Goal: Task Accomplishment & Management: Use online tool/utility

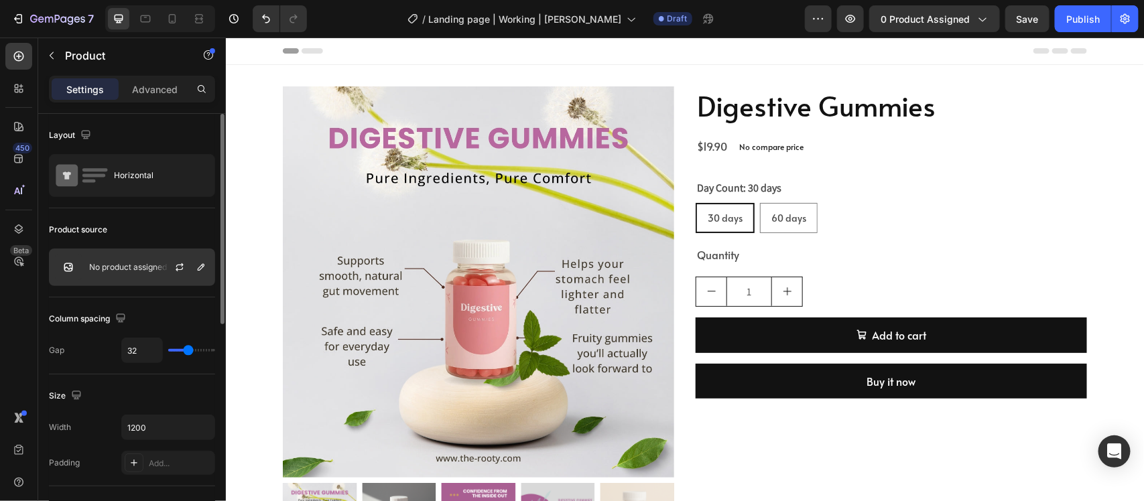
click at [146, 259] on div "No product assigned" at bounding box center [132, 268] width 166 height 38
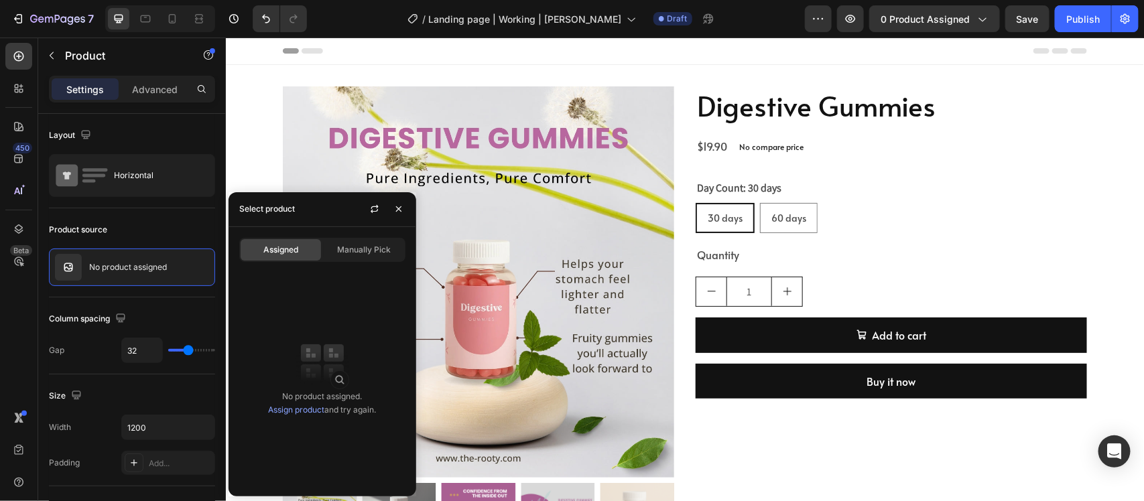
click at [301, 252] on div "Assigned" at bounding box center [280, 249] width 80 height 21
click at [298, 409] on link "Assign product" at bounding box center [296, 410] width 56 height 10
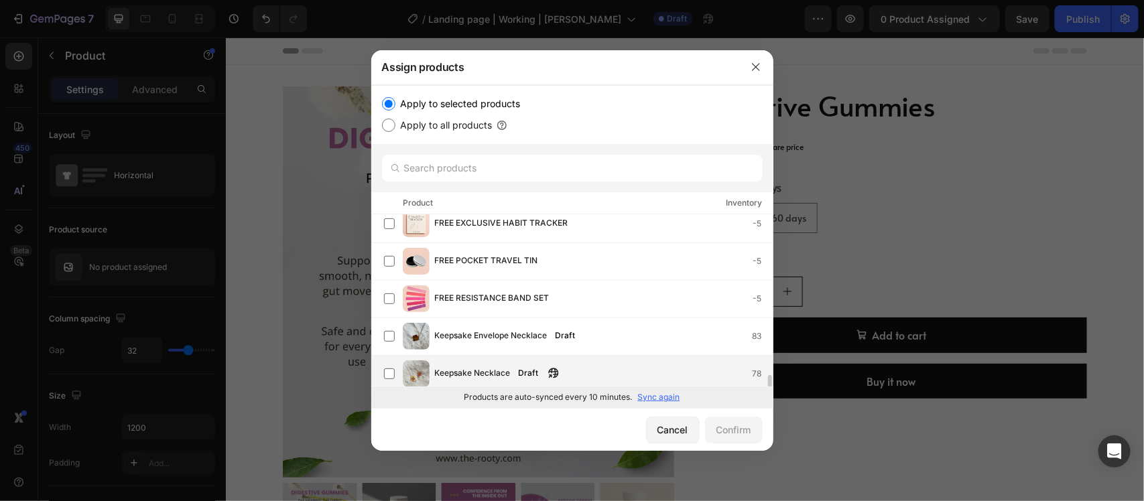
scroll to position [202, 0]
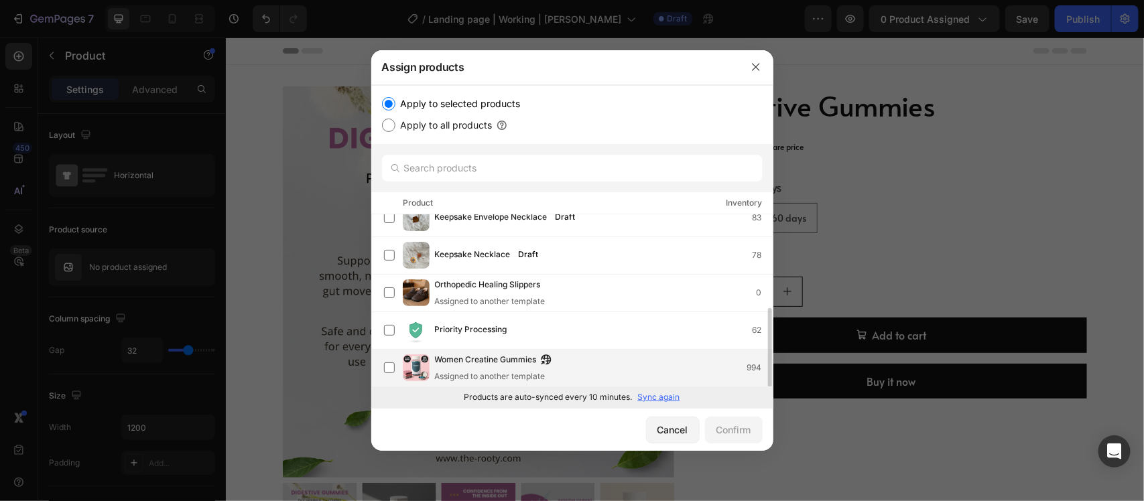
click at [576, 372] on div "Women Creatine Gummies Assigned to another template 994" at bounding box center [604, 367] width 338 height 29
click at [721, 429] on div "Confirm" at bounding box center [733, 430] width 35 height 14
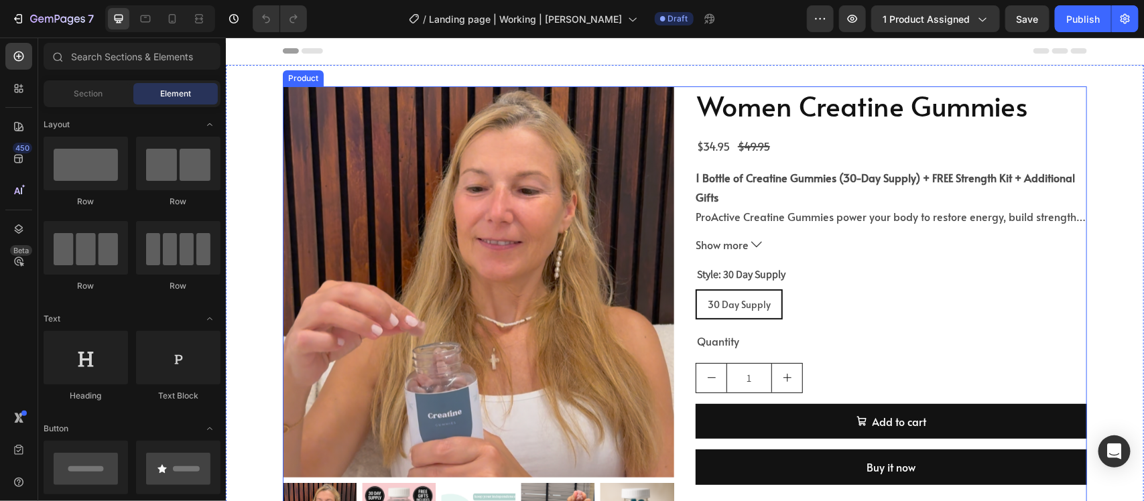
click at [801, 103] on h2 "Women Creatine Gummies" at bounding box center [890, 105] width 391 height 38
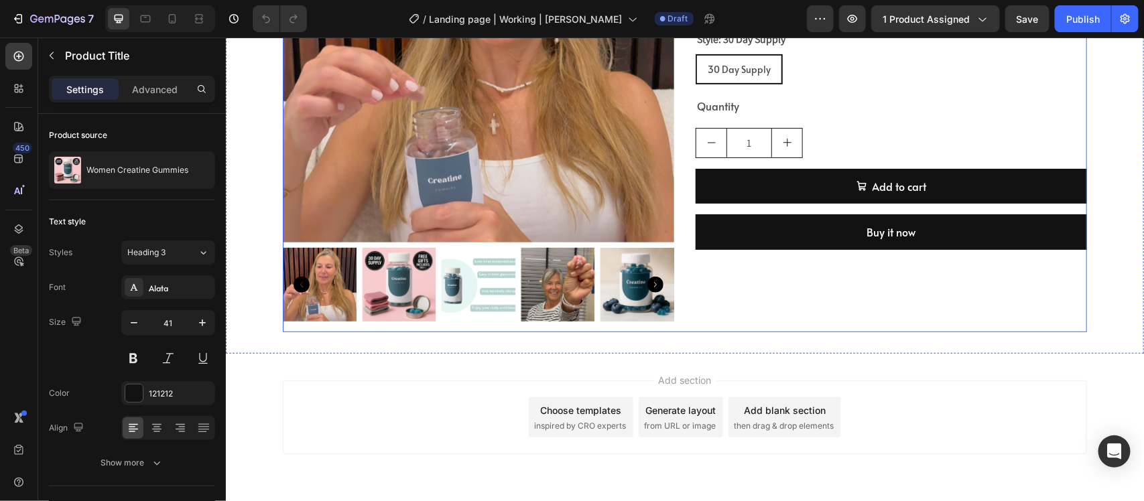
scroll to position [281, 0]
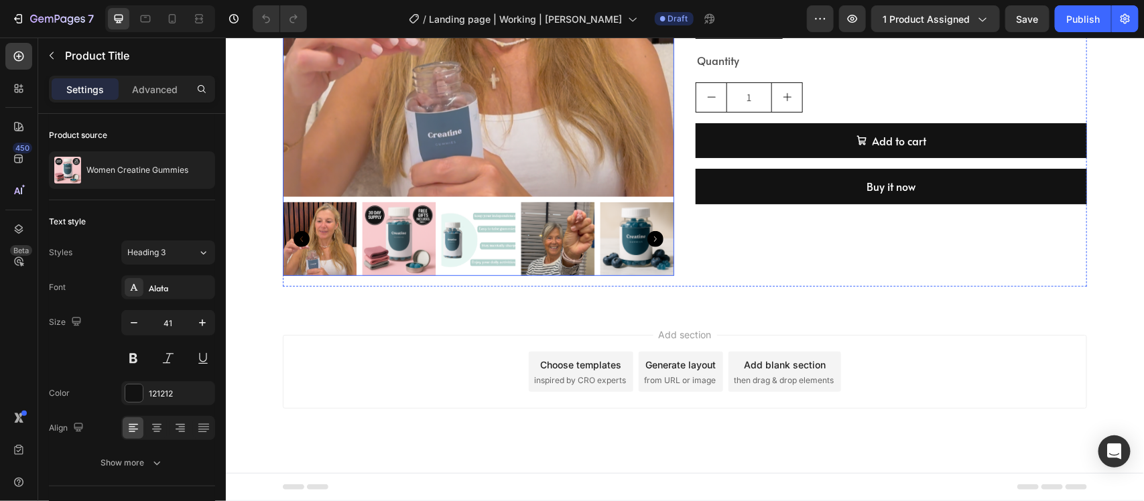
click at [640, 255] on img at bounding box center [637, 239] width 74 height 74
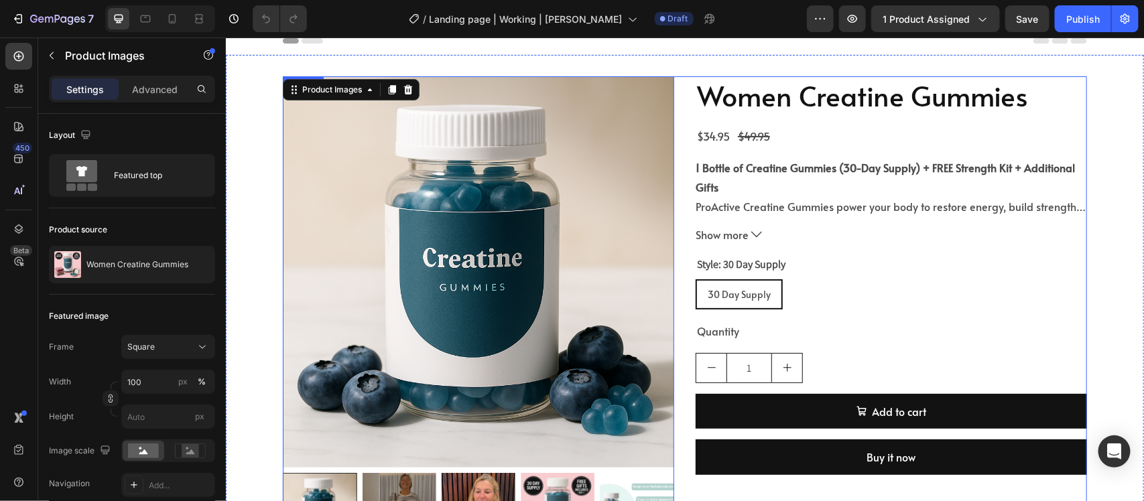
scroll to position [0, 0]
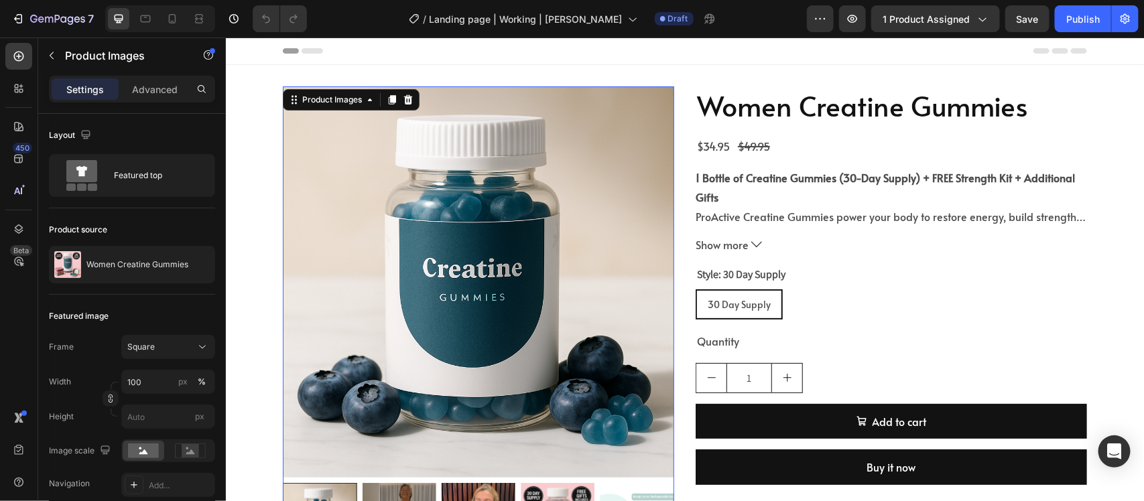
click at [608, 214] on img at bounding box center [477, 281] width 391 height 391
click at [500, 198] on img at bounding box center [477, 281] width 391 height 391
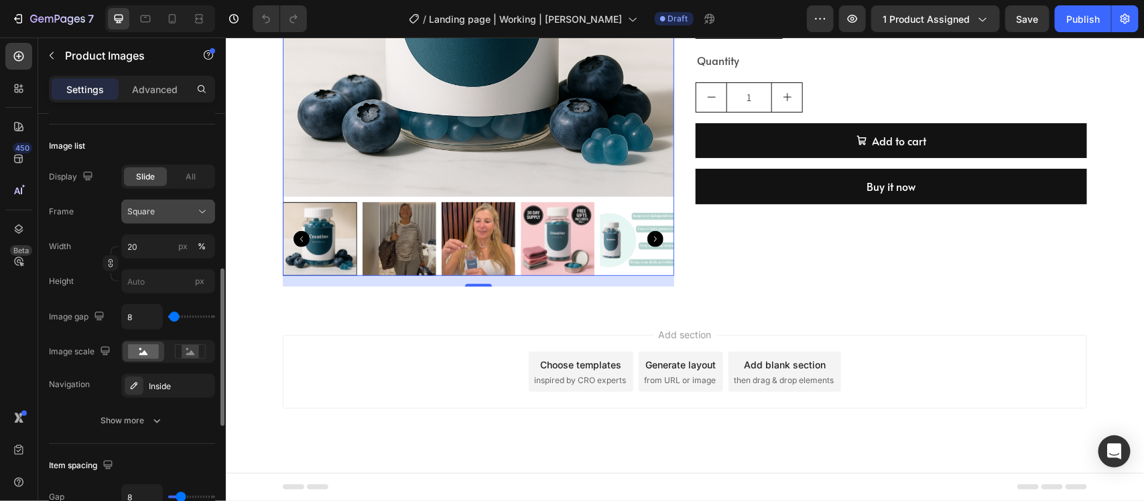
scroll to position [502, 0]
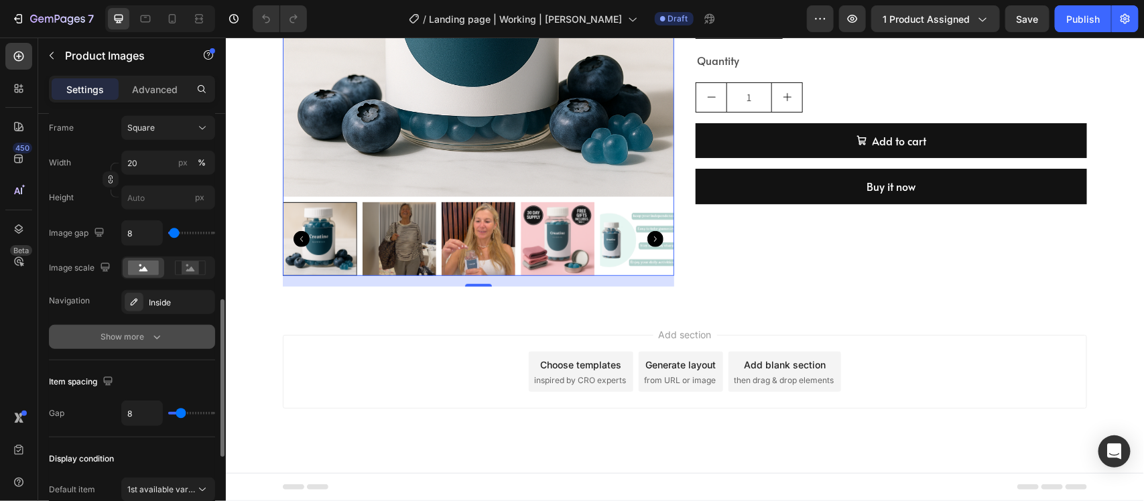
click at [139, 335] on div "Show more" at bounding box center [132, 336] width 62 height 13
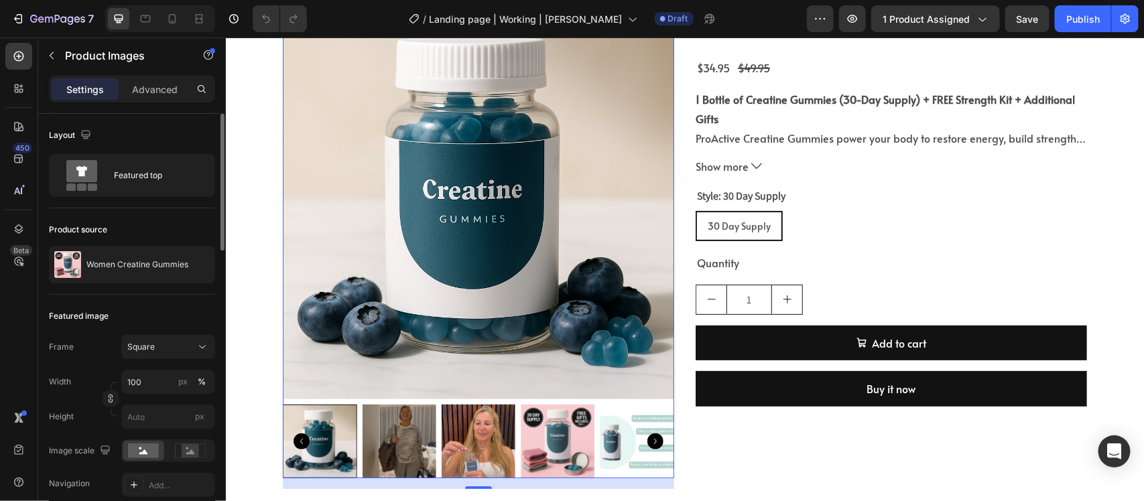
scroll to position [30, 0]
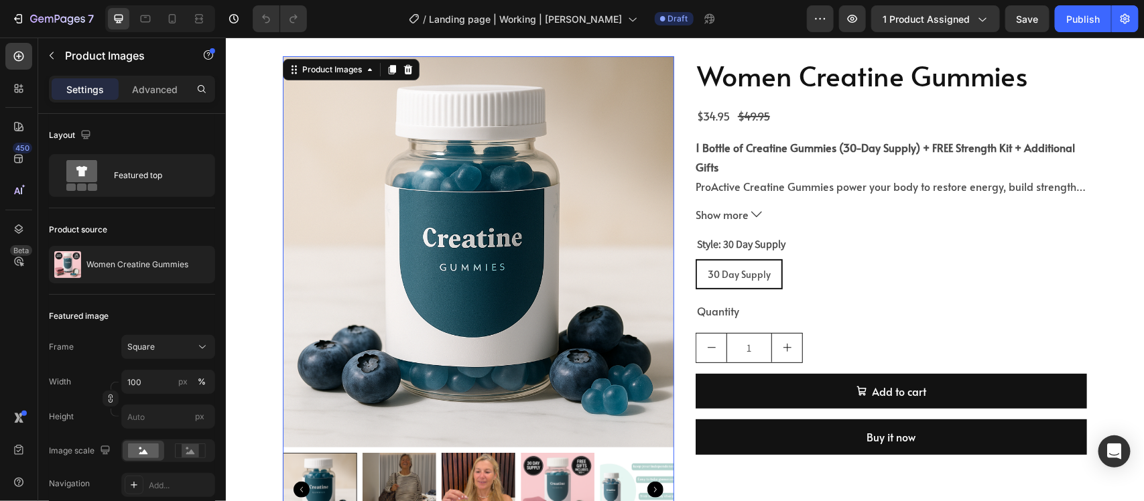
click at [429, 275] on img at bounding box center [477, 251] width 391 height 391
click at [137, 90] on p "Advanced" at bounding box center [155, 89] width 46 height 14
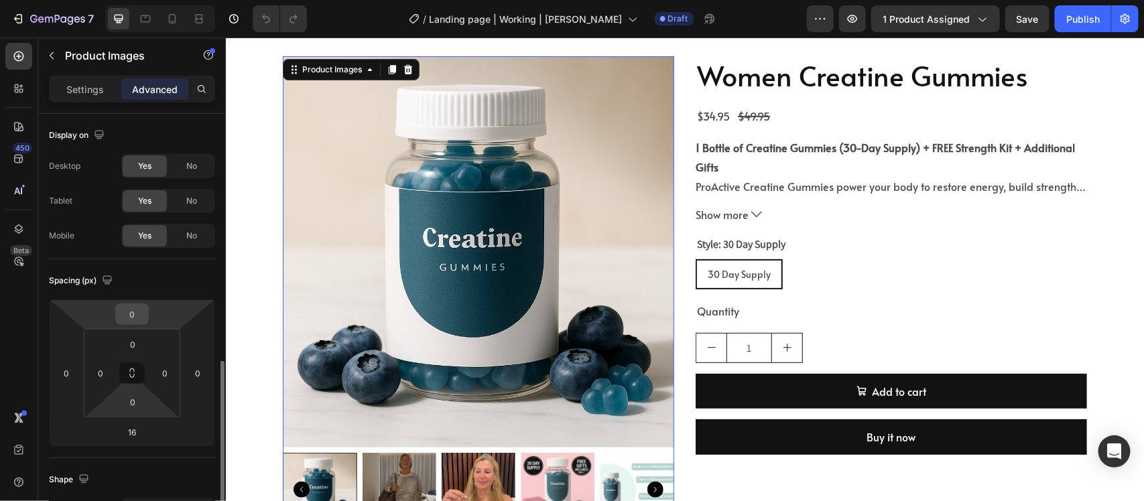
scroll to position [251, 0]
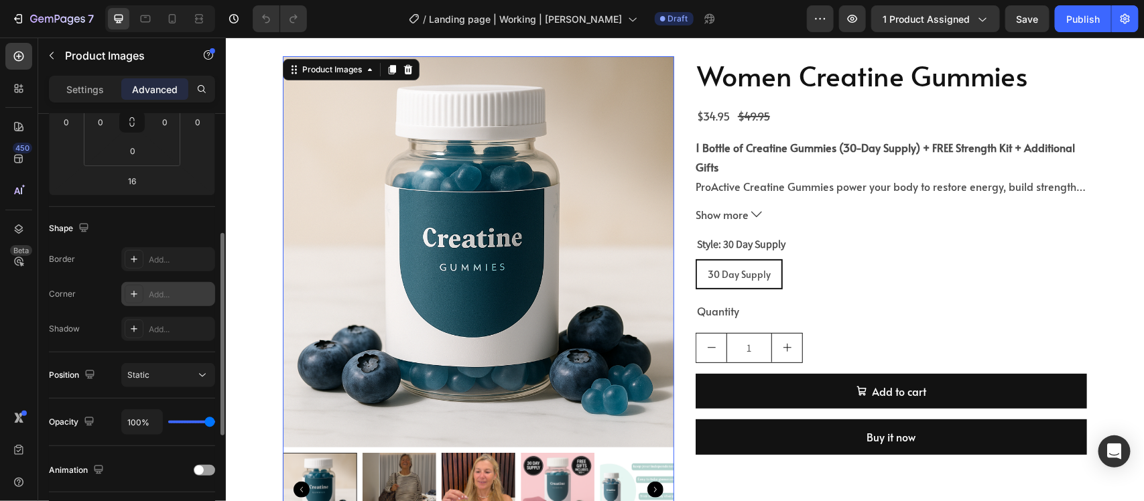
click at [137, 295] on icon at bounding box center [134, 294] width 11 height 11
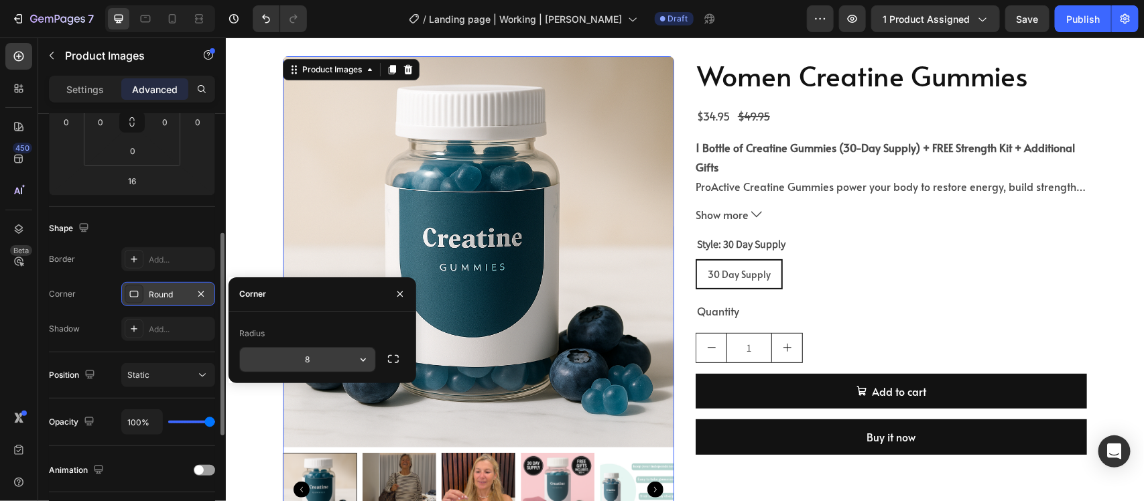
click at [301, 358] on input "8" at bounding box center [307, 360] width 135 height 24
type input "12"
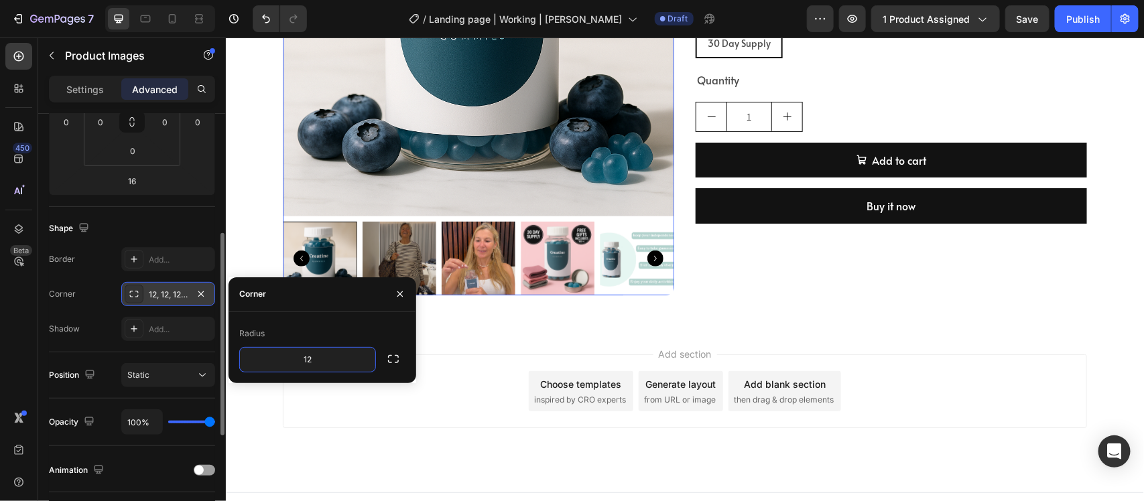
scroll to position [281, 0]
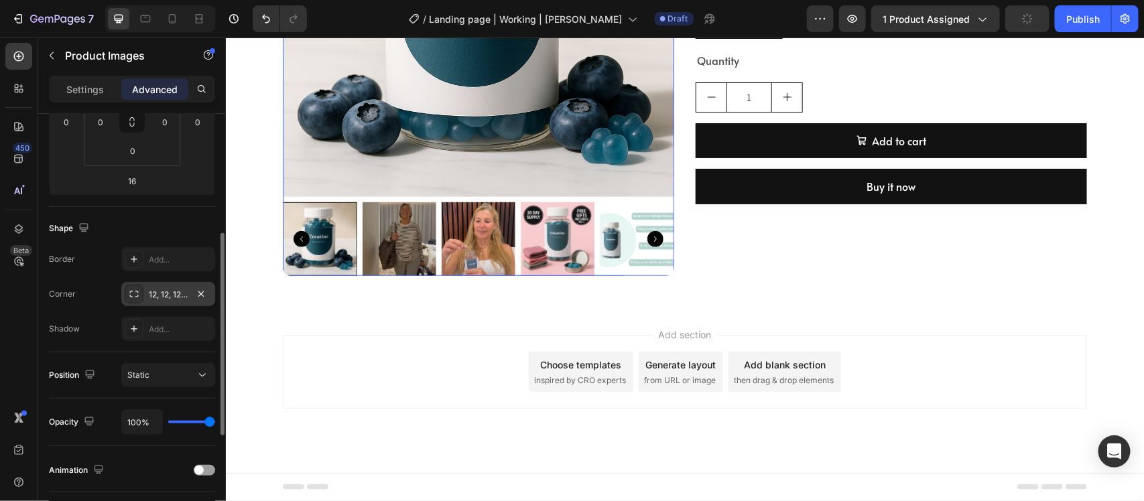
click at [322, 230] on div at bounding box center [319, 239] width 74 height 74
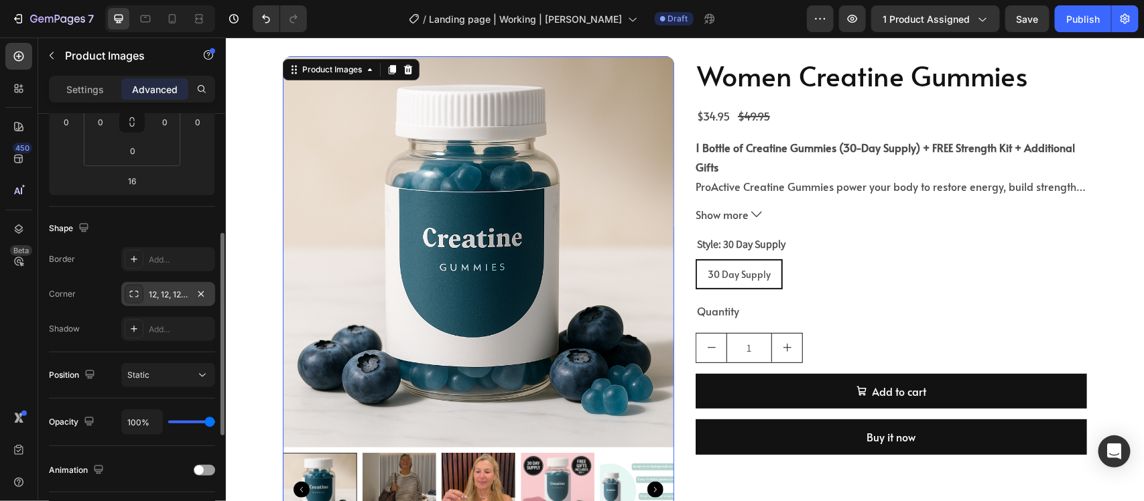
scroll to position [0, 0]
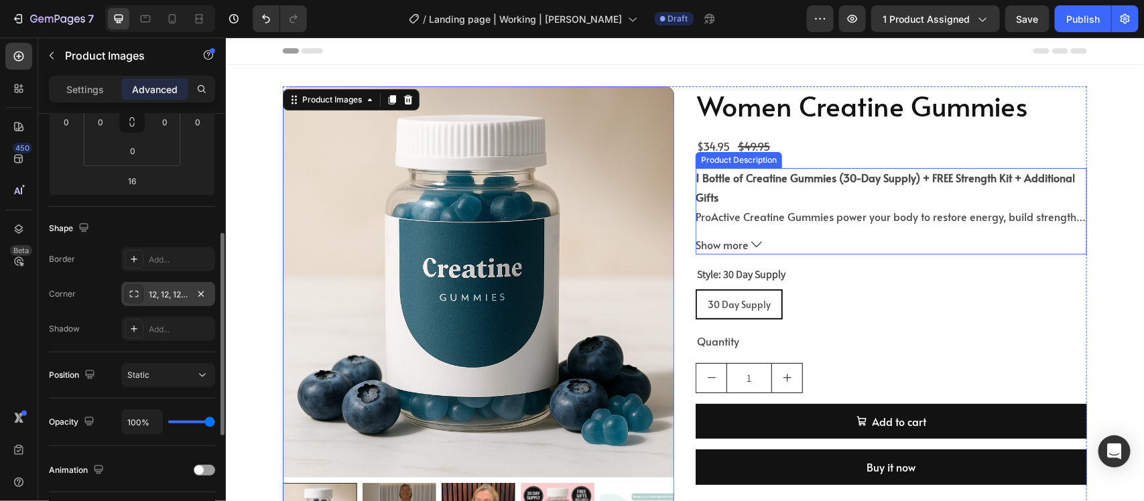
click at [762, 167] on div "1 Bottle of Creatine Gummies (30-Day Supply) + FREE Strength Kit + Additional G…" at bounding box center [890, 195] width 391 height 56
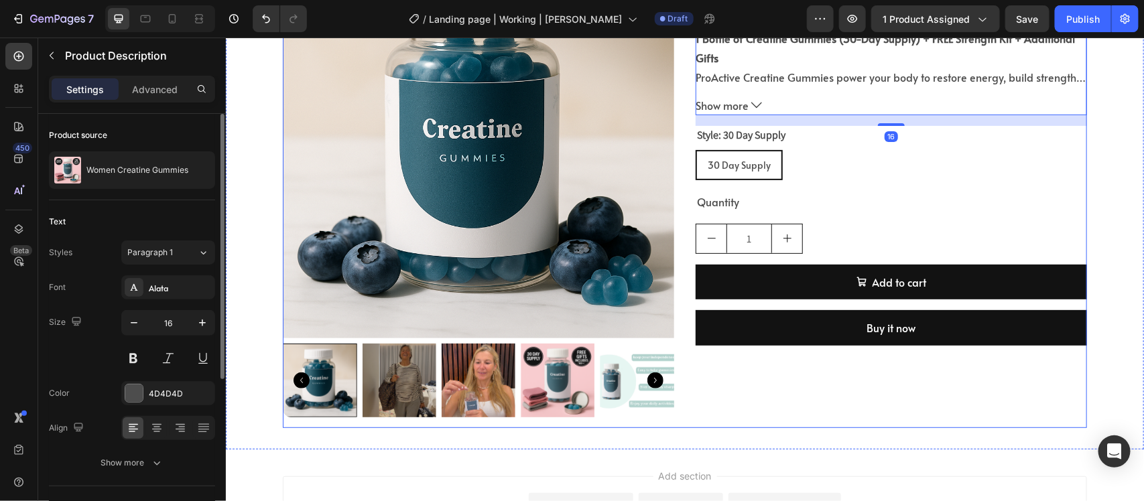
scroll to position [167, 0]
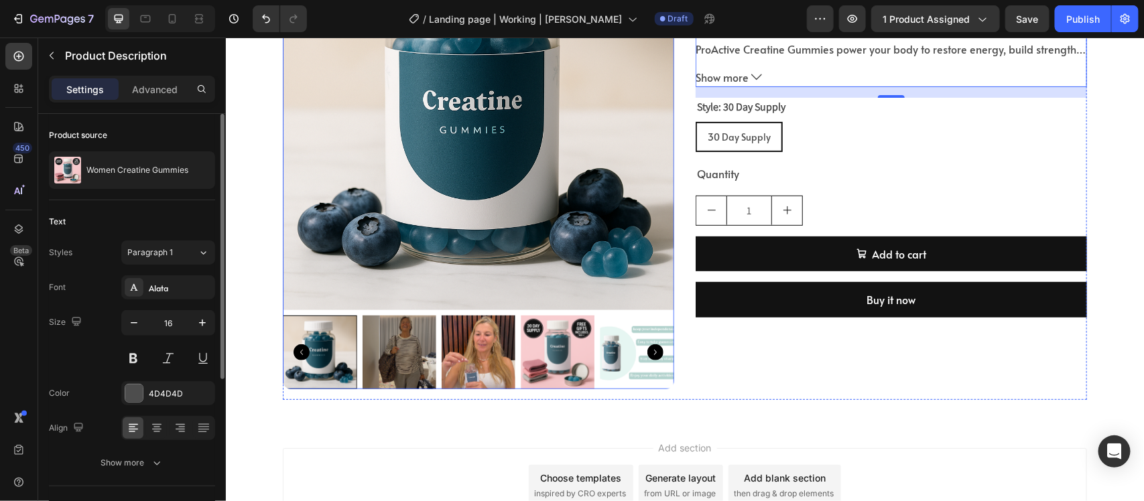
click at [282, 234] on img at bounding box center [477, 113] width 391 height 391
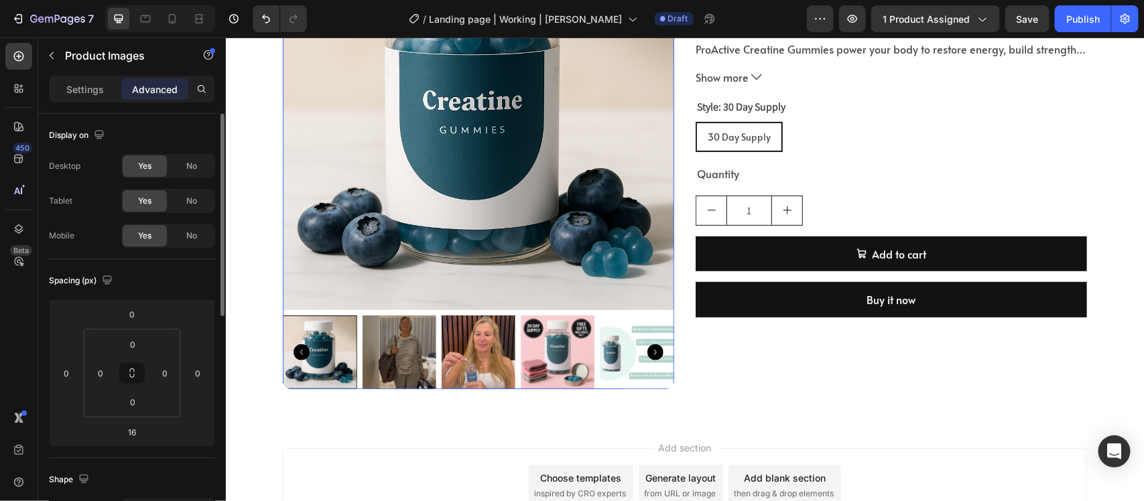
click at [315, 234] on img at bounding box center [477, 113] width 391 height 391
drag, startPoint x: 80, startPoint y: 79, endPoint x: 159, endPoint y: 206, distance: 149.8
click at [80, 78] on div "Settings" at bounding box center [85, 88] width 67 height 21
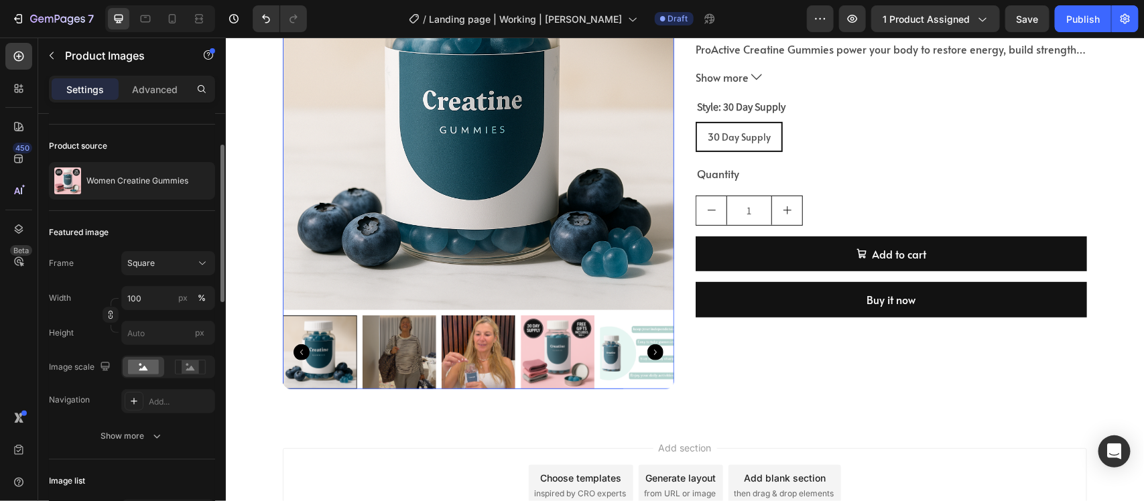
scroll to position [251, 0]
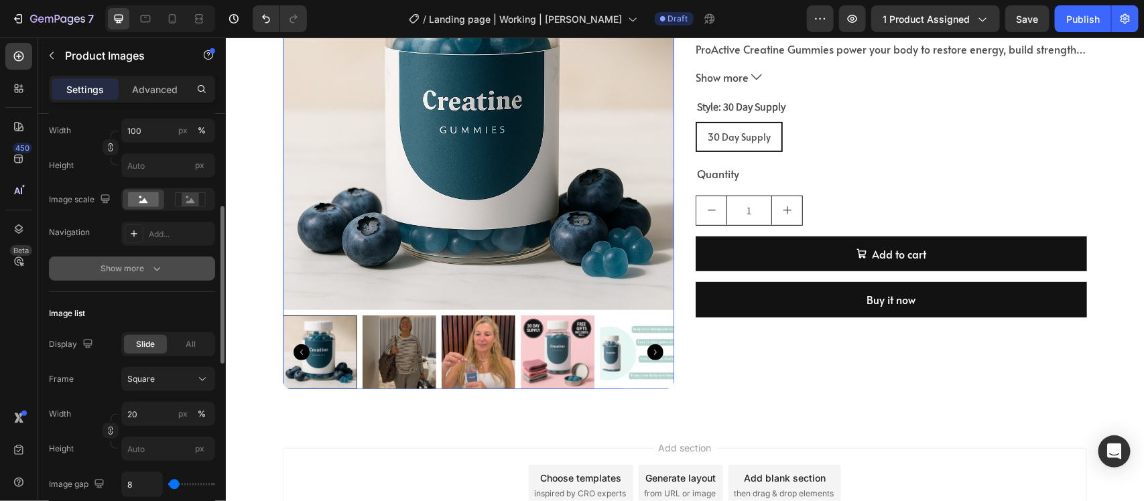
click at [118, 270] on div "Show more" at bounding box center [132, 268] width 62 height 13
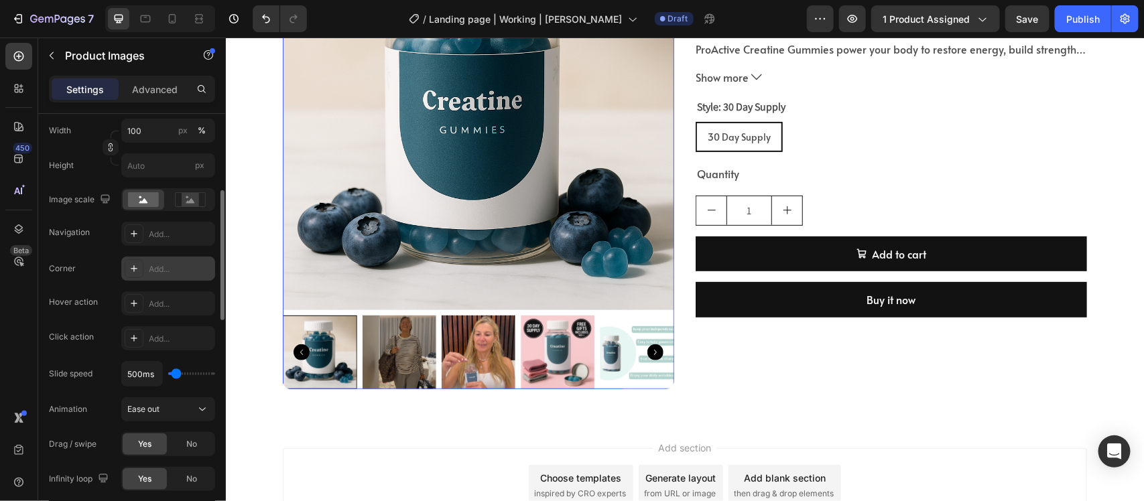
click at [133, 275] on div at bounding box center [134, 268] width 19 height 19
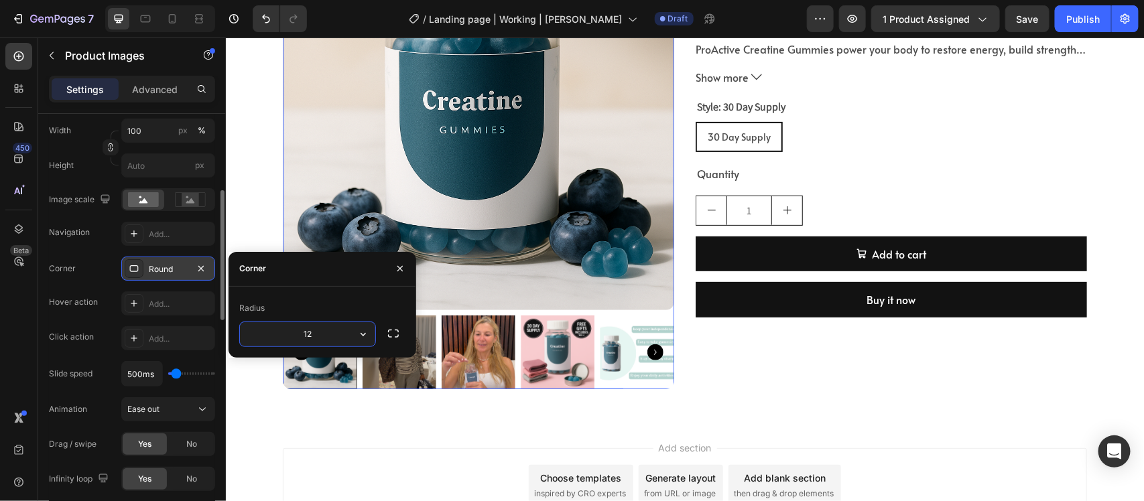
type input "12"
click at [75, 337] on div "Click action" at bounding box center [71, 337] width 45 height 12
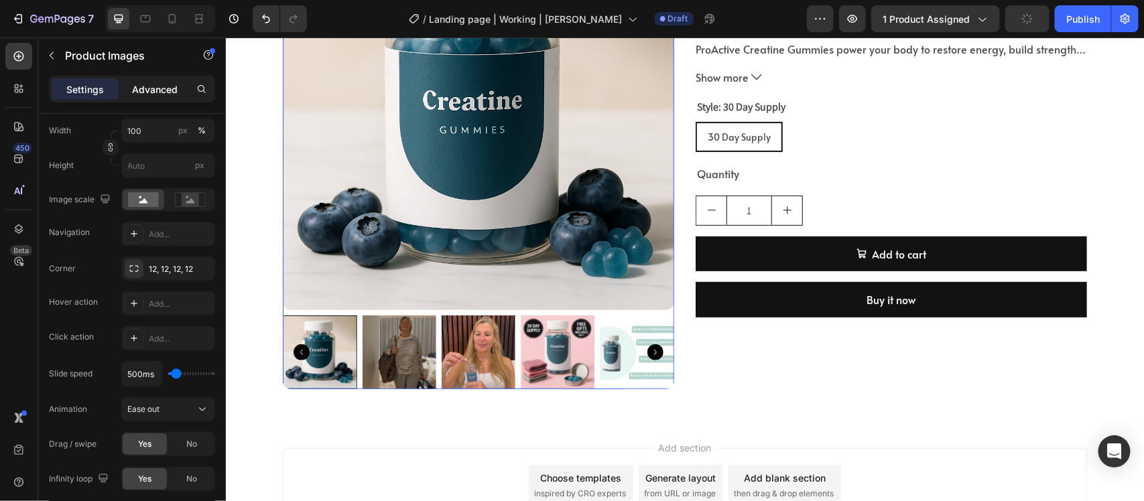
click at [141, 89] on p "Advanced" at bounding box center [155, 89] width 46 height 14
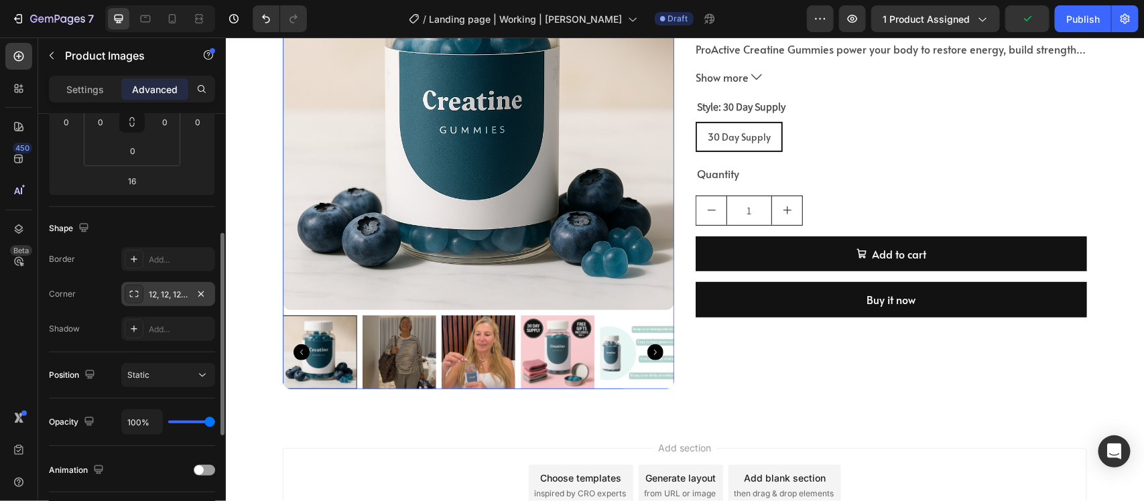
click at [129, 291] on icon at bounding box center [134, 294] width 11 height 11
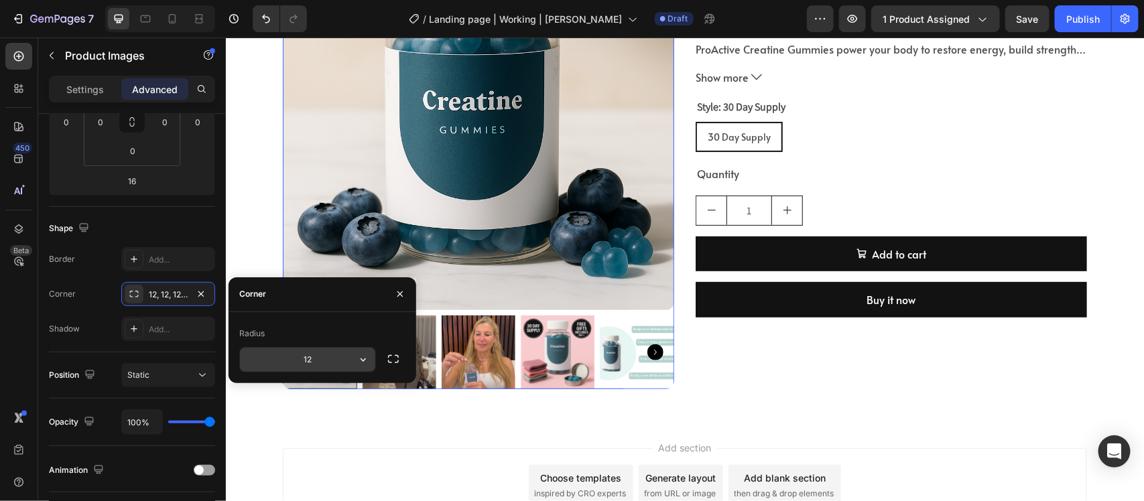
click at [325, 356] on input "12" at bounding box center [307, 360] width 135 height 24
click at [51, 290] on div "Corner" at bounding box center [62, 294] width 27 height 12
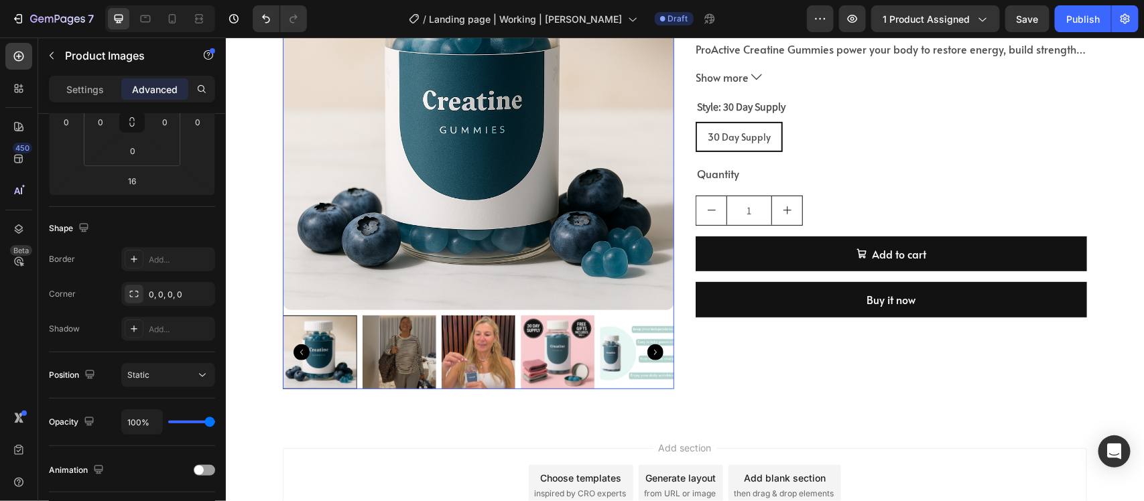
click at [383, 272] on img at bounding box center [477, 113] width 391 height 391
click at [74, 88] on p "Settings" at bounding box center [85, 89] width 38 height 14
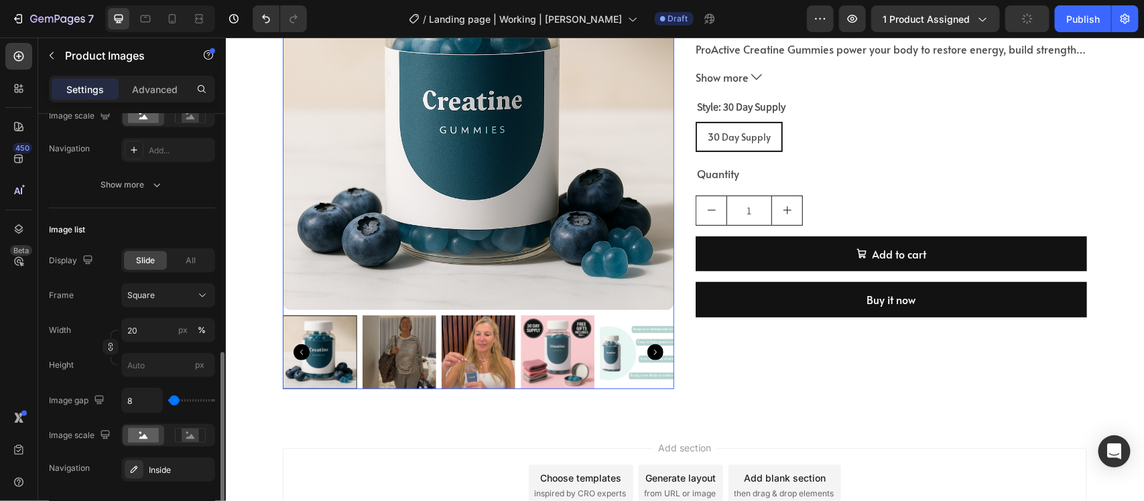
scroll to position [419, 0]
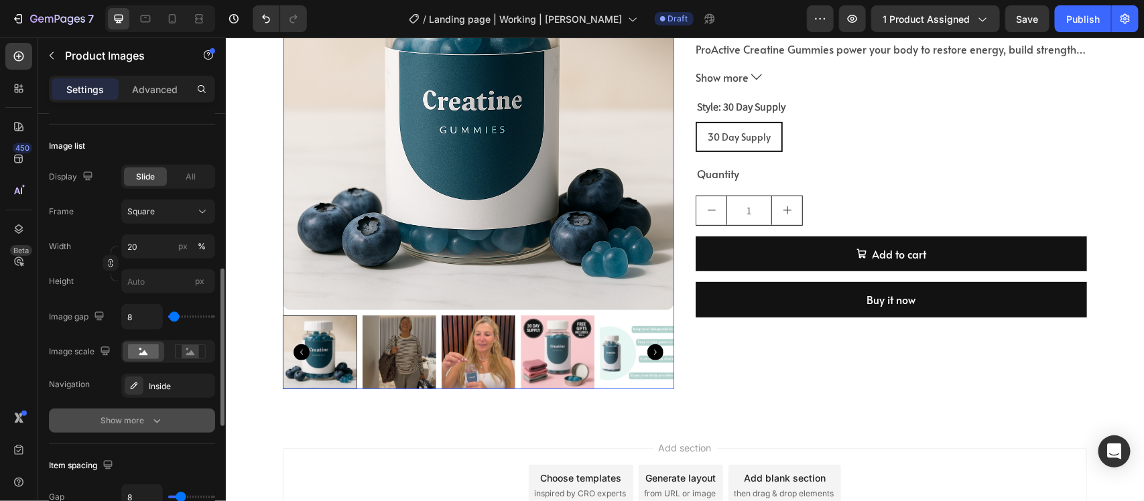
click at [121, 401] on div "Show more" at bounding box center [132, 420] width 62 height 13
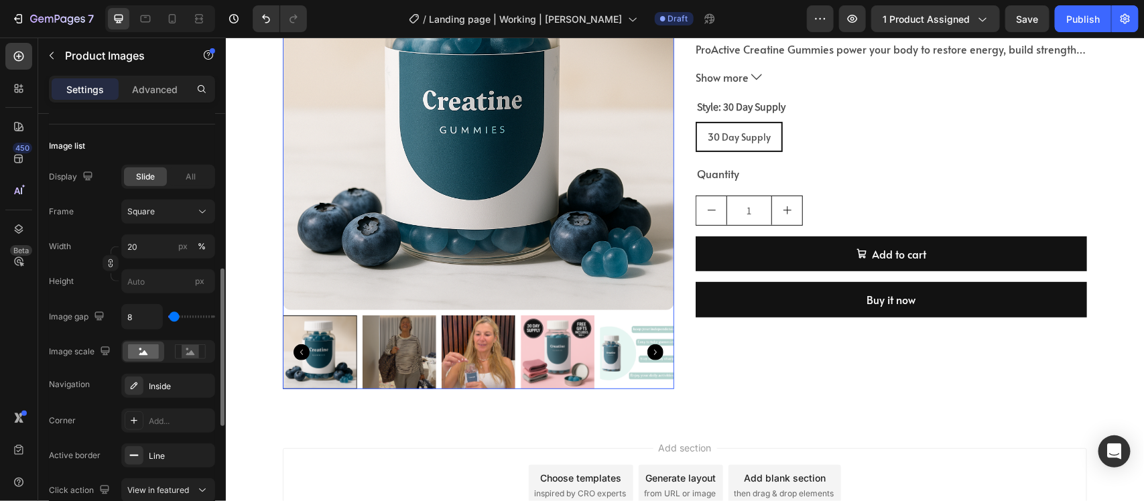
scroll to position [502, 0]
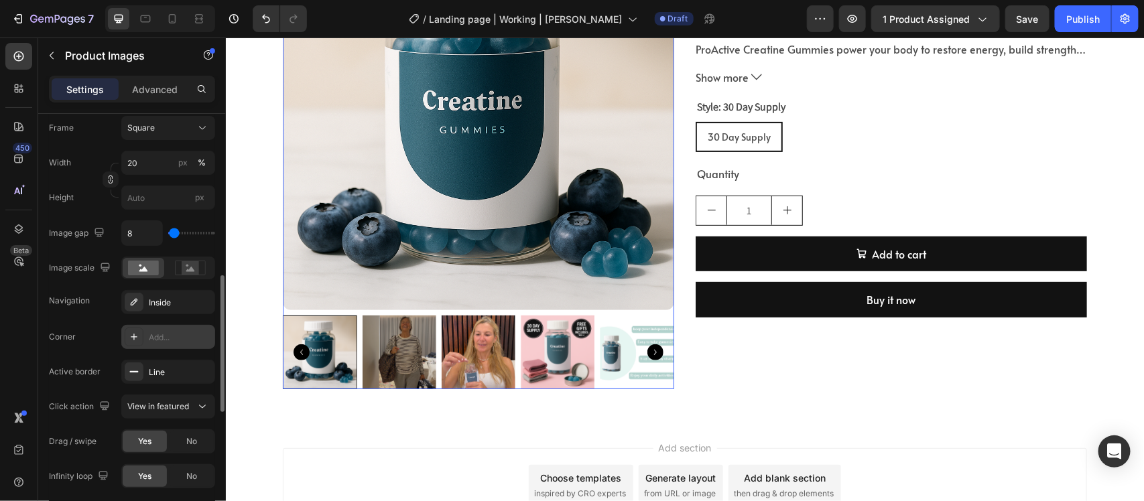
click at [132, 336] on icon at bounding box center [134, 337] width 11 height 11
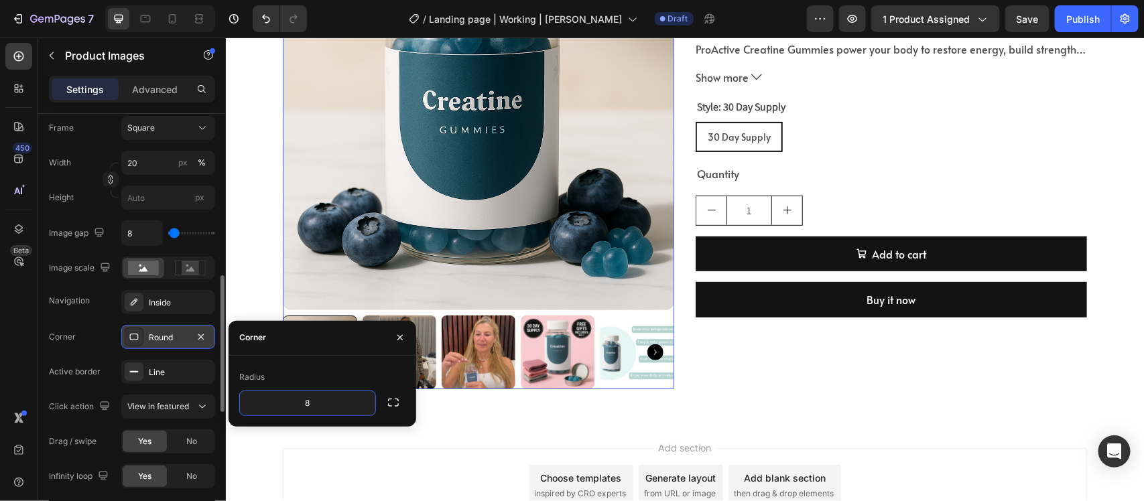
click at [462, 401] on div "Add section Choose templates inspired by CRO experts Generate layout from URL o…" at bounding box center [684, 503] width 918 height 165
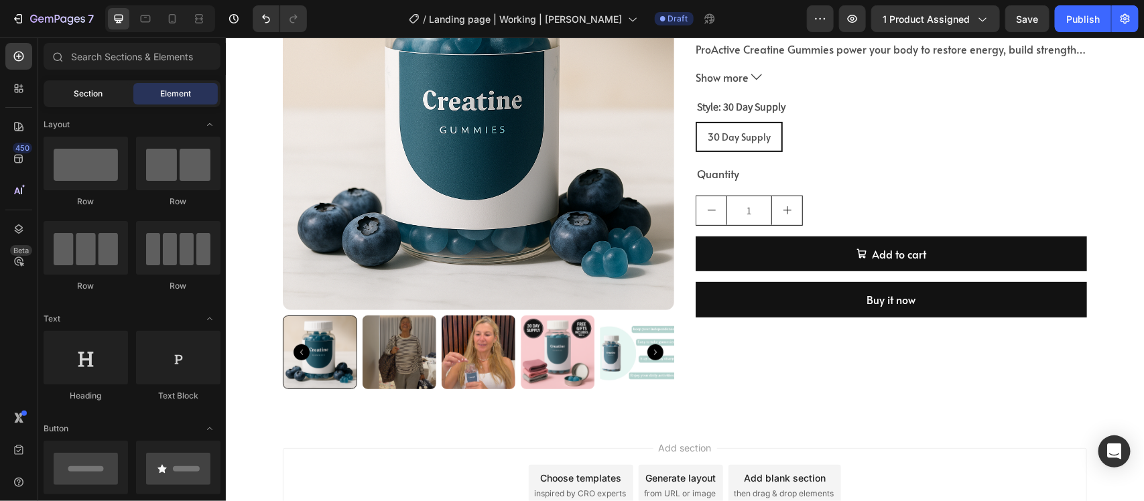
click at [78, 86] on div "Section" at bounding box center [88, 93] width 84 height 21
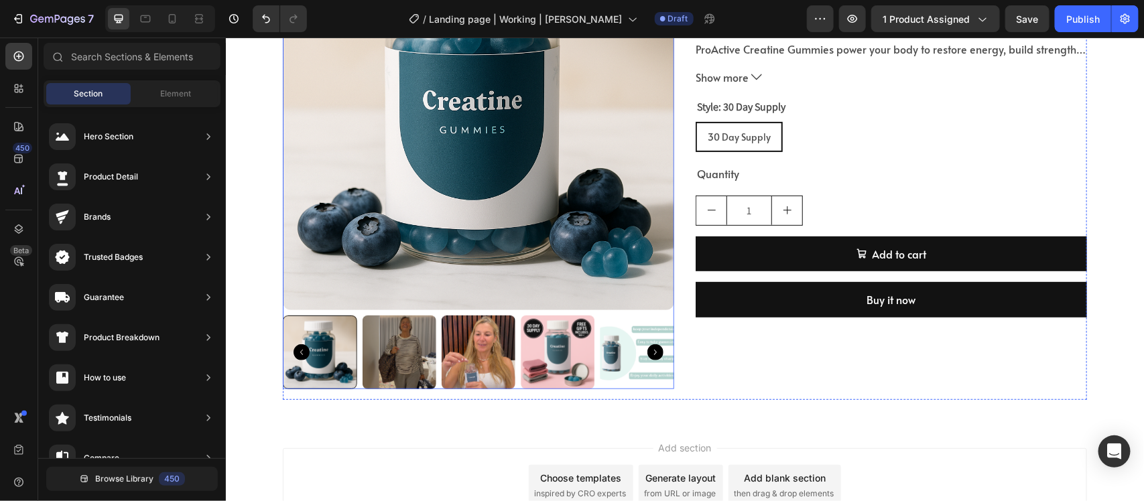
click at [374, 127] on img at bounding box center [477, 113] width 391 height 391
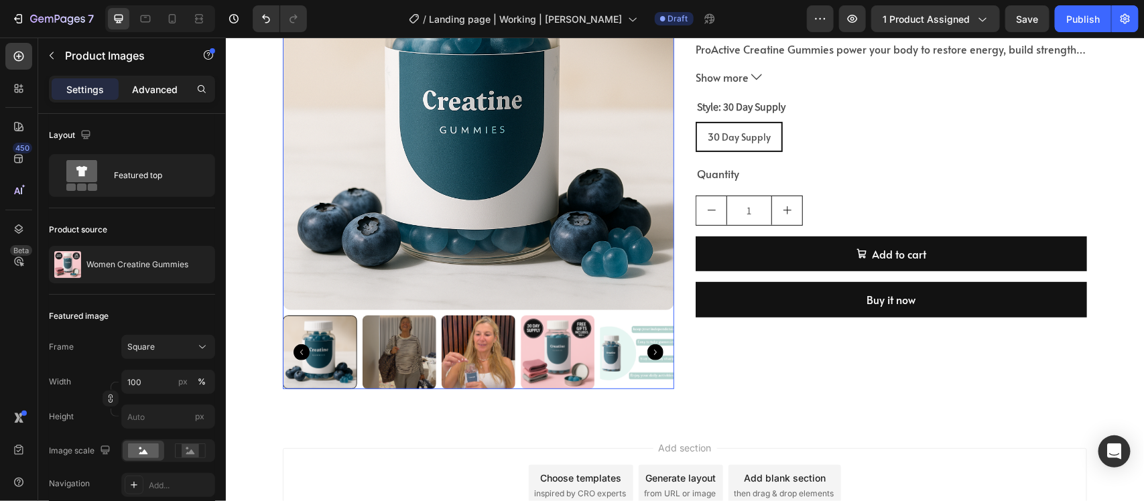
click at [154, 90] on p "Advanced" at bounding box center [155, 89] width 46 height 14
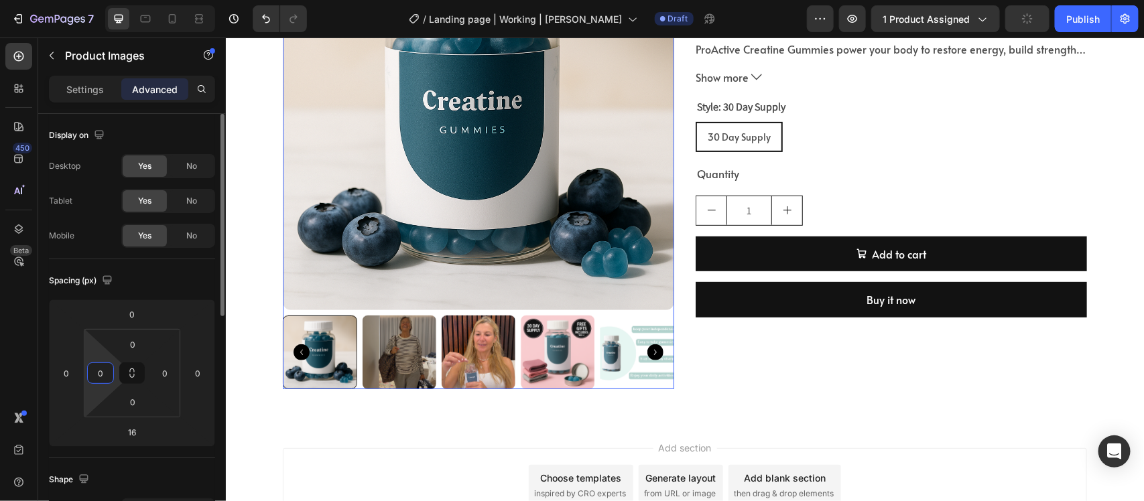
click at [98, 377] on input "0" at bounding box center [100, 373] width 20 height 20
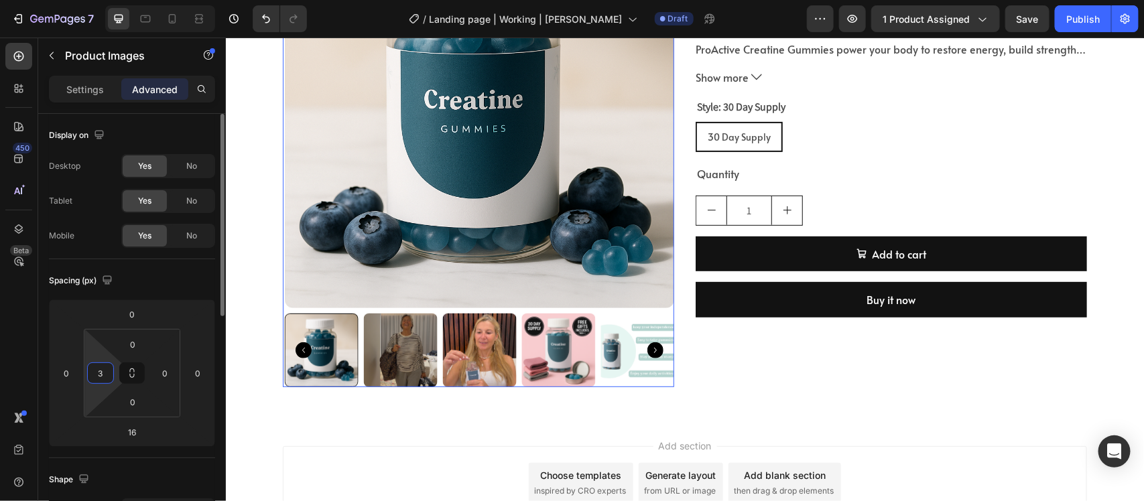
click at [105, 367] on input "3" at bounding box center [100, 373] width 20 height 20
type input "4"
click at [135, 370] on icon at bounding box center [132, 373] width 11 height 11
click at [127, 342] on input "0" at bounding box center [132, 344] width 27 height 20
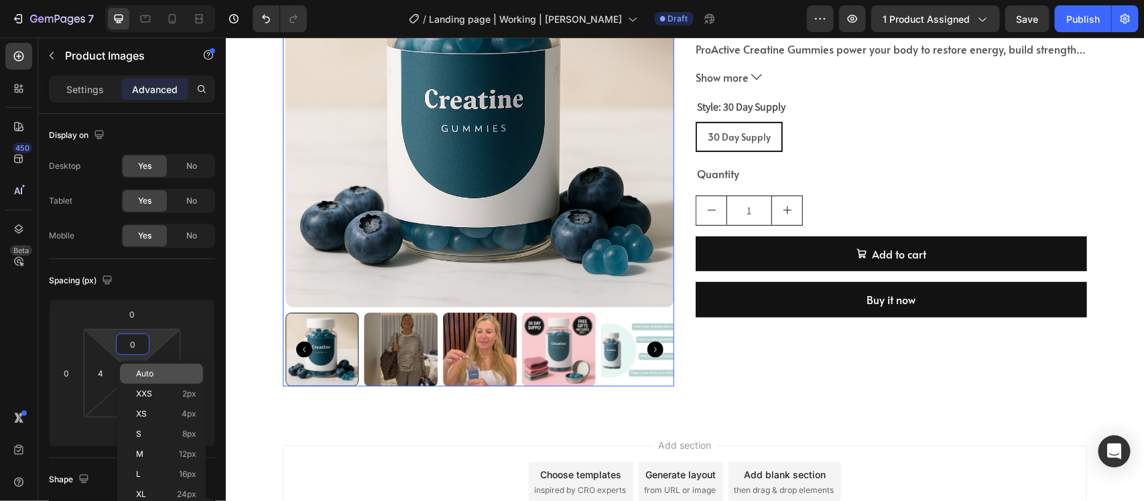
type input "4"
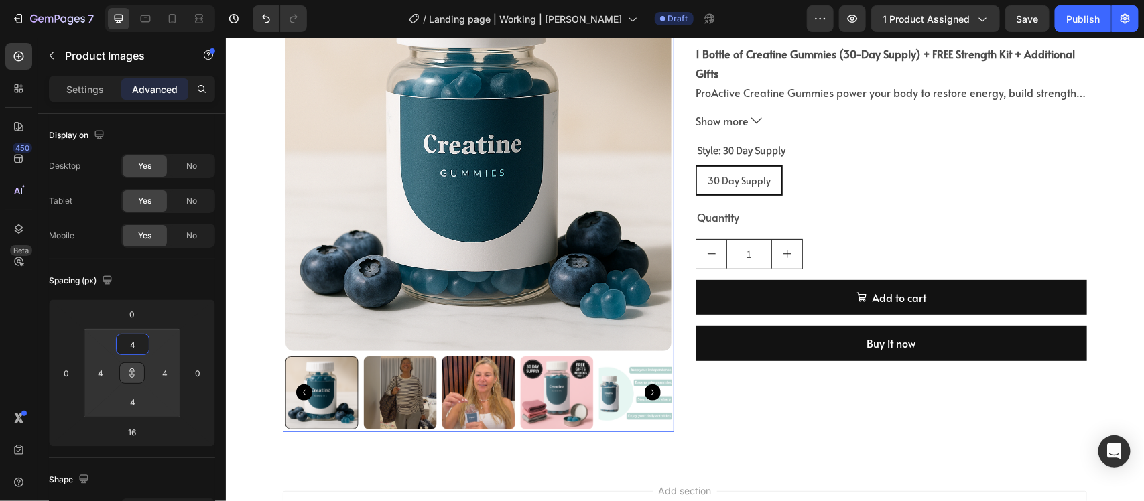
scroll to position [84, 0]
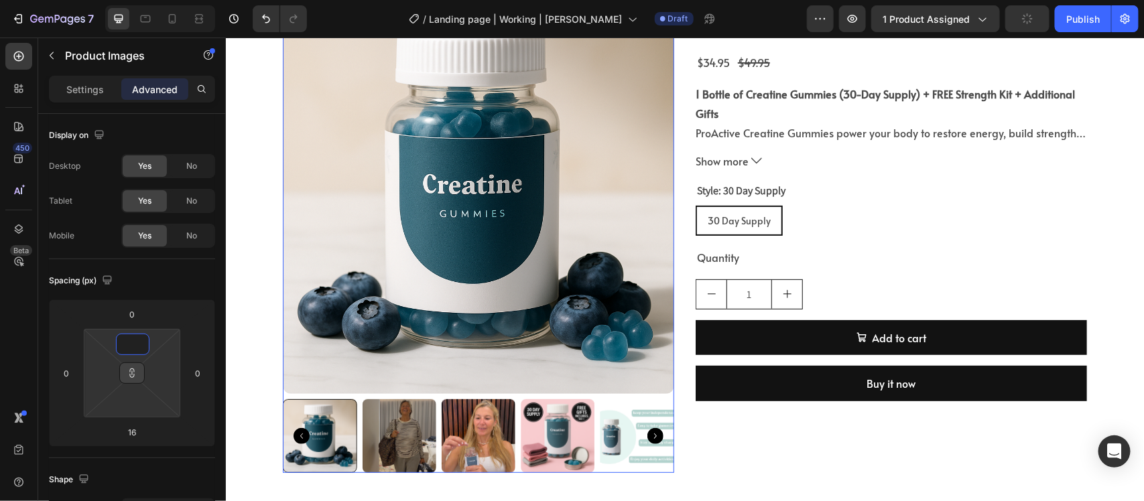
type input "8"
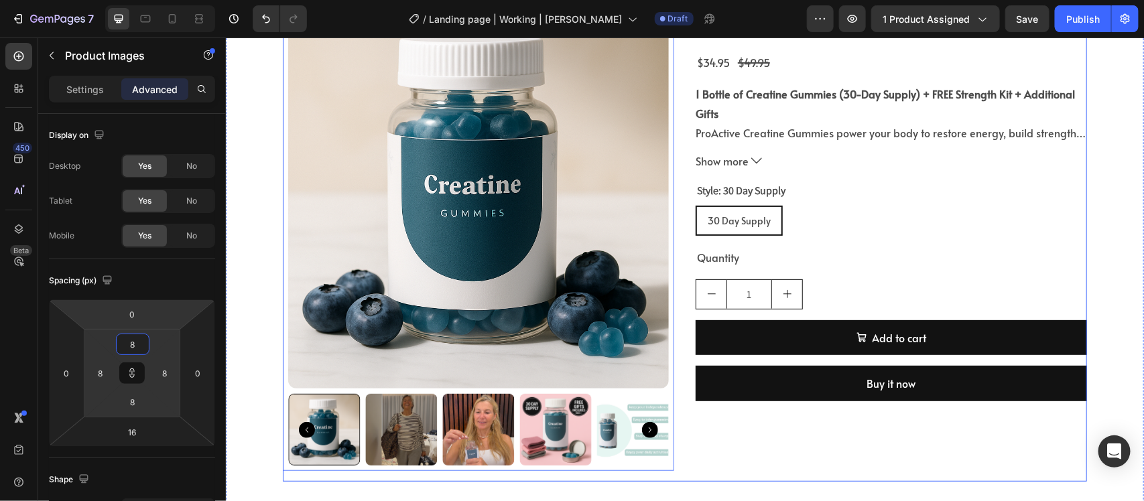
click at [774, 401] on div "Women Creatine Gummies Product Title $34.95 Product Price Product Price $49.95 …" at bounding box center [890, 241] width 391 height 479
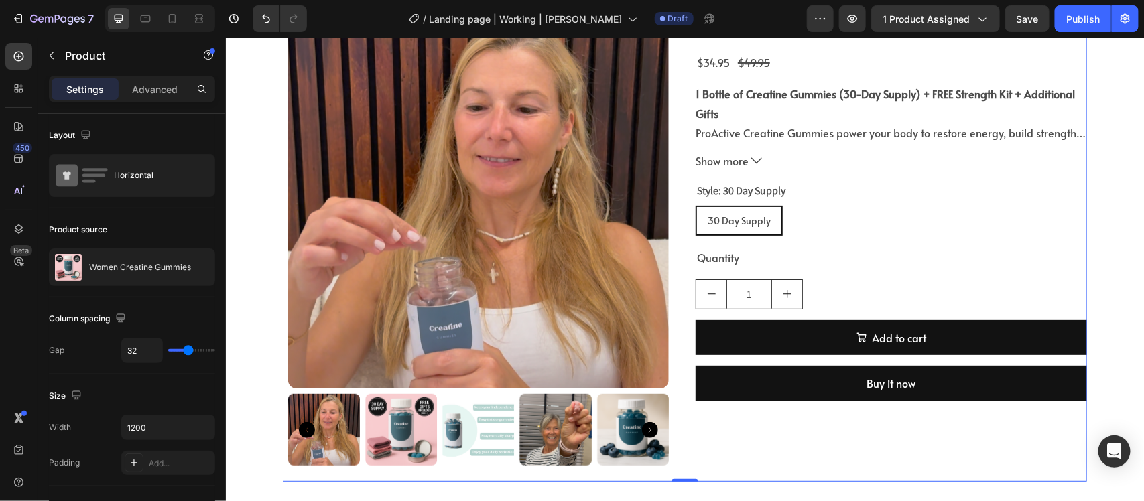
click at [72, 92] on p "Settings" at bounding box center [85, 89] width 38 height 14
click at [499, 289] on img at bounding box center [477, 197] width 381 height 381
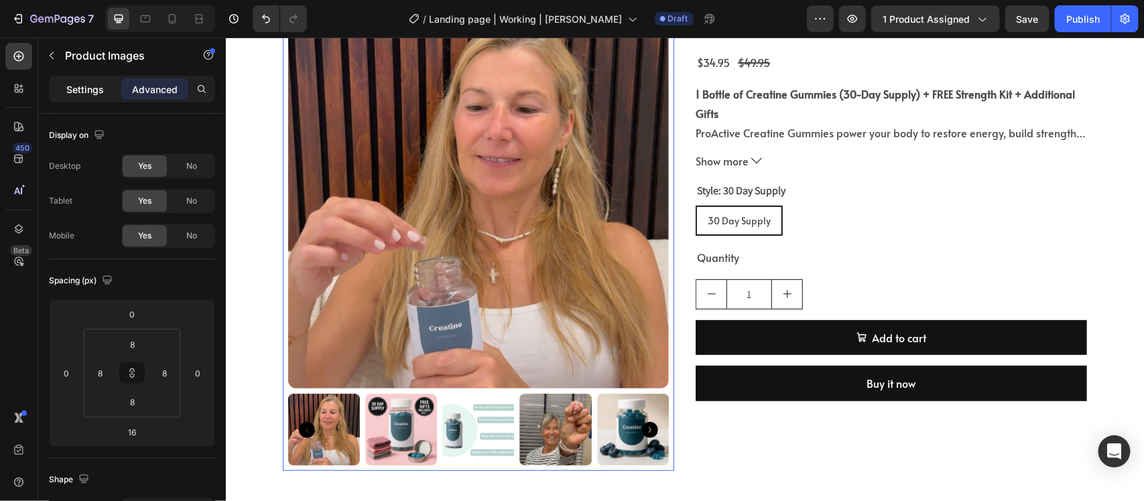
click at [74, 94] on p "Settings" at bounding box center [85, 89] width 38 height 14
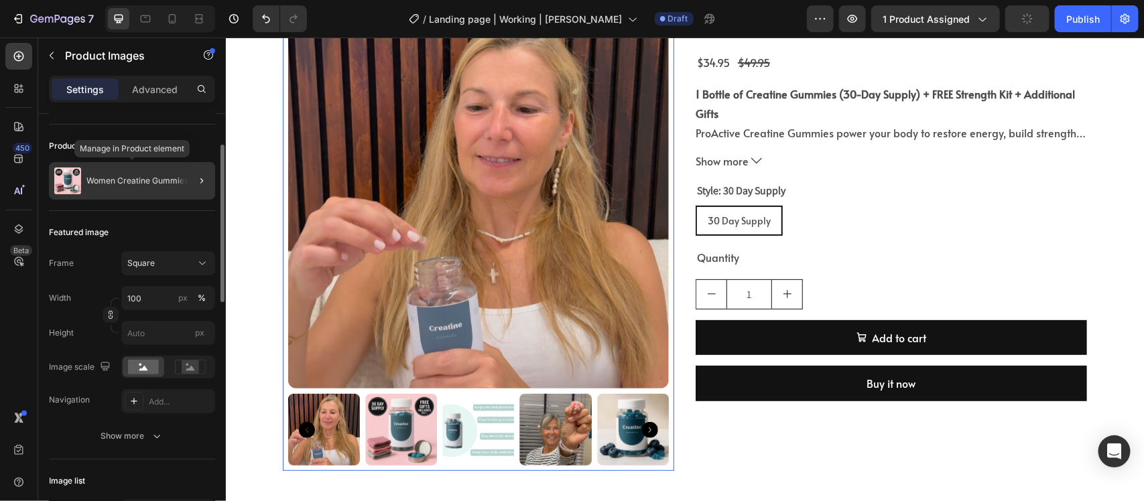
scroll to position [167, 0]
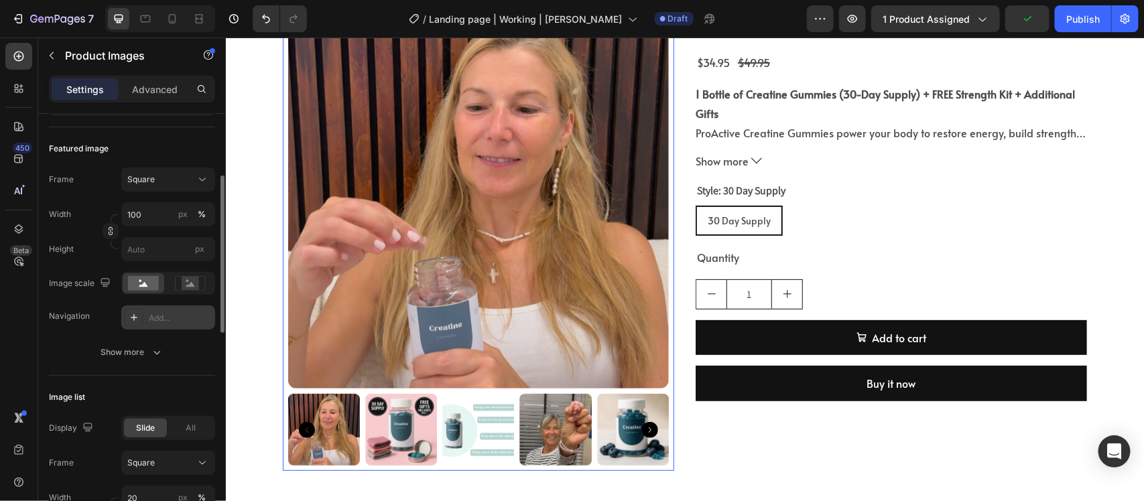
click at [133, 356] on div "Show more" at bounding box center [132, 352] width 62 height 13
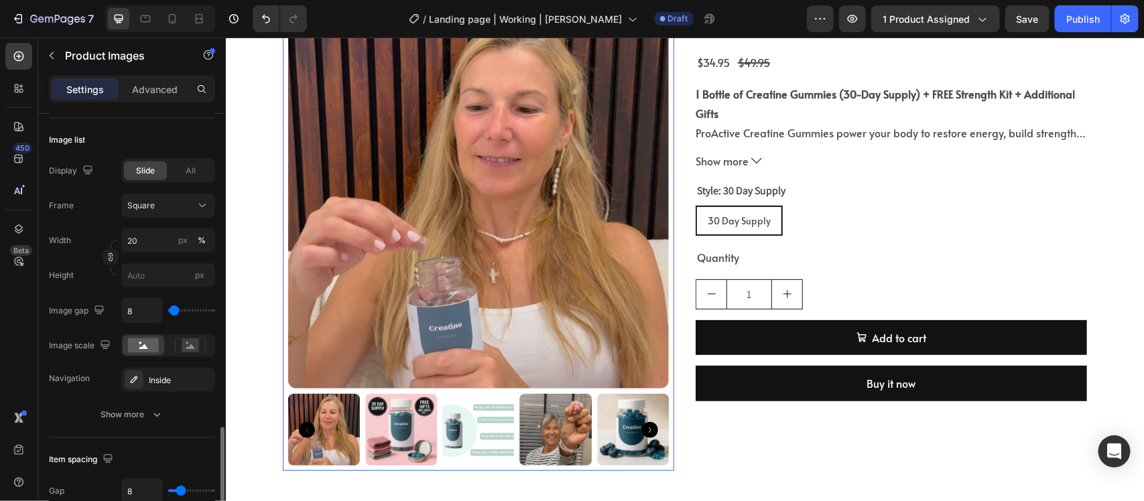
scroll to position [754, 0]
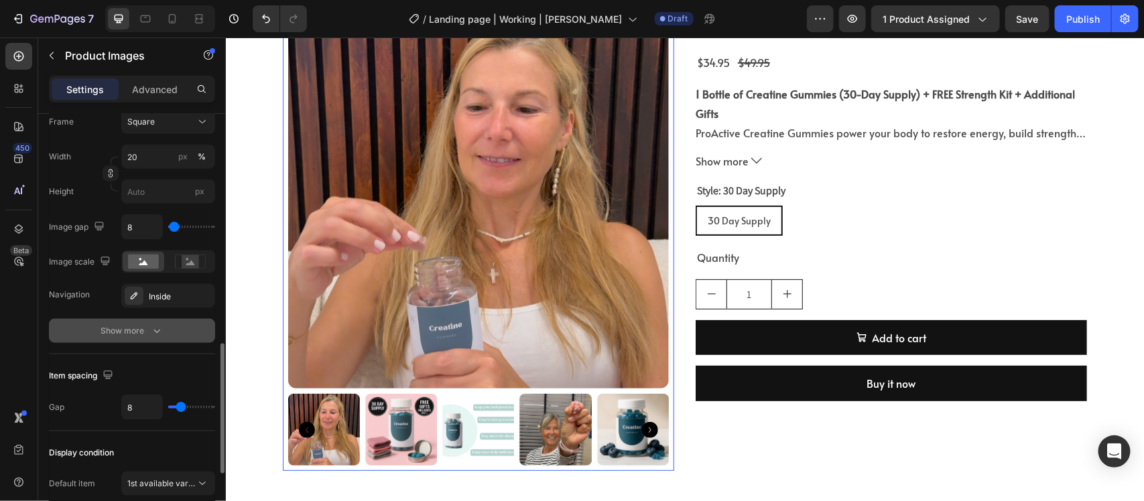
click at [144, 339] on button "Show more" at bounding box center [132, 331] width 166 height 24
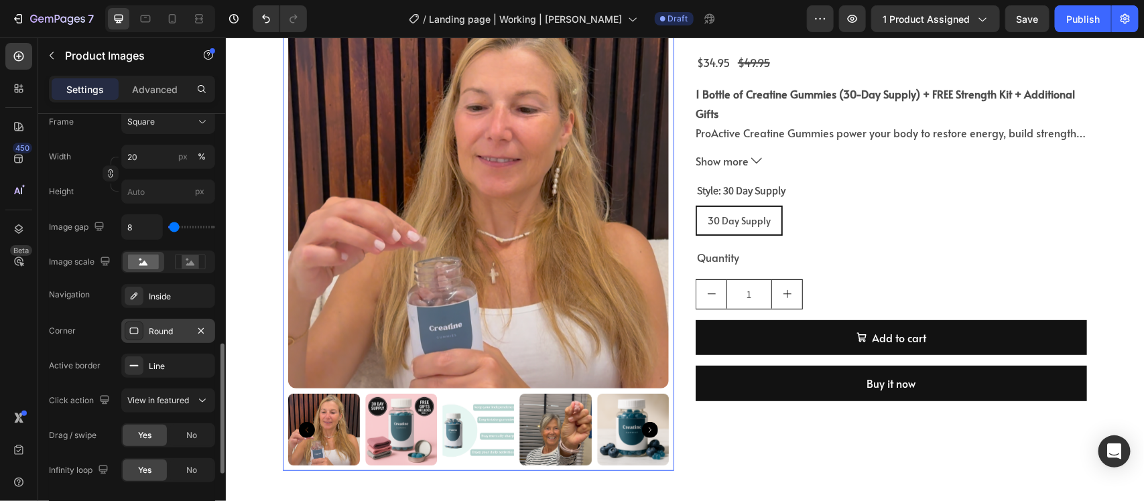
scroll to position [837, 0]
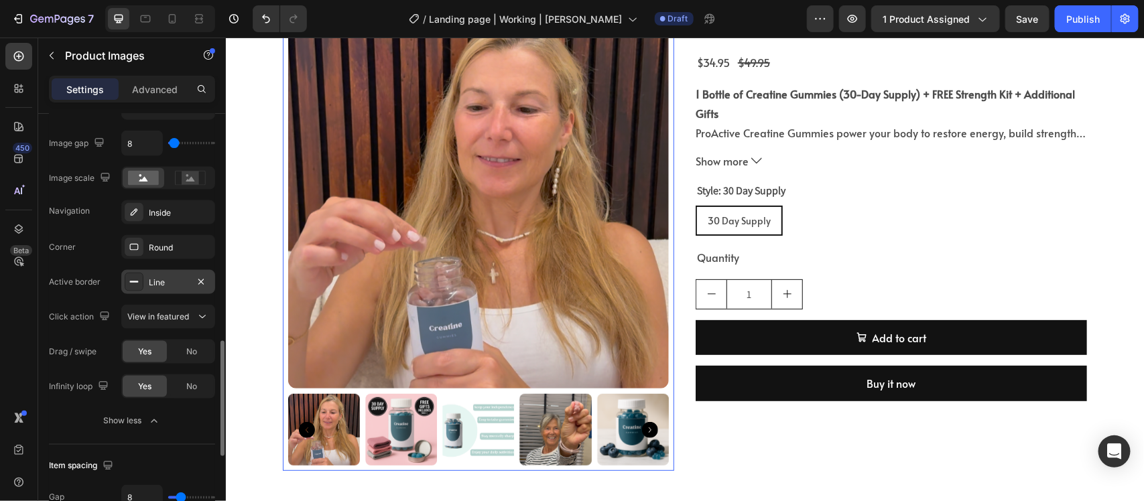
click at [138, 287] on icon at bounding box center [134, 282] width 11 height 11
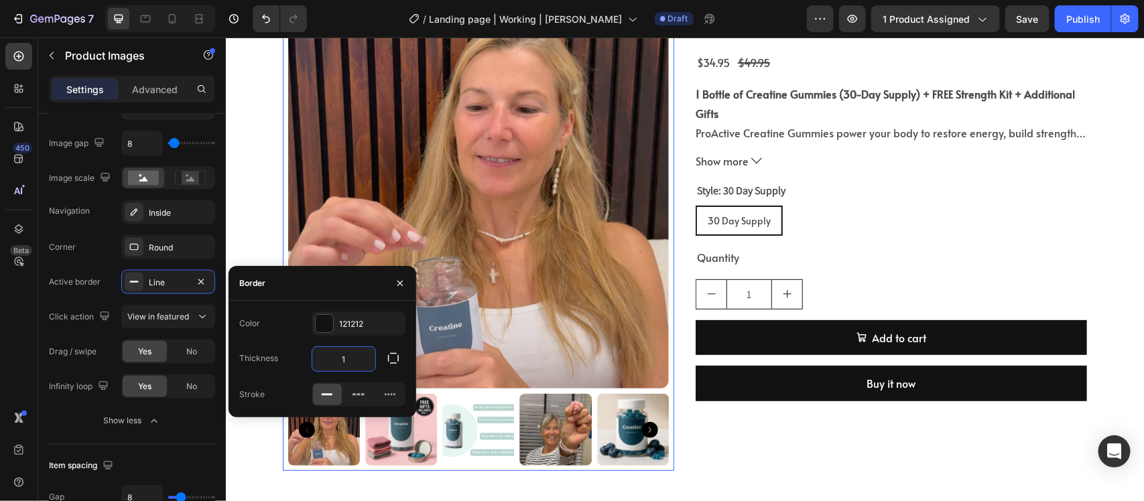
click at [350, 356] on input "1" at bounding box center [343, 359] width 63 height 24
type input "2"
click at [346, 332] on div "121212" at bounding box center [359, 324] width 94 height 24
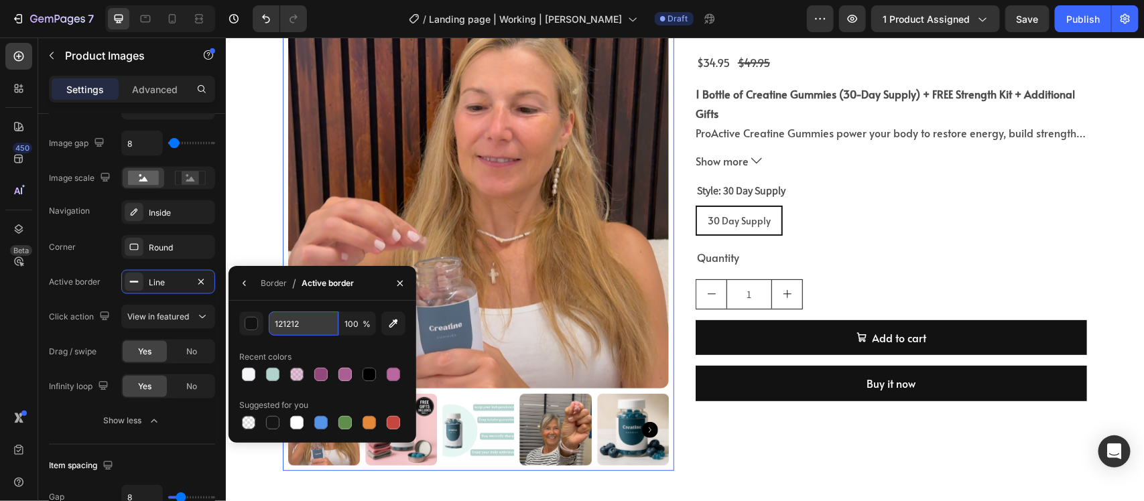
click at [283, 330] on input "121212" at bounding box center [304, 324] width 70 height 24
paste input "608593"
type input "608593"
click at [452, 222] on div at bounding box center [477, 197] width 381 height 381
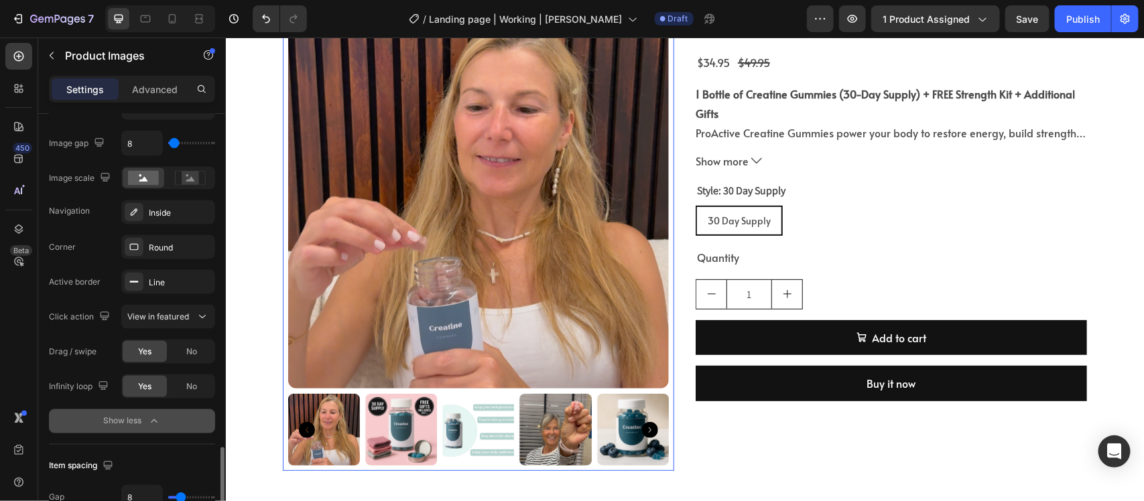
scroll to position [921, 0]
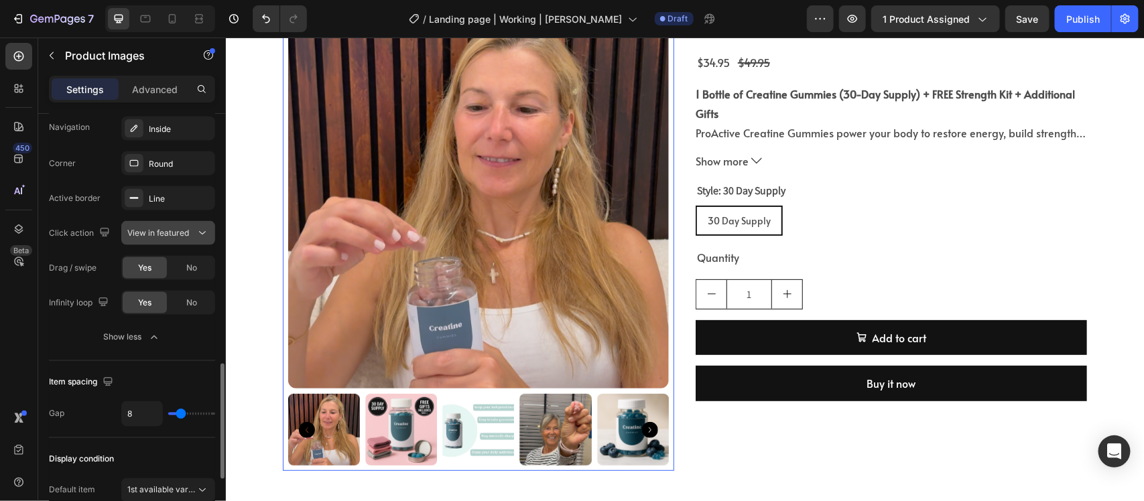
click at [147, 228] on span "View in featured" at bounding box center [158, 233] width 62 height 12
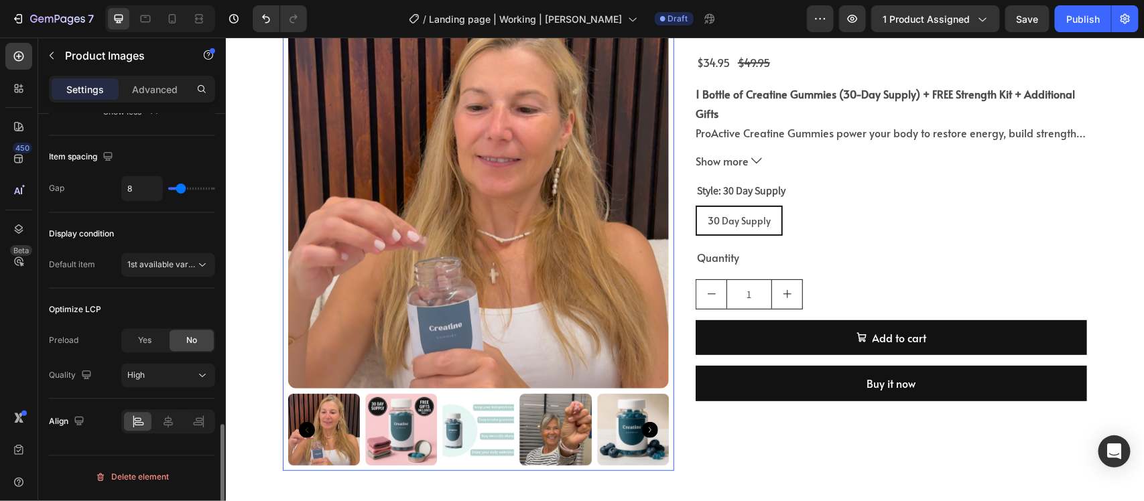
scroll to position [1147, 0]
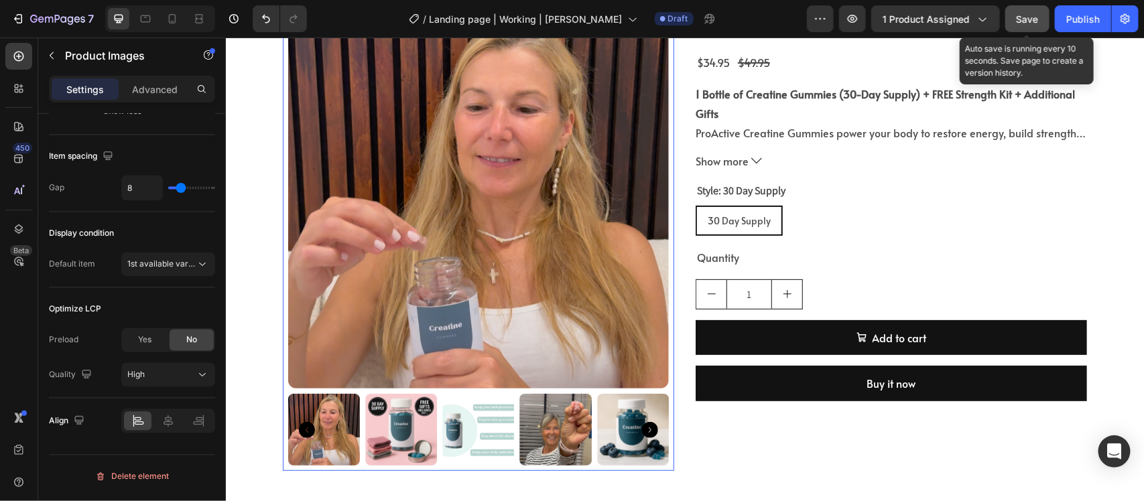
click at [914, 9] on button "Save" at bounding box center [1027, 18] width 44 height 27
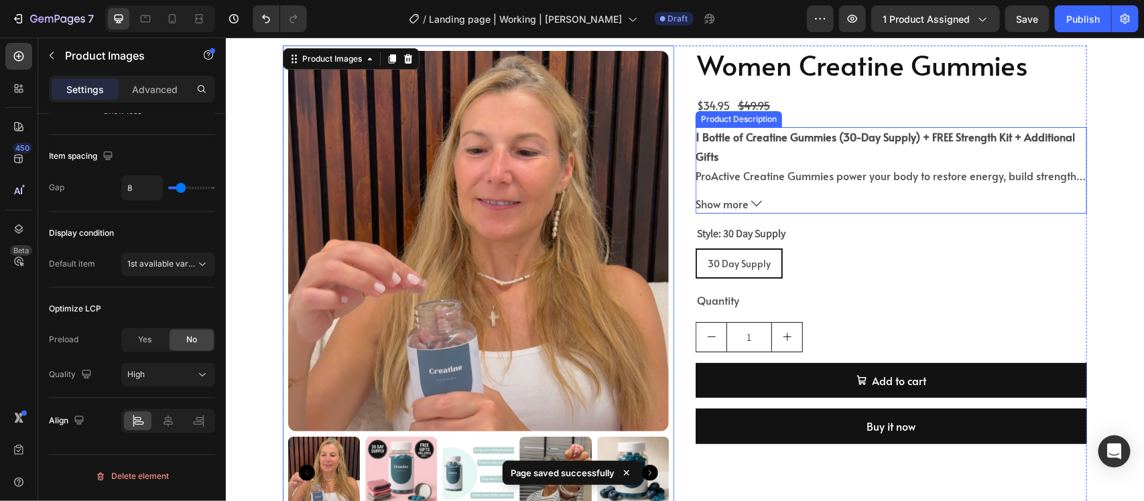
scroll to position [0, 0]
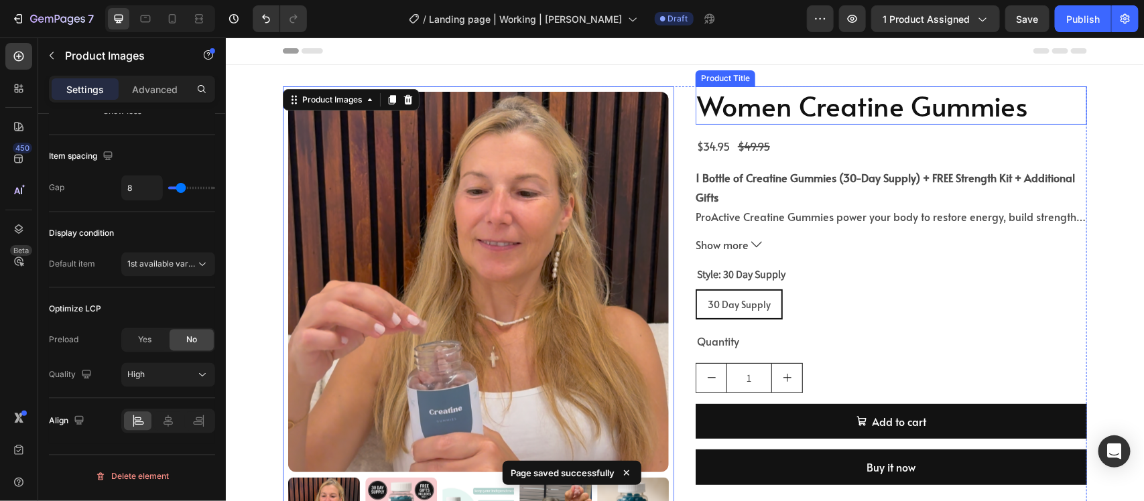
click at [792, 108] on h2 "Women Creatine Gummies" at bounding box center [890, 105] width 391 height 38
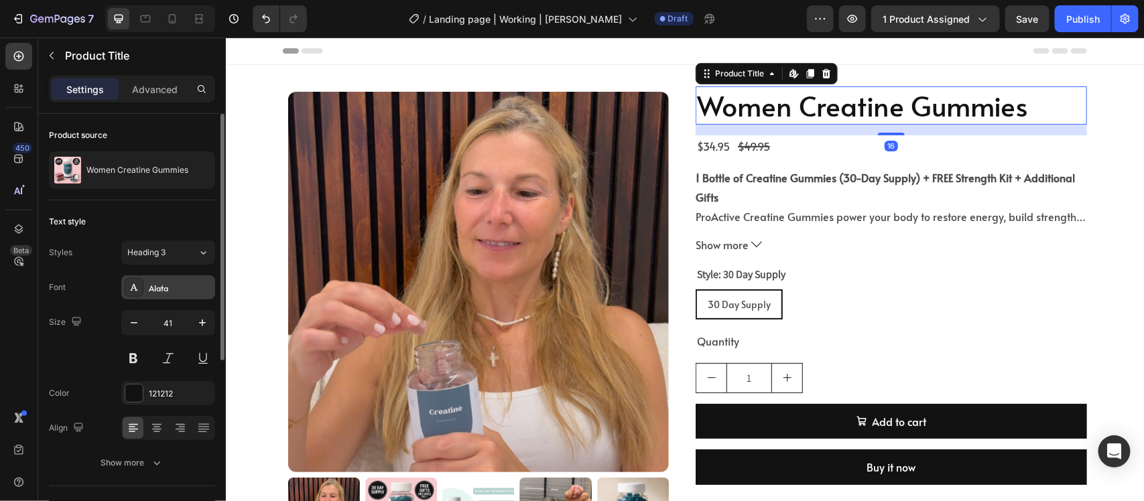
click at [189, 296] on div "Alata" at bounding box center [168, 287] width 94 height 24
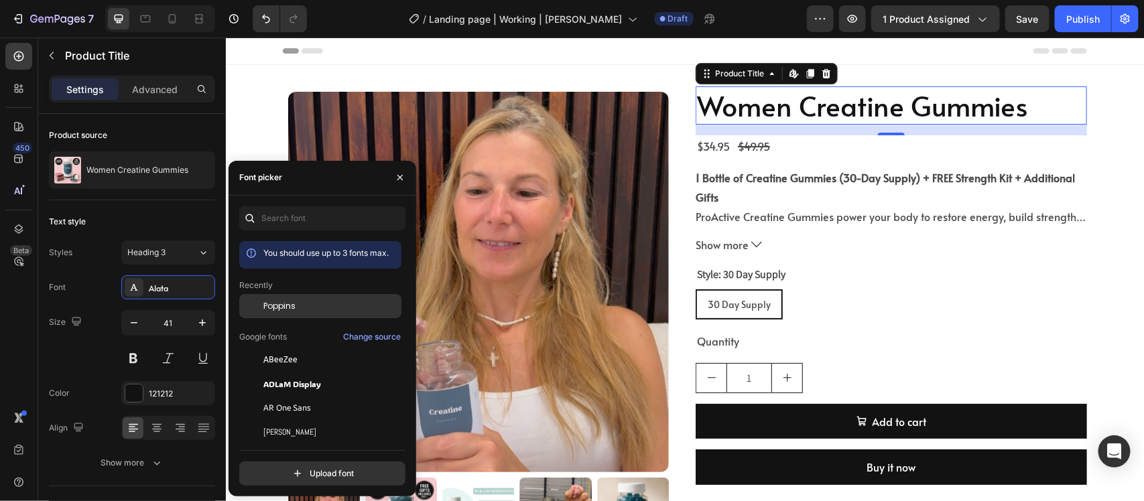
click at [290, 295] on div "Poppins" at bounding box center [320, 306] width 162 height 24
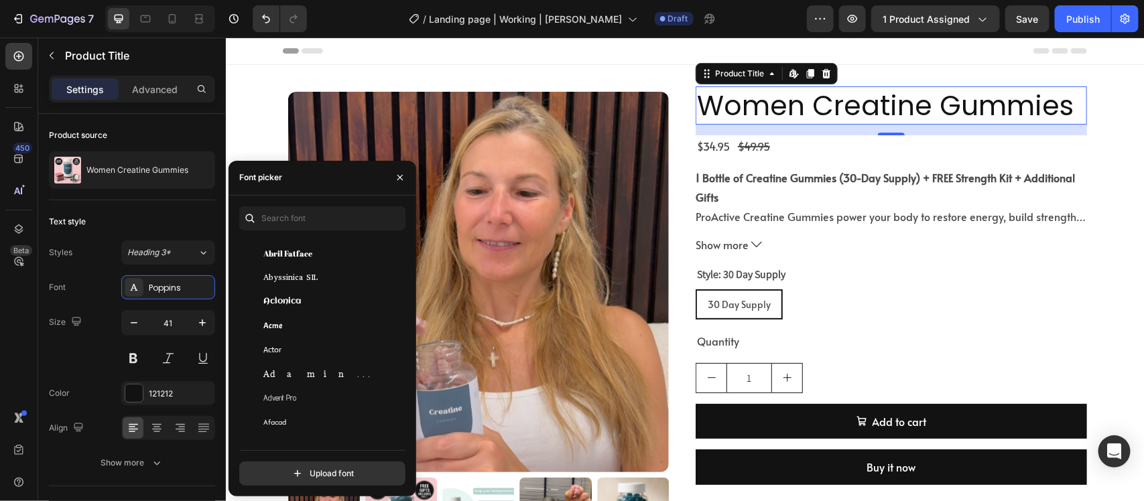
scroll to position [84, 0]
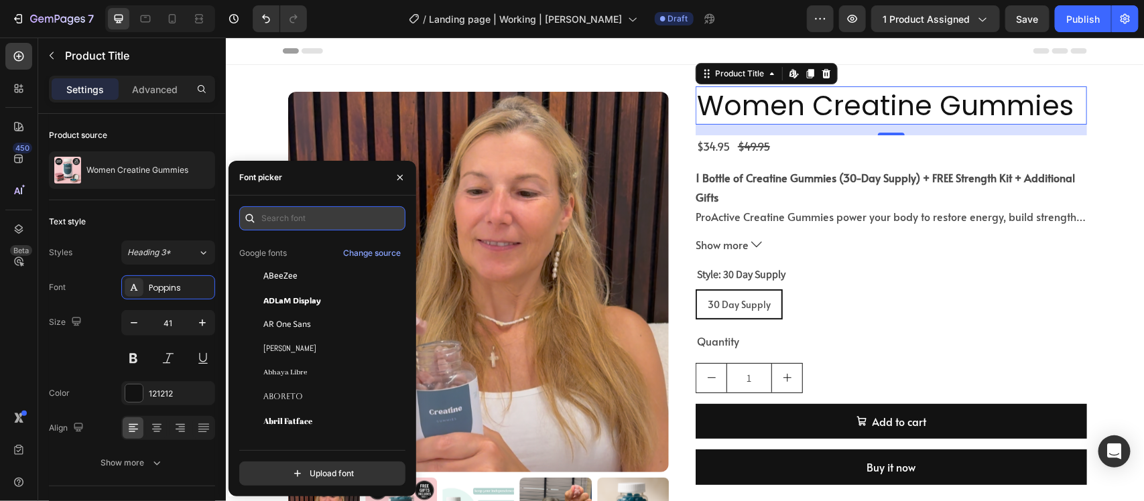
click at [299, 222] on input "text" at bounding box center [322, 218] width 166 height 24
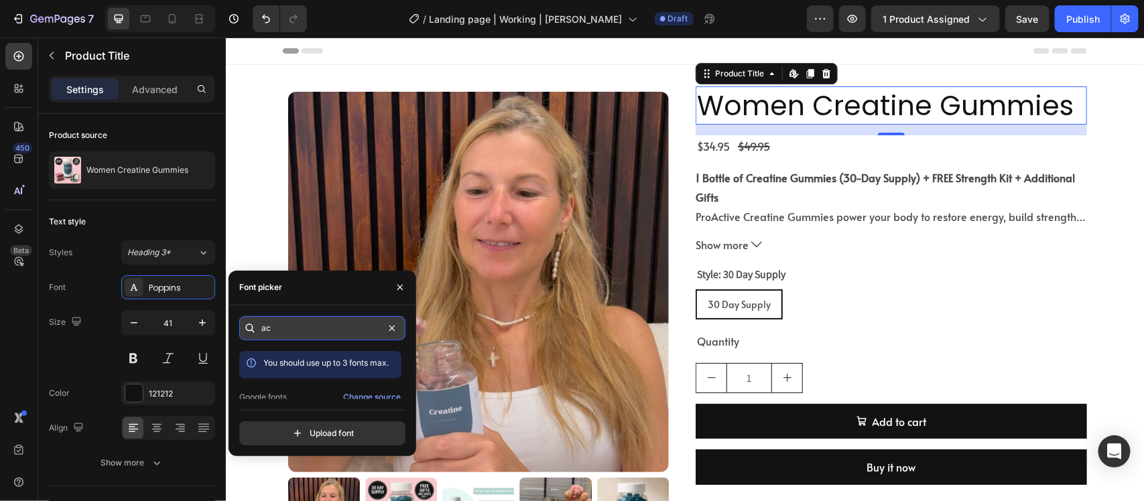
type input "a"
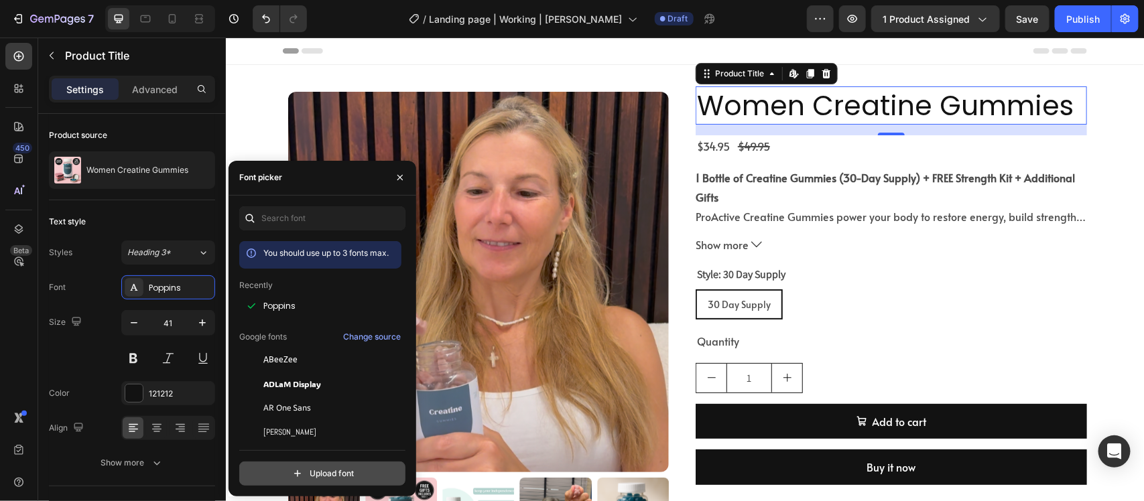
click at [317, 401] on input "file" at bounding box center [351, 473] width 335 height 23
type input "C:\fakepath\riffic.ttf"
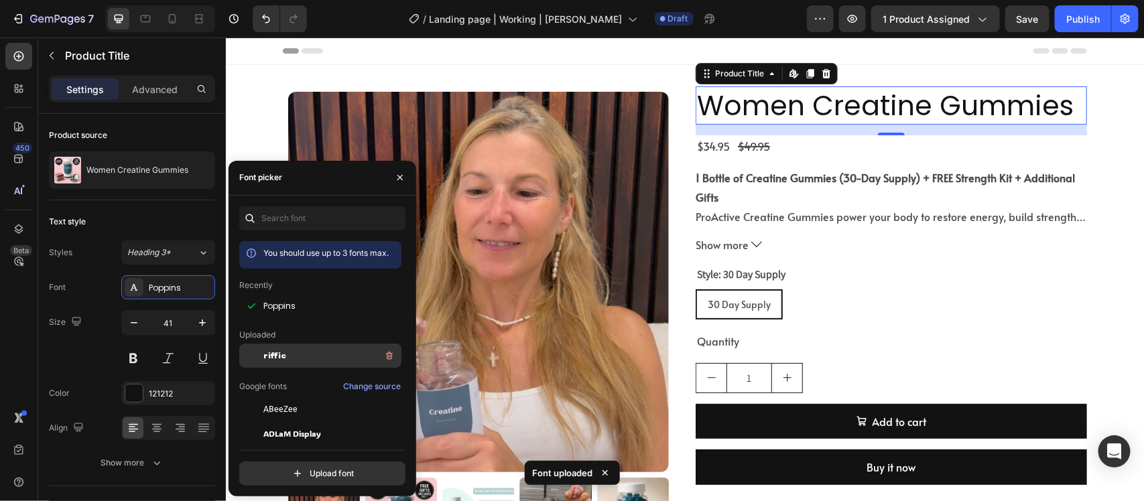
click at [285, 350] on div "riffic" at bounding box center [330, 356] width 135 height 16
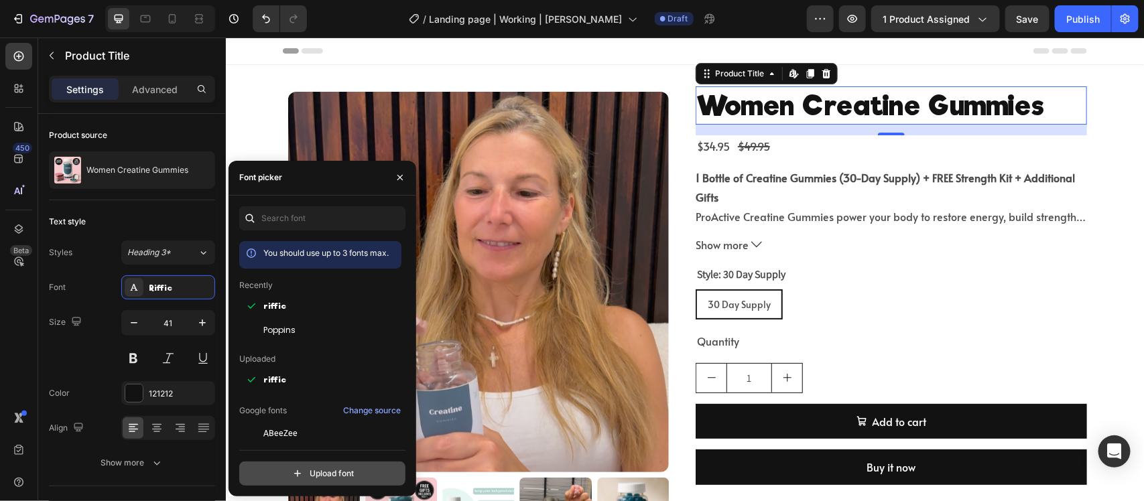
click at [360, 401] on input "file" at bounding box center [351, 473] width 335 height 23
type input "C:\fakepath\RifficFree-Bold.ttf"
click at [345, 401] on input "file" at bounding box center [351, 473] width 335 height 23
type input "C:\fakepath\Acumin-BdItPro.otf"
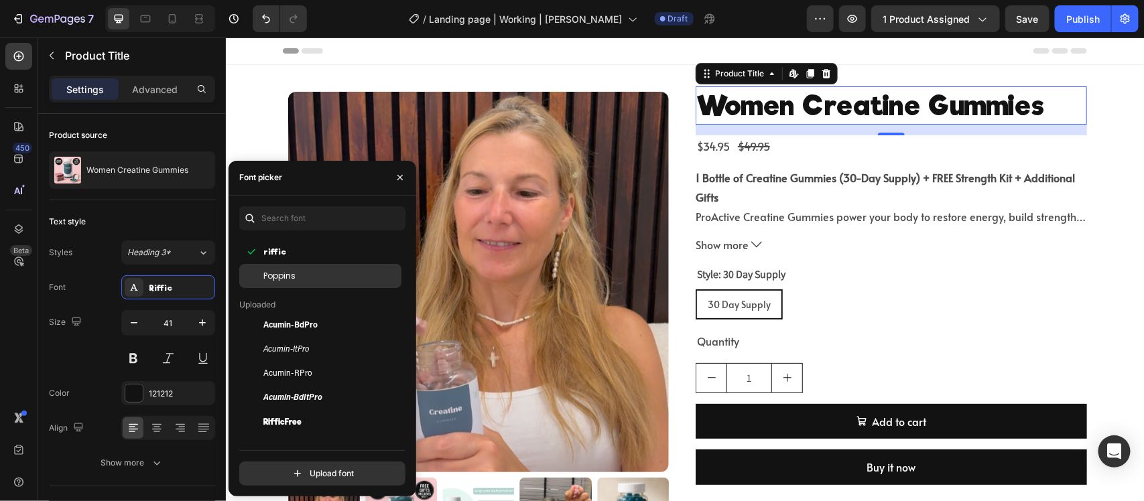
scroll to position [84, 0]
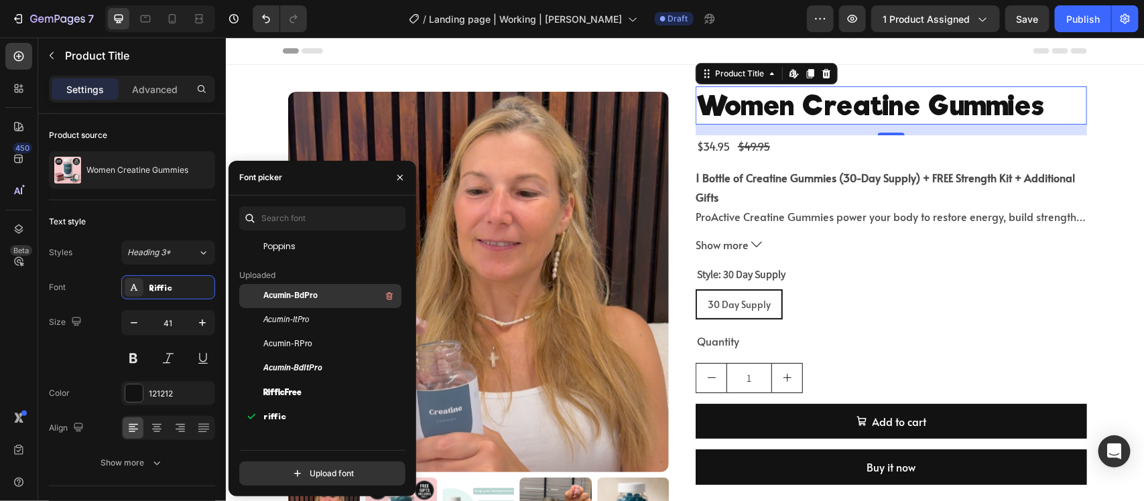
click at [332, 297] on div "Acumin-BdPro" at bounding box center [330, 296] width 135 height 16
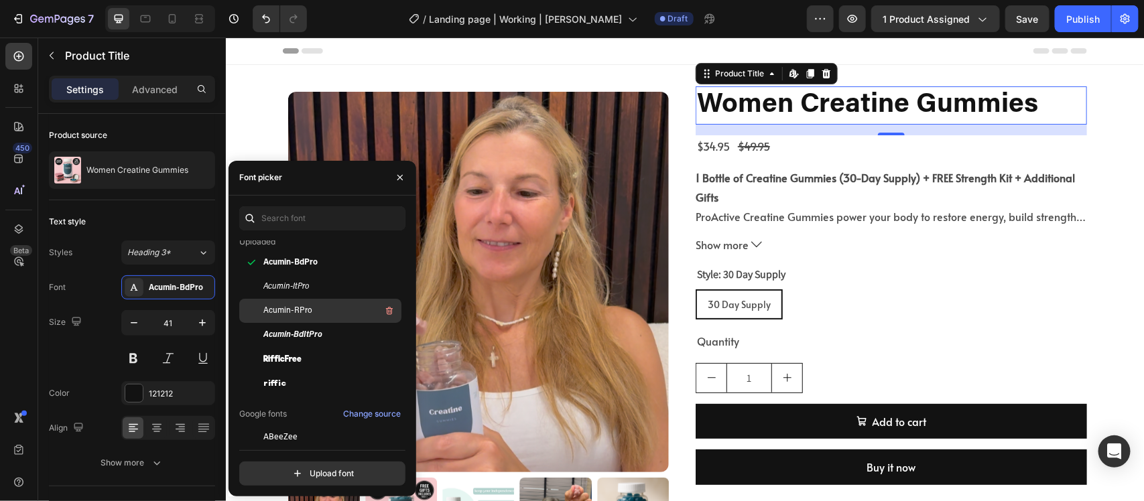
scroll to position [167, 0]
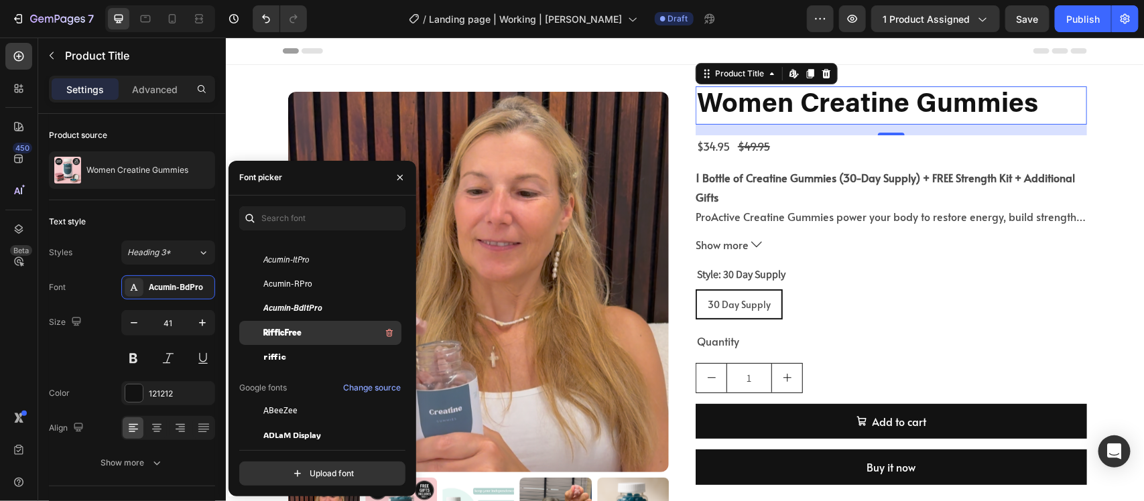
click at [330, 332] on div "RifficFree" at bounding box center [330, 333] width 135 height 16
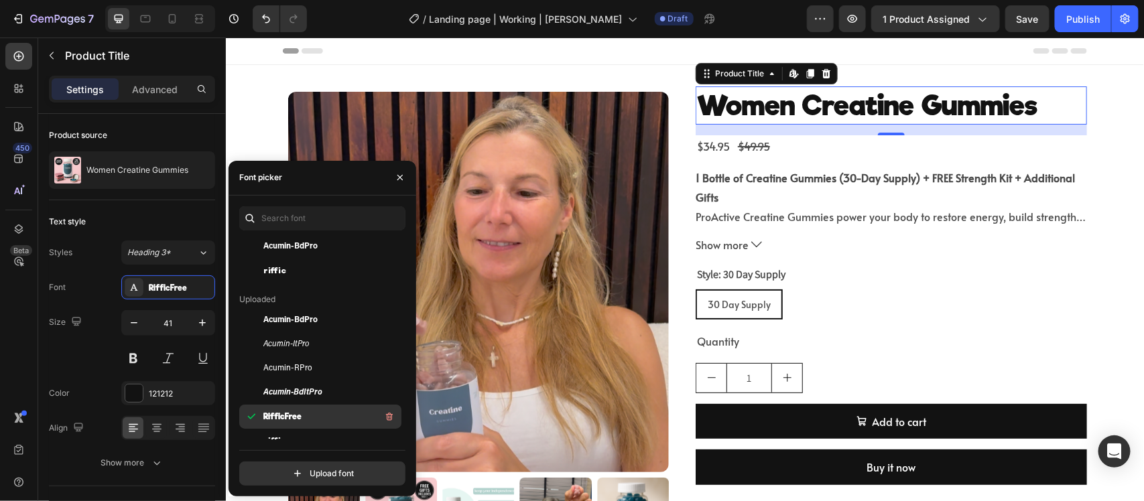
scroll to position [0, 0]
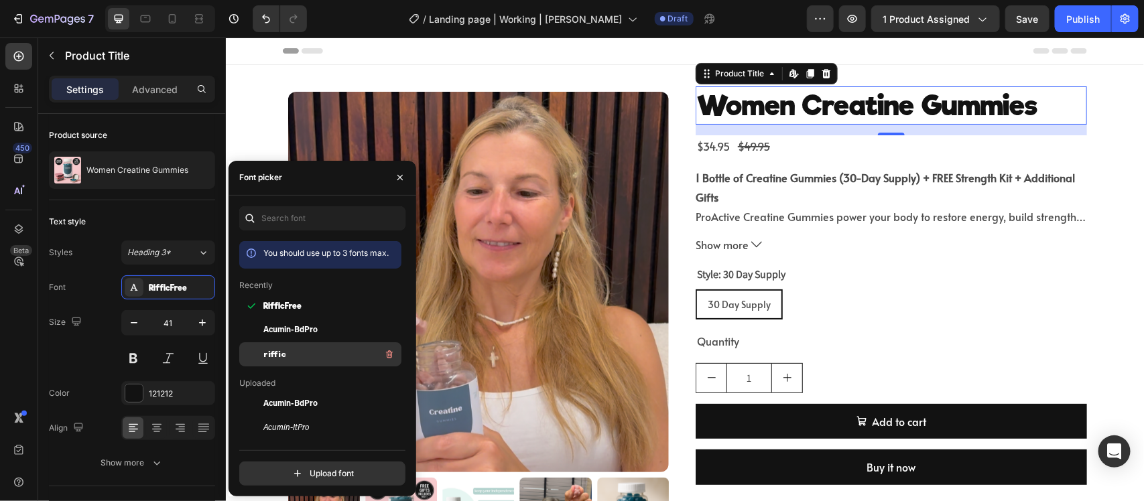
click at [330, 355] on div "riffic" at bounding box center [330, 354] width 135 height 16
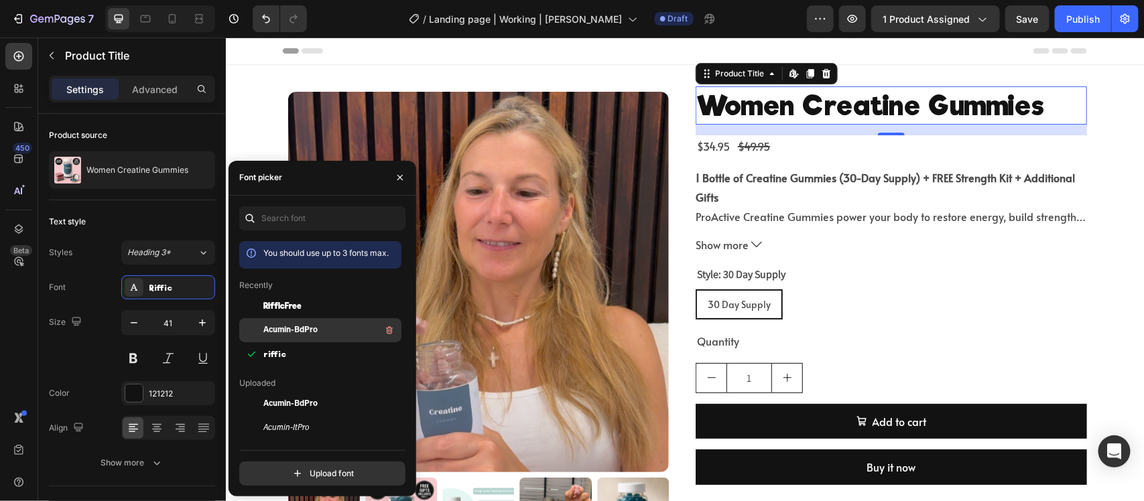
click at [329, 336] on div "Acumin-BdPro" at bounding box center [330, 330] width 135 height 16
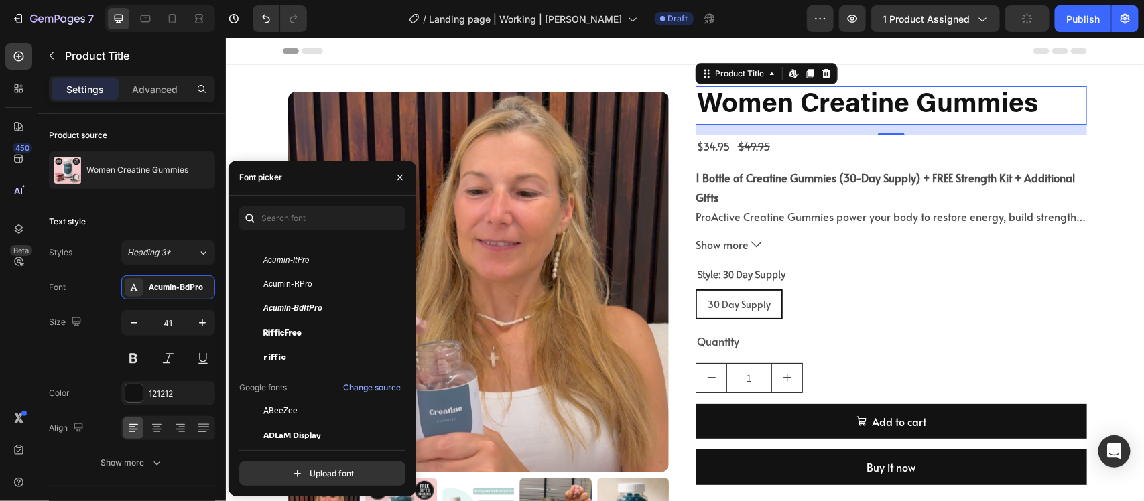
scroll to position [84, 0]
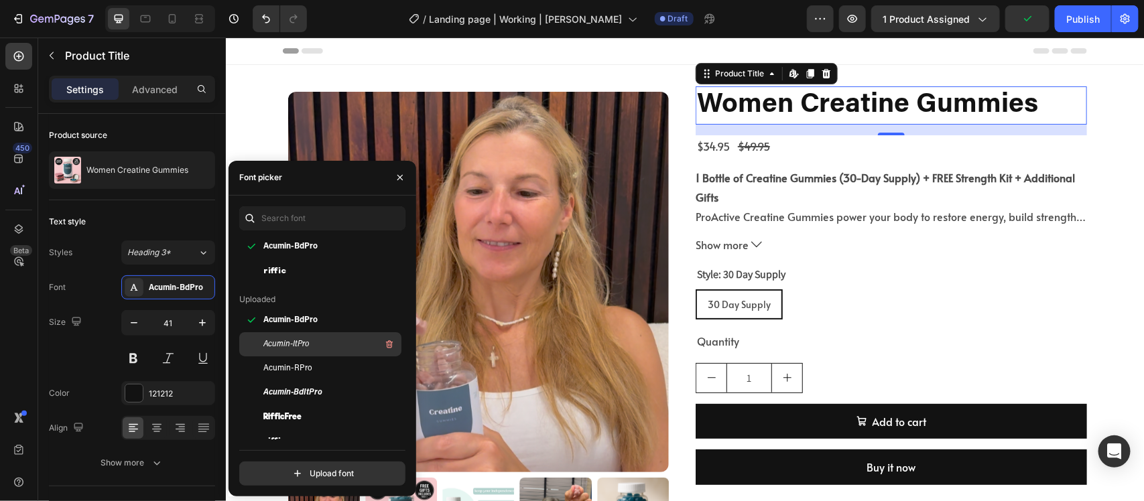
click at [342, 332] on div "Acumin-ItPro" at bounding box center [320, 344] width 162 height 24
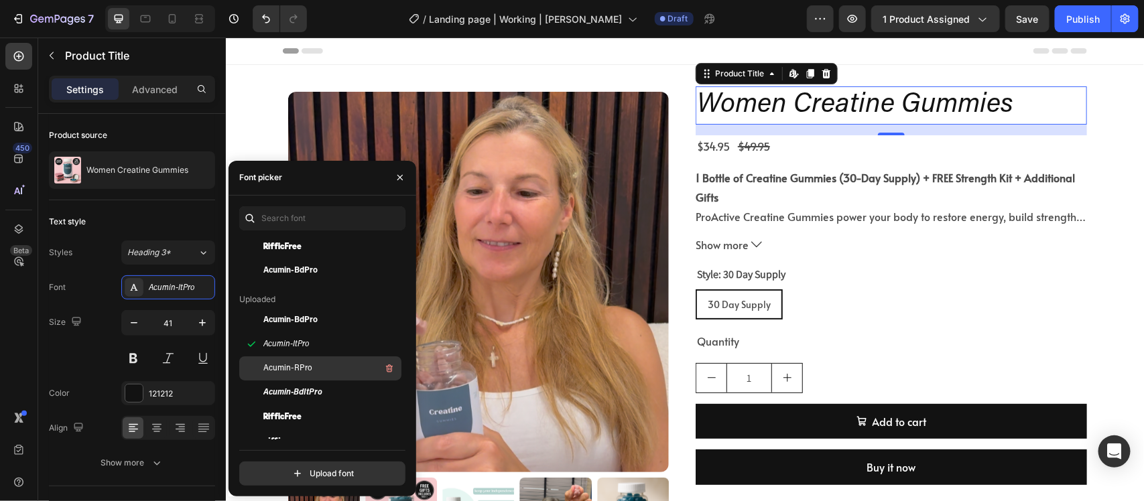
click at [339, 359] on div "Acumin-RPro" at bounding box center [320, 368] width 162 height 24
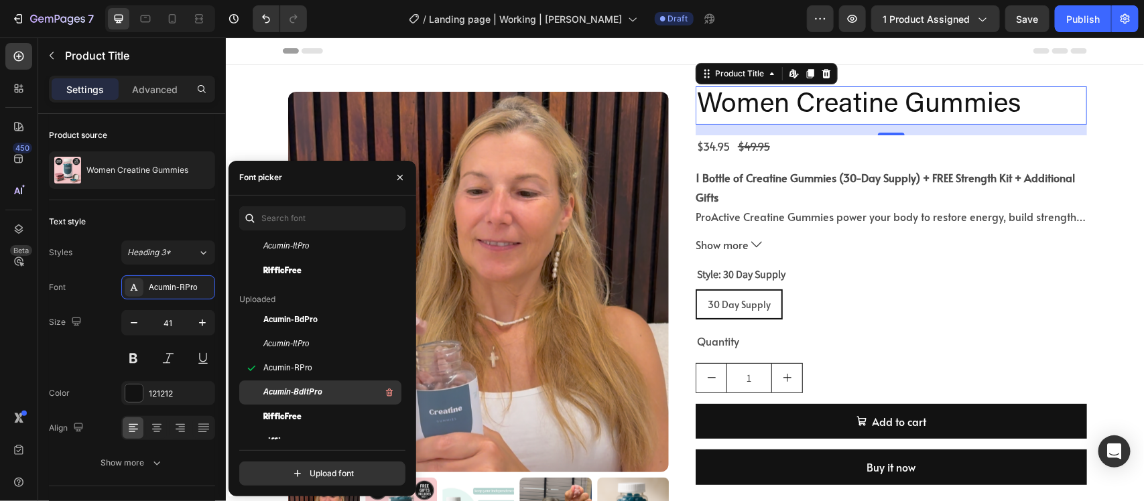
click at [338, 385] on div "Acumin-BdItPro" at bounding box center [330, 393] width 135 height 16
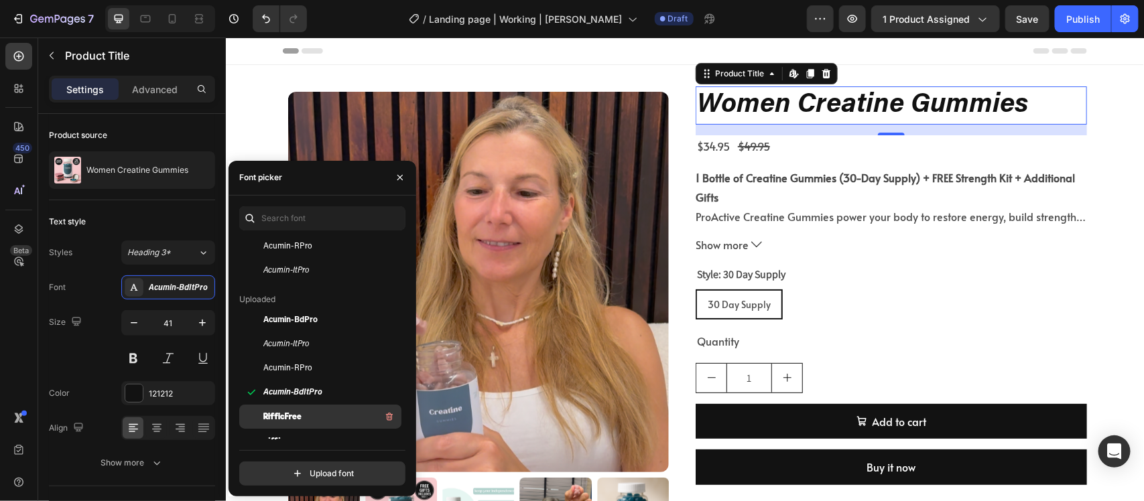
click at [332, 401] on div "RifficFree" at bounding box center [330, 417] width 135 height 16
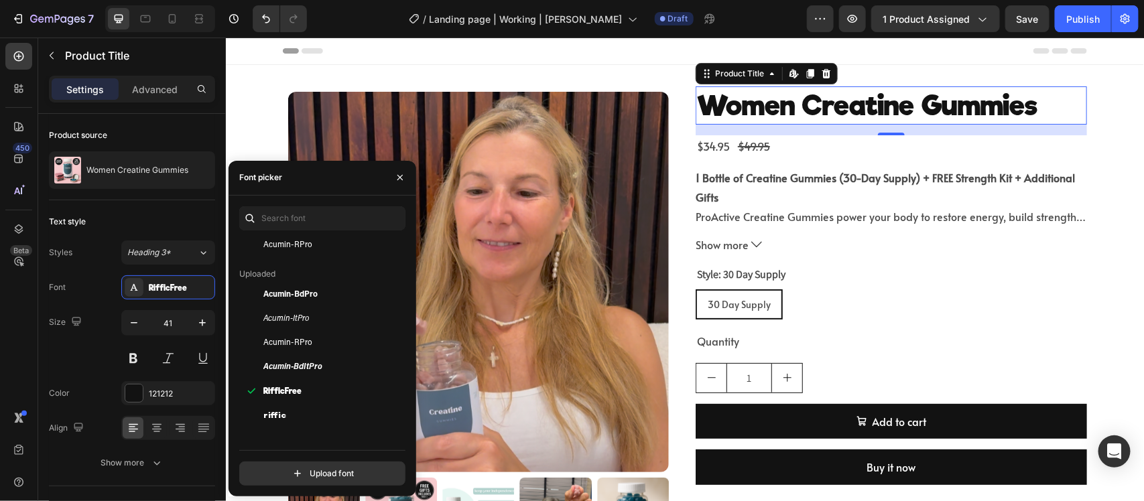
scroll to position [0, 0]
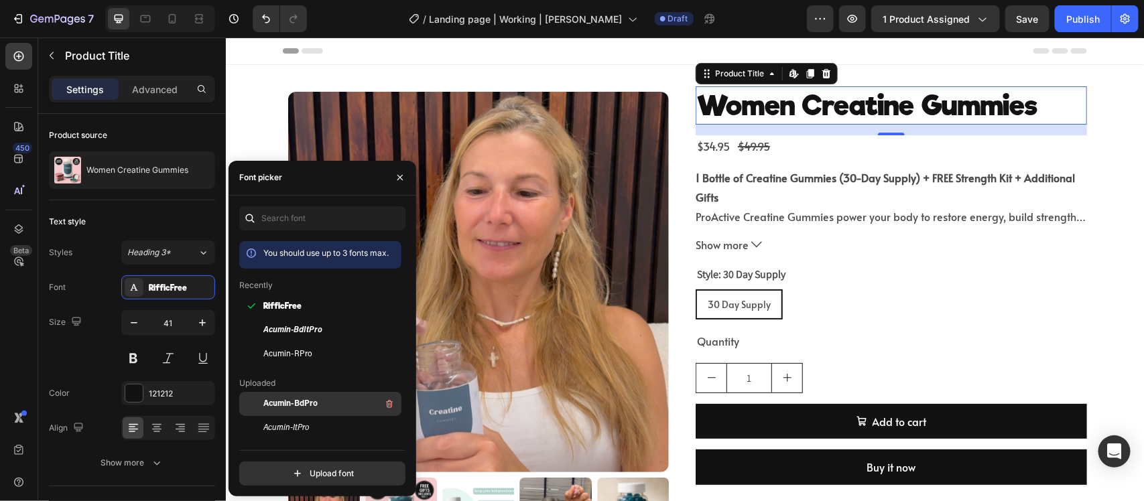
click at [326, 401] on div "Acumin-BdPro" at bounding box center [330, 404] width 135 height 16
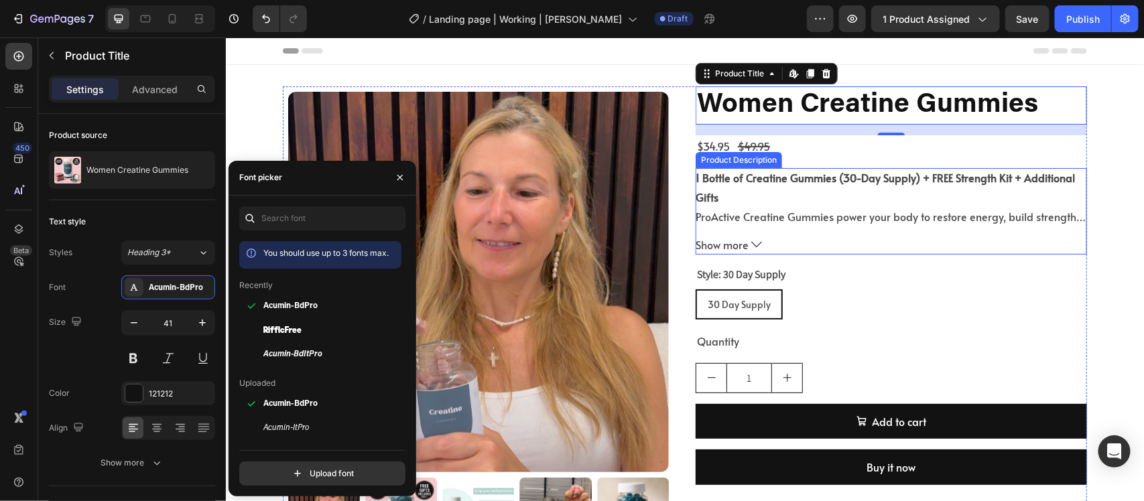
click at [781, 177] on strong "1 Bottle of Creatine Gummies (30-Day Supply) + FREE Strength Kit + Additional G…" at bounding box center [884, 186] width 379 height 34
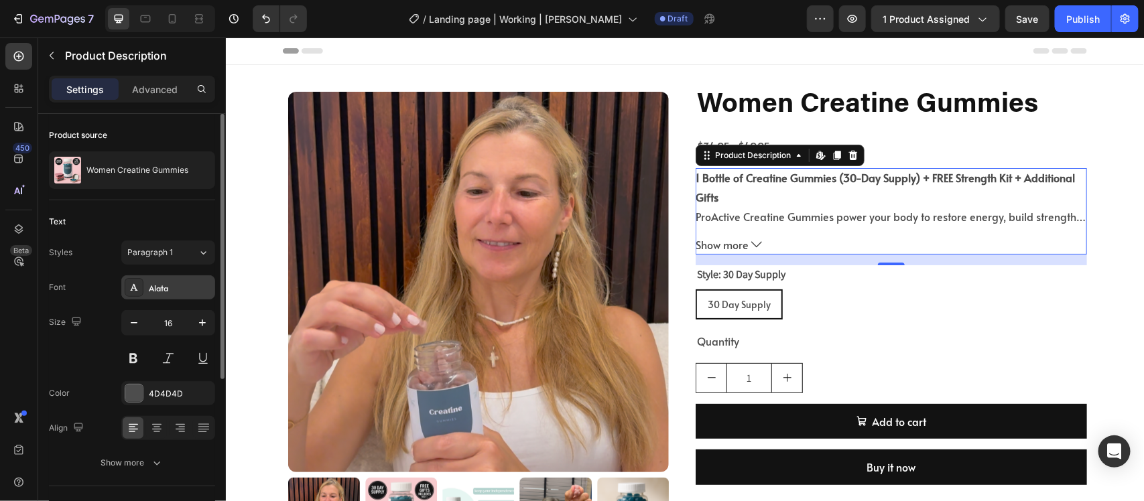
click at [161, 288] on div "Alata" at bounding box center [180, 288] width 63 height 12
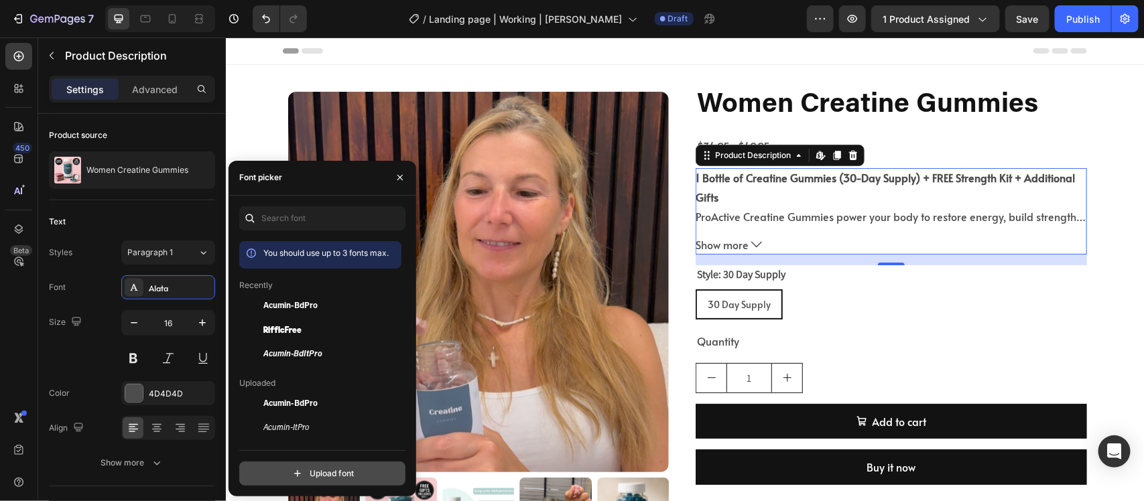
click at [326, 401] on input "file" at bounding box center [351, 473] width 335 height 23
type input "C:\fakepath\[PERSON_NAME] Cafe Bold Italic.ttf"
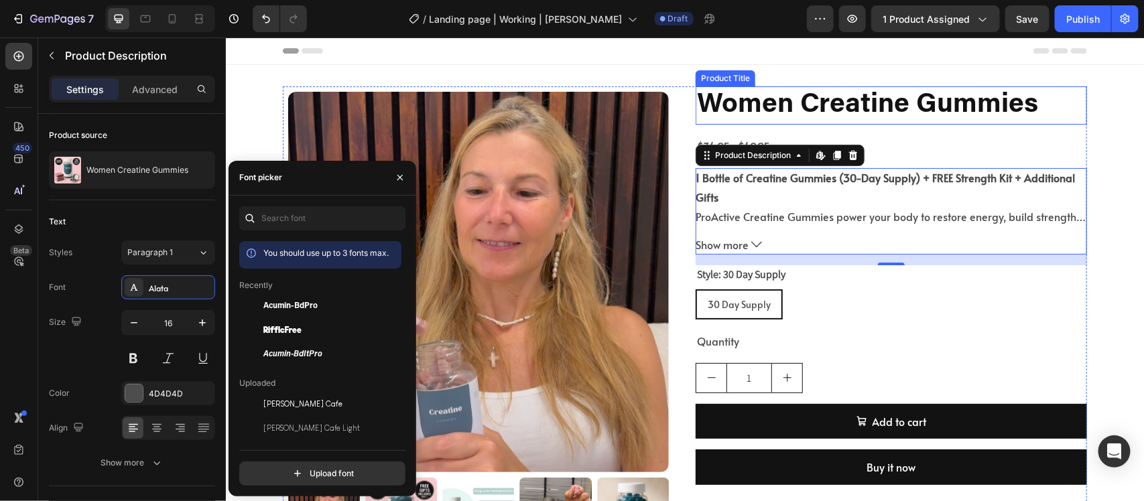
click at [859, 92] on h2 "Women Creatine Gummies" at bounding box center [890, 105] width 391 height 38
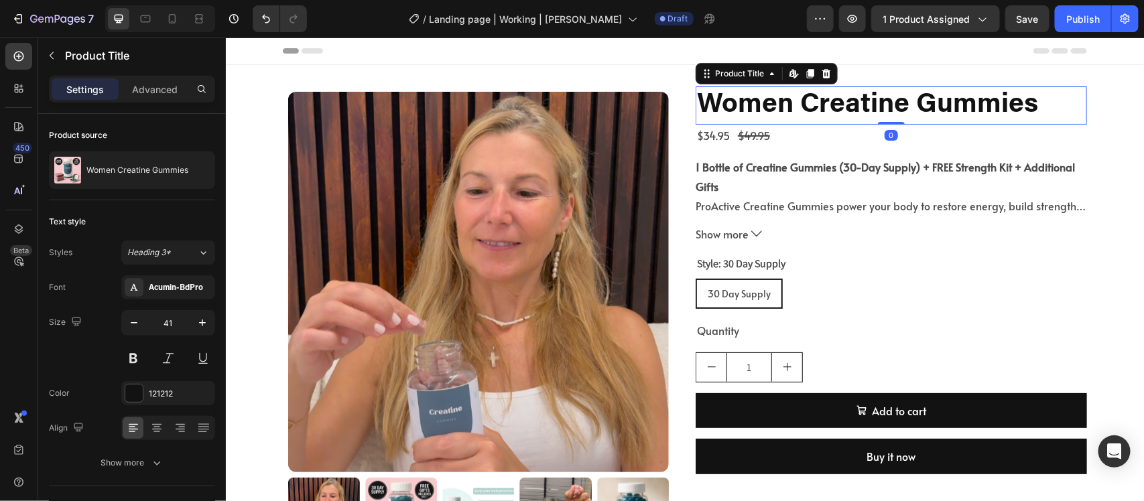
drag, startPoint x: 878, startPoint y: 133, endPoint x: 880, endPoint y: 107, distance: 26.8
click at [880, 107] on div "Women Creatine Gummies Product Title Edit content in Shopify 0" at bounding box center [890, 105] width 391 height 38
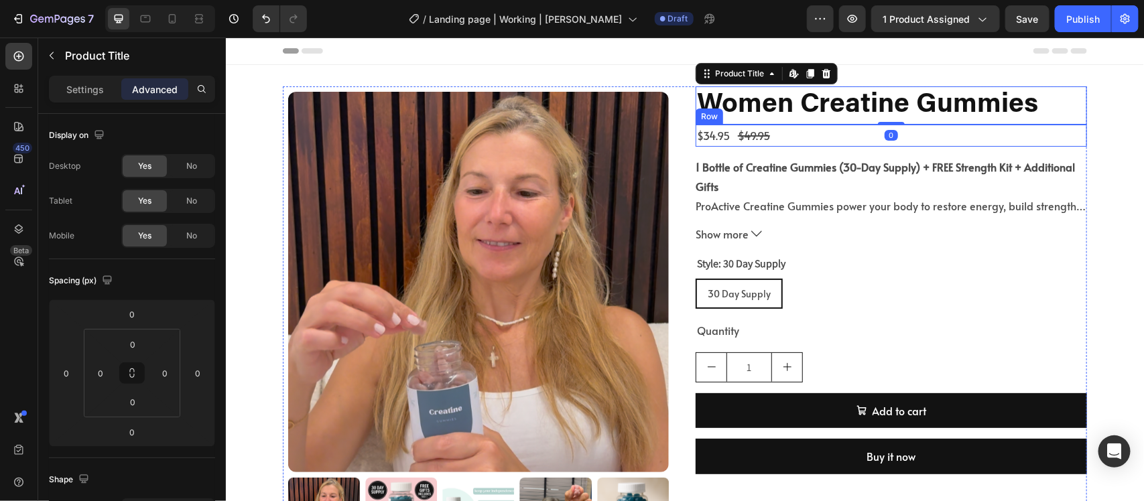
click at [839, 139] on div "$34.95 Product Price Product Price $49.95 Product Price Product Price Row" at bounding box center [890, 135] width 391 height 22
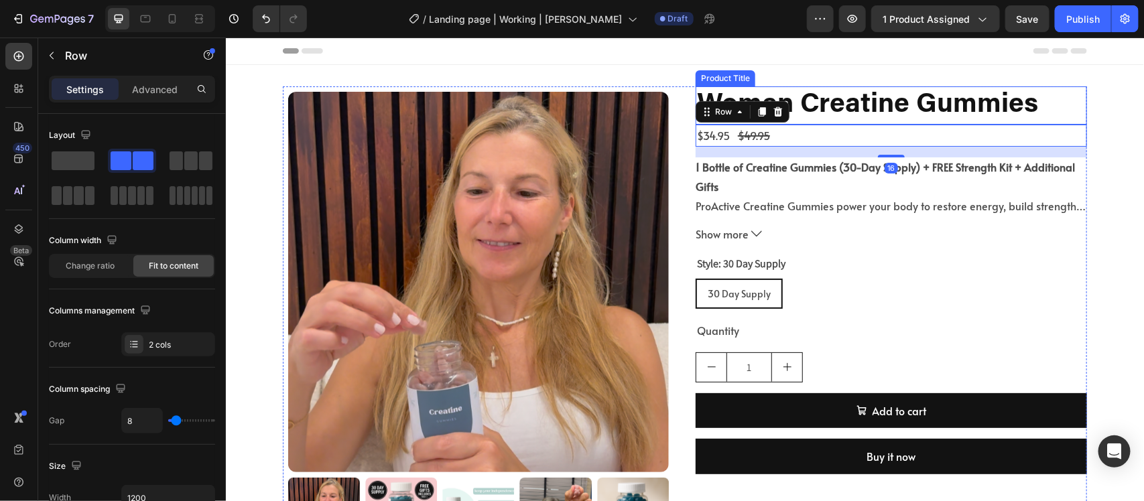
click at [872, 105] on h2 "Women Creatine Gummies" at bounding box center [890, 105] width 391 height 38
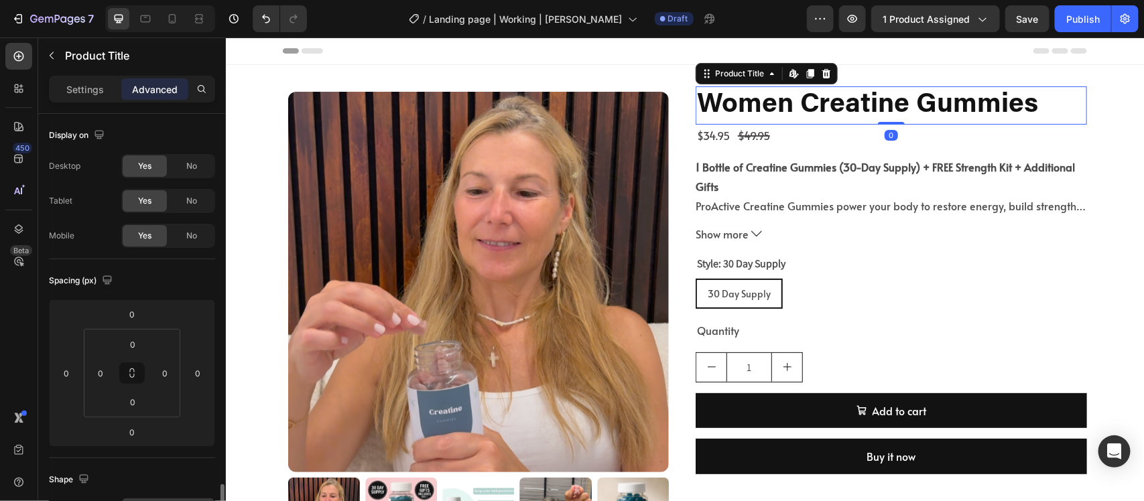
scroll to position [251, 0]
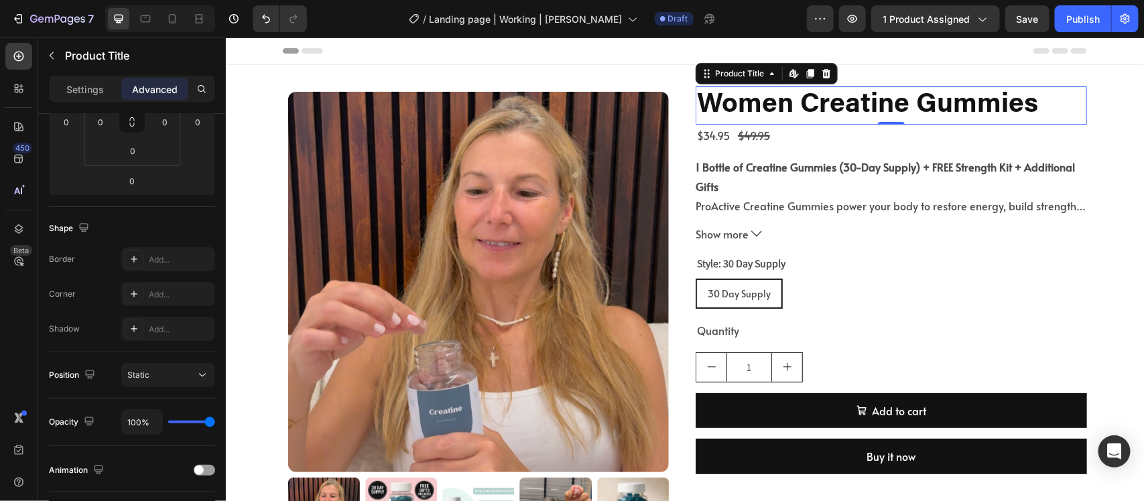
click at [78, 94] on p "Settings" at bounding box center [85, 89] width 38 height 14
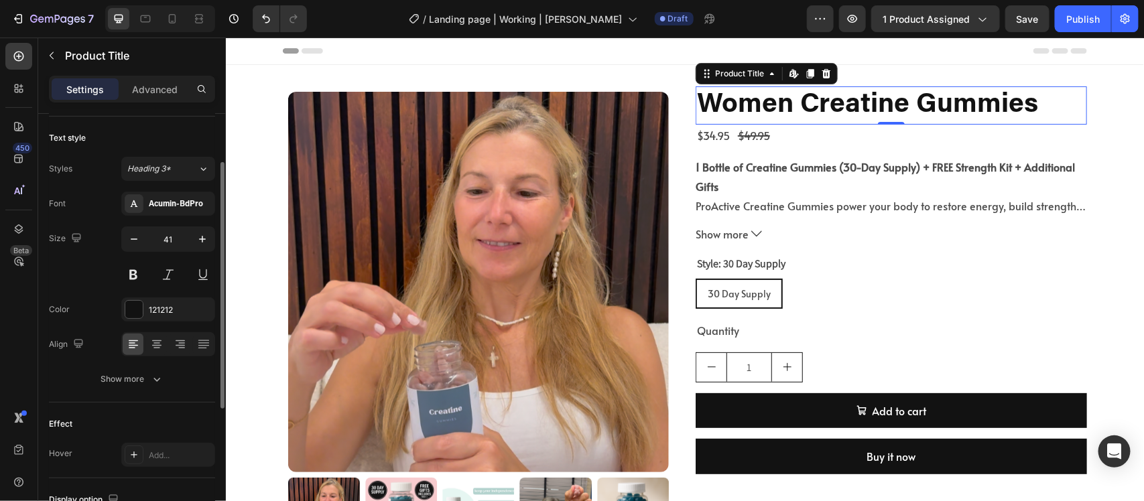
scroll to position [0, 0]
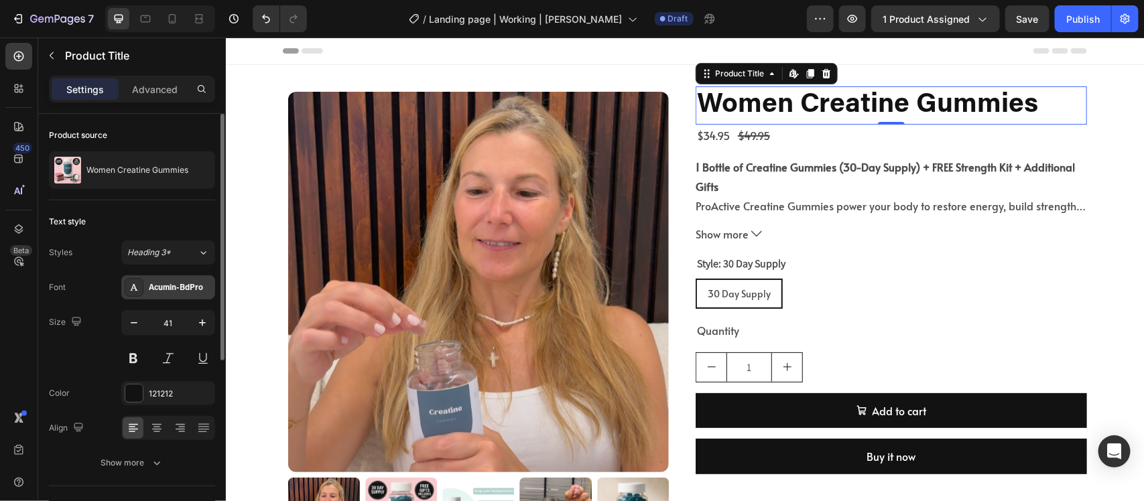
click at [173, 286] on div "Acumin-BdPro" at bounding box center [180, 288] width 63 height 12
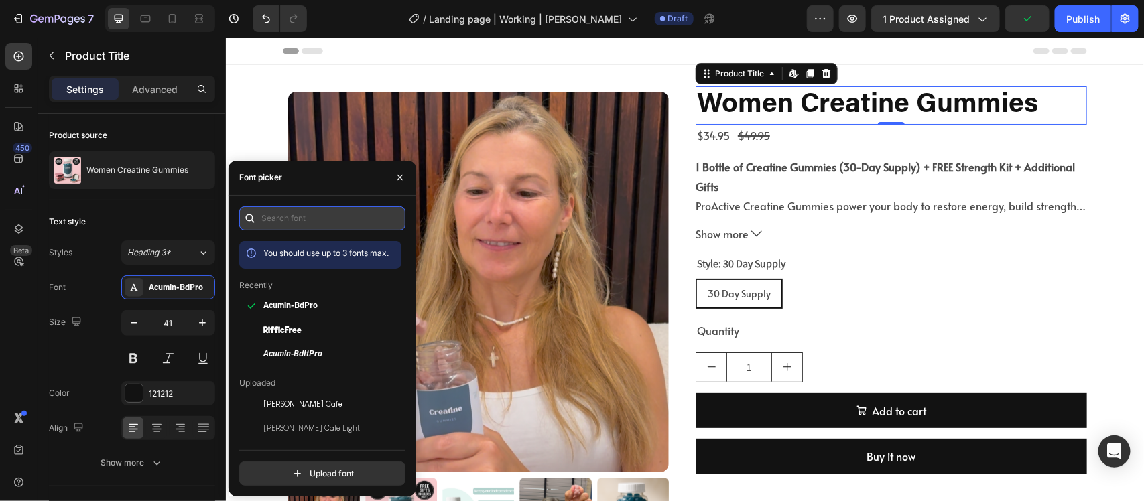
click at [293, 216] on input "text" at bounding box center [322, 218] width 166 height 24
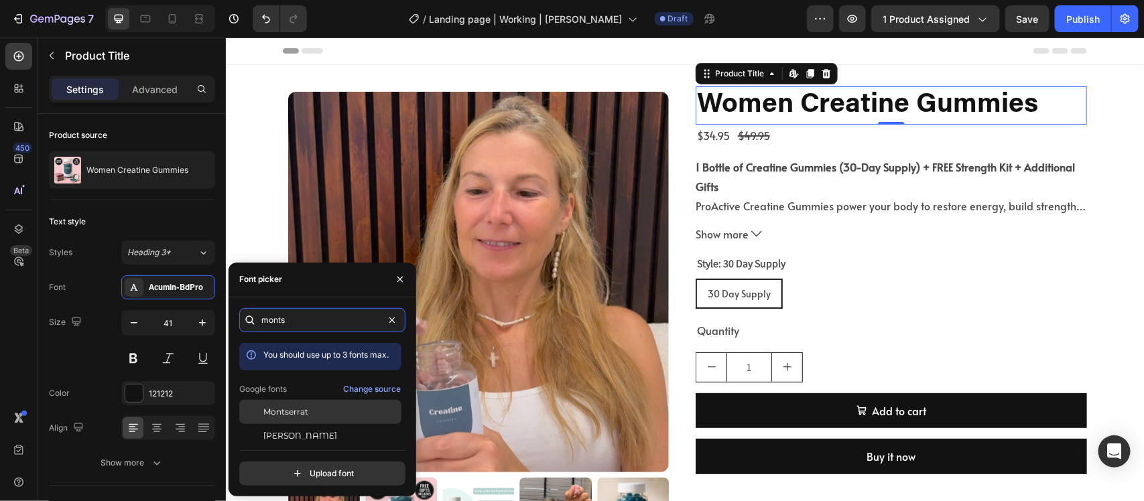
type input "monts"
click at [283, 401] on span "Montserrat" at bounding box center [285, 412] width 45 height 12
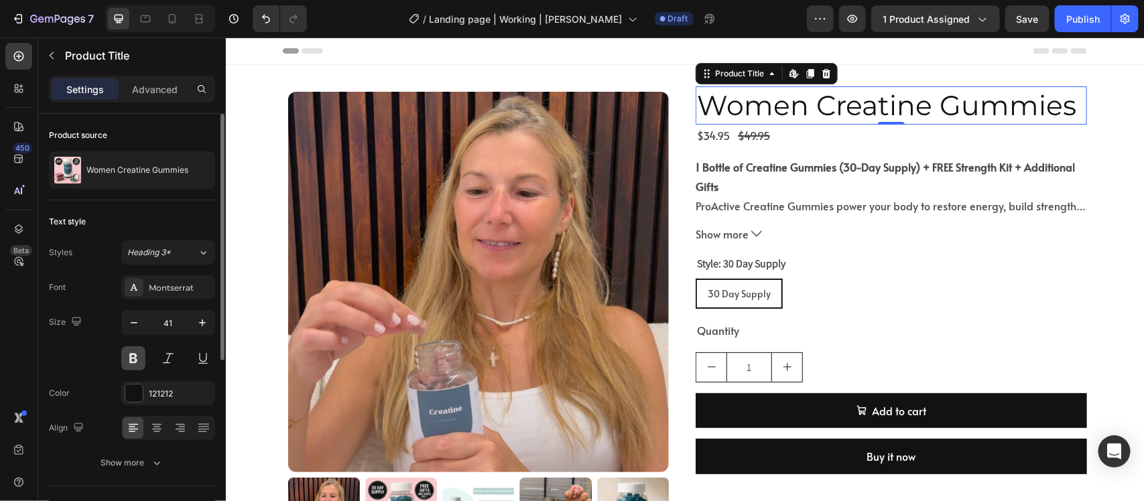
click at [123, 357] on button at bounding box center [133, 358] width 24 height 24
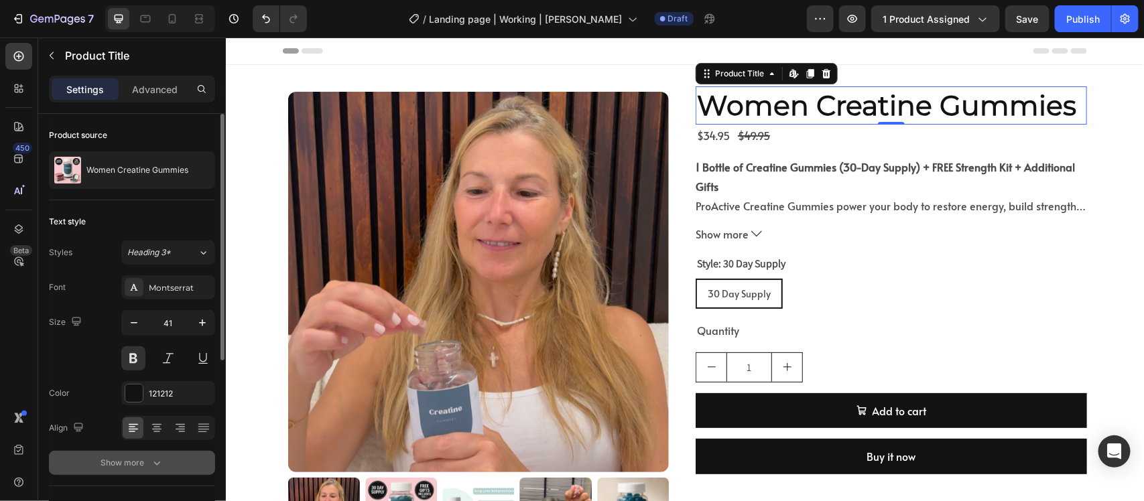
click at [151, 401] on icon "button" at bounding box center [156, 462] width 13 height 13
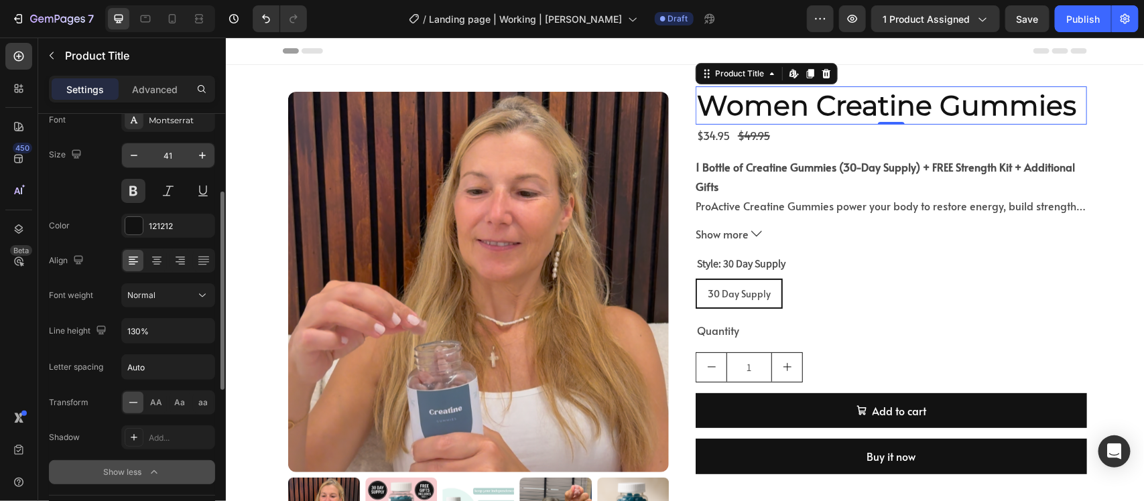
scroll to position [335, 0]
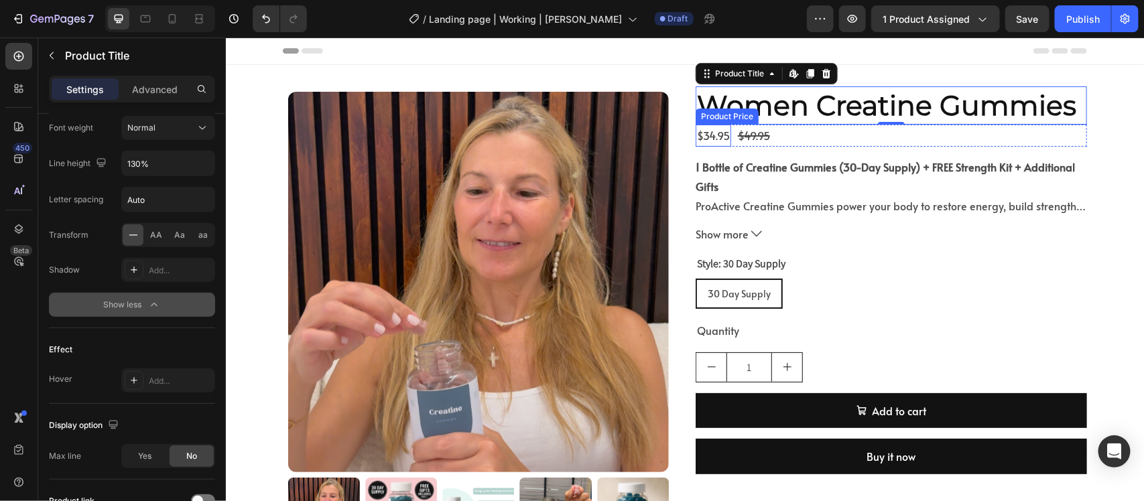
click at [721, 131] on div "$34.95" at bounding box center [713, 135] width 36 height 22
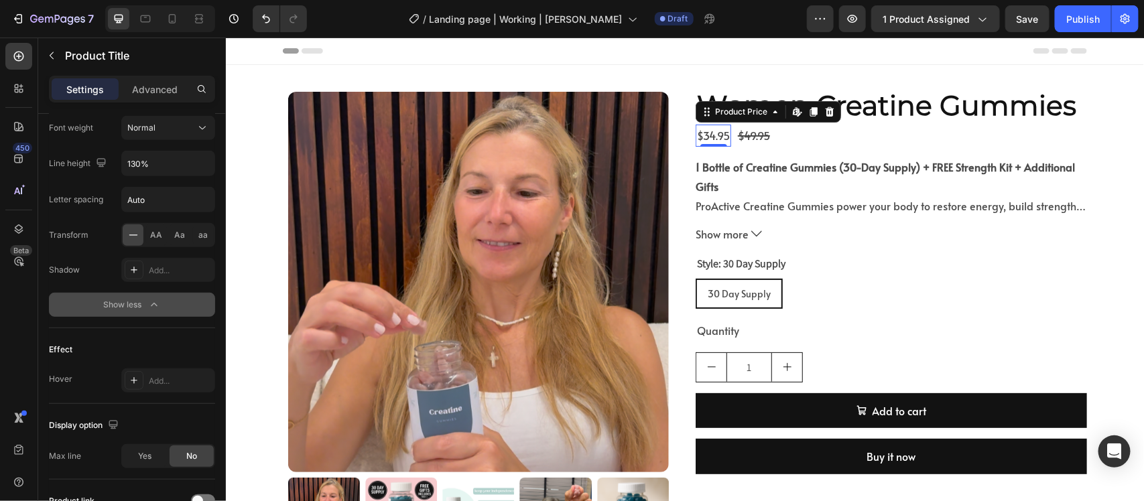
scroll to position [0, 0]
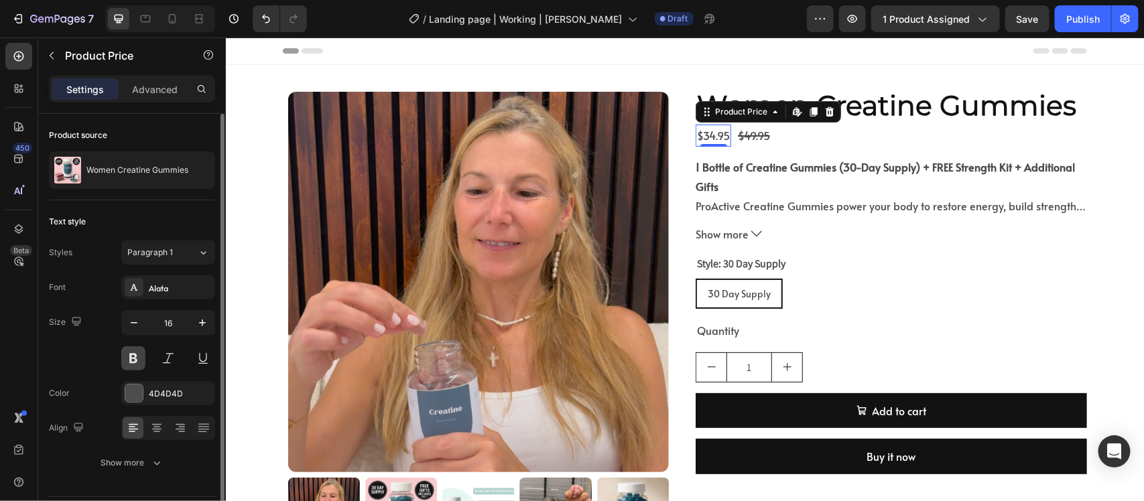
click at [128, 353] on button at bounding box center [133, 358] width 24 height 24
click at [748, 130] on div "$49.95" at bounding box center [753, 135] width 35 height 22
click at [125, 354] on button at bounding box center [133, 358] width 24 height 24
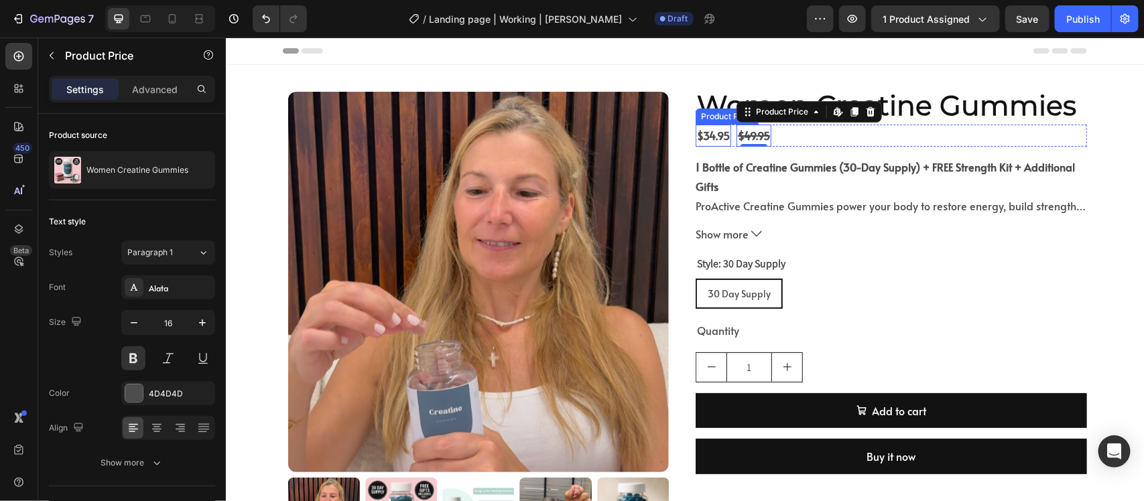
click at [695, 133] on div "$34.95" at bounding box center [713, 135] width 36 height 22
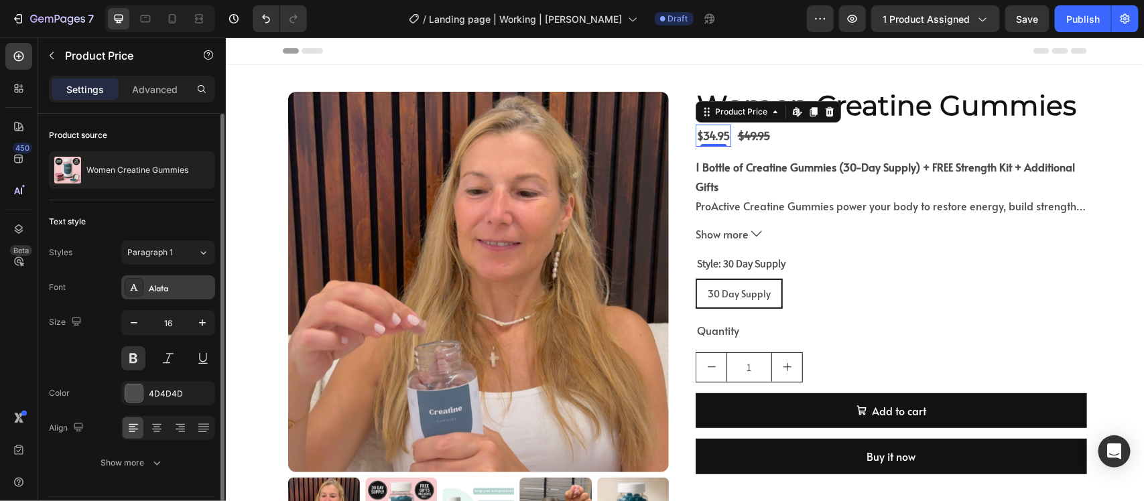
click at [163, 297] on div "Alata" at bounding box center [168, 287] width 94 height 24
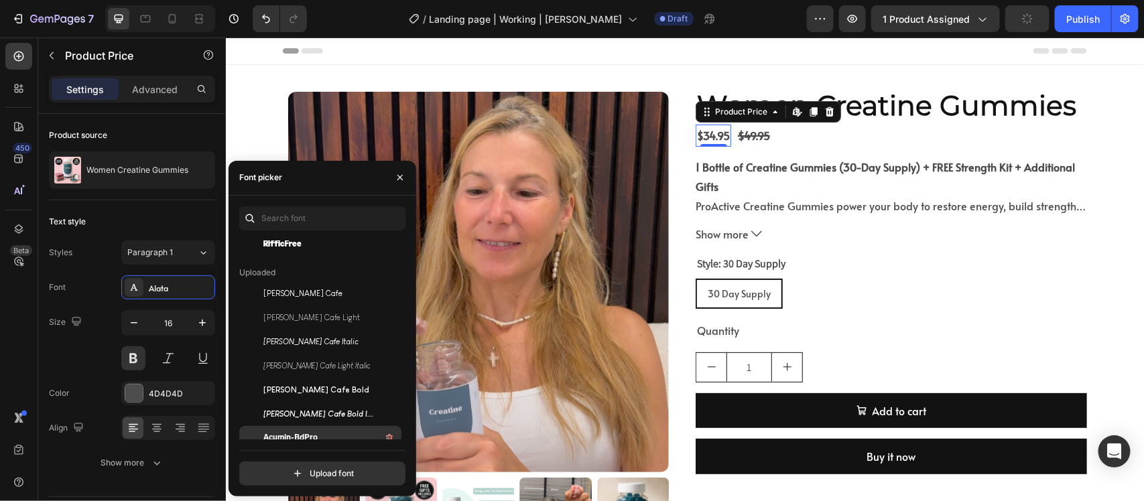
scroll to position [84, 0]
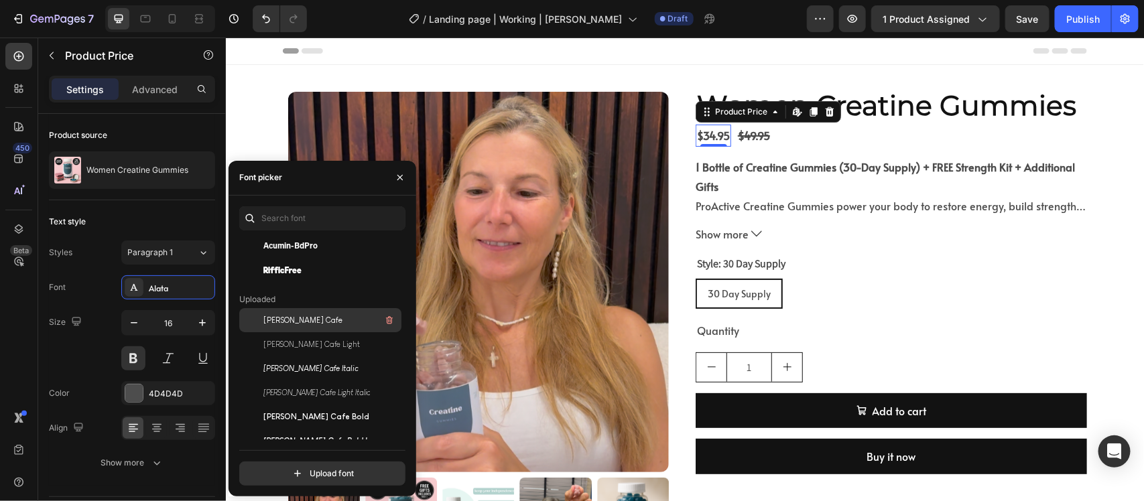
click at [312, 323] on span "[PERSON_NAME] Cafe" at bounding box center [302, 320] width 79 height 12
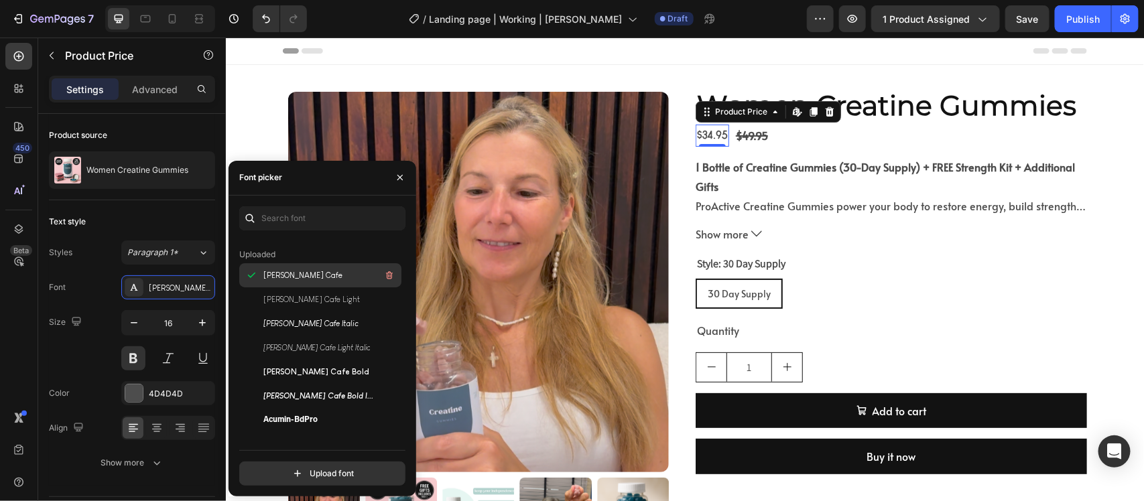
scroll to position [167, 0]
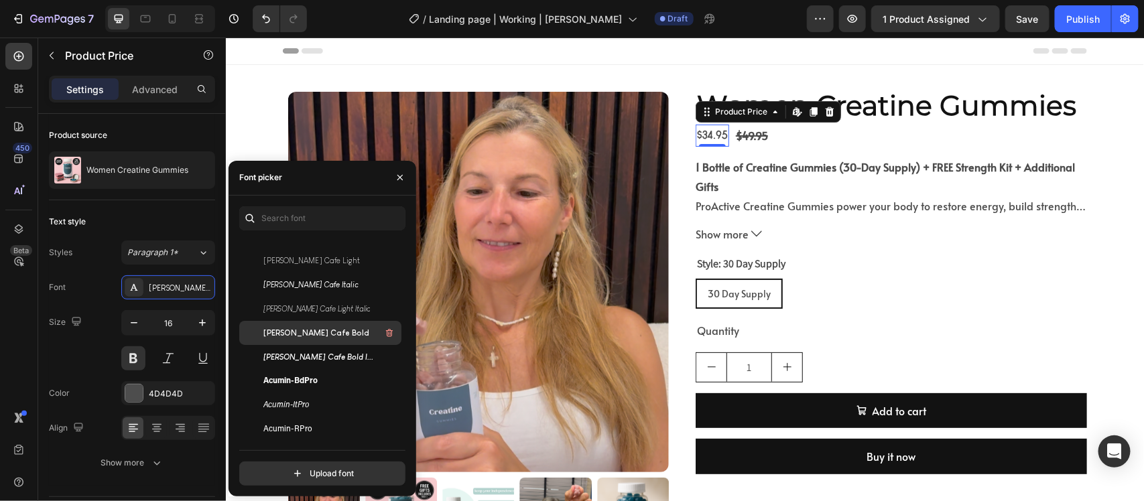
click at [336, 332] on span "[PERSON_NAME] Cafe Bold" at bounding box center [316, 333] width 106 height 12
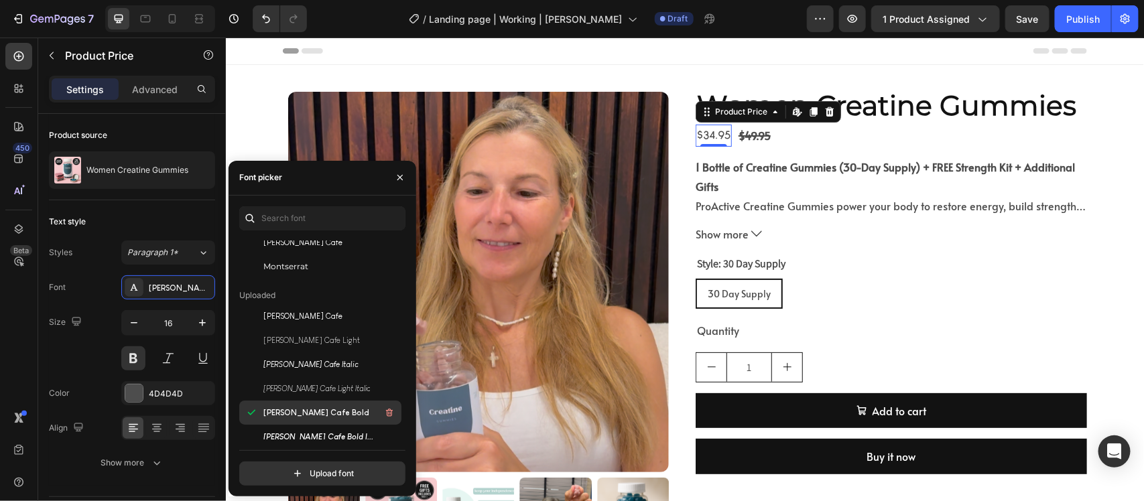
scroll to position [84, 0]
click at [736, 135] on div "$49.95" at bounding box center [753, 135] width 35 height 22
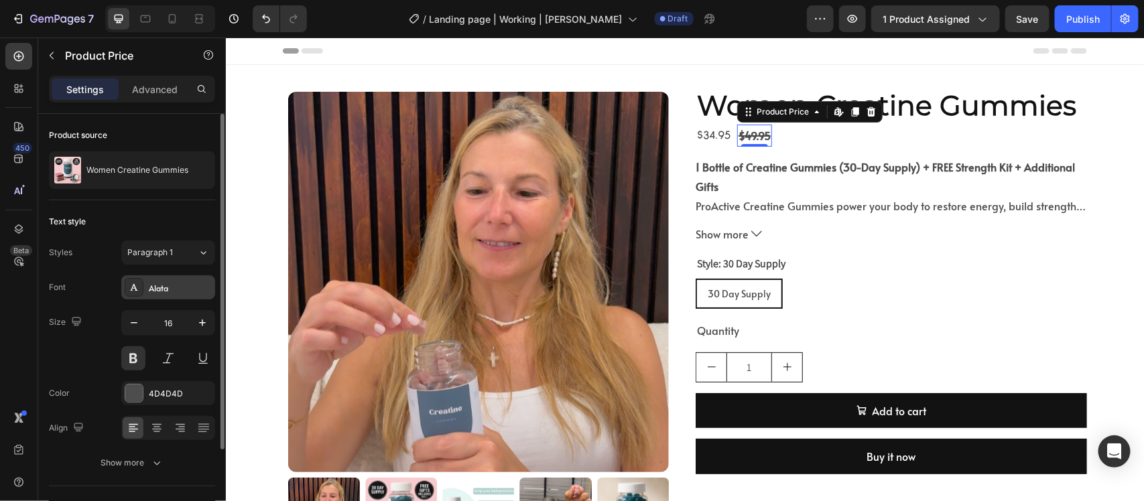
click at [151, 285] on div "Alata" at bounding box center [180, 288] width 63 height 12
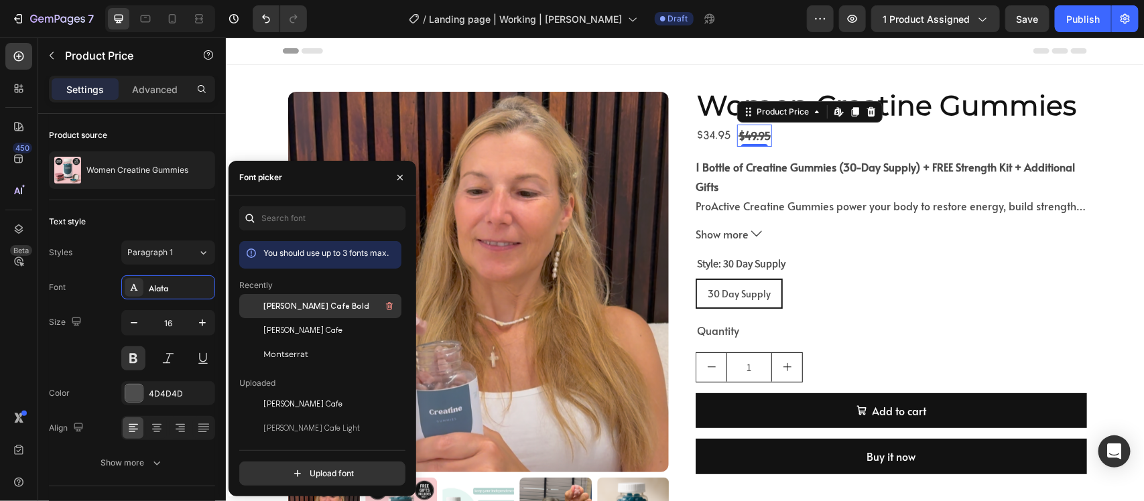
click at [333, 308] on span "[PERSON_NAME] Cafe Bold" at bounding box center [316, 306] width 106 height 12
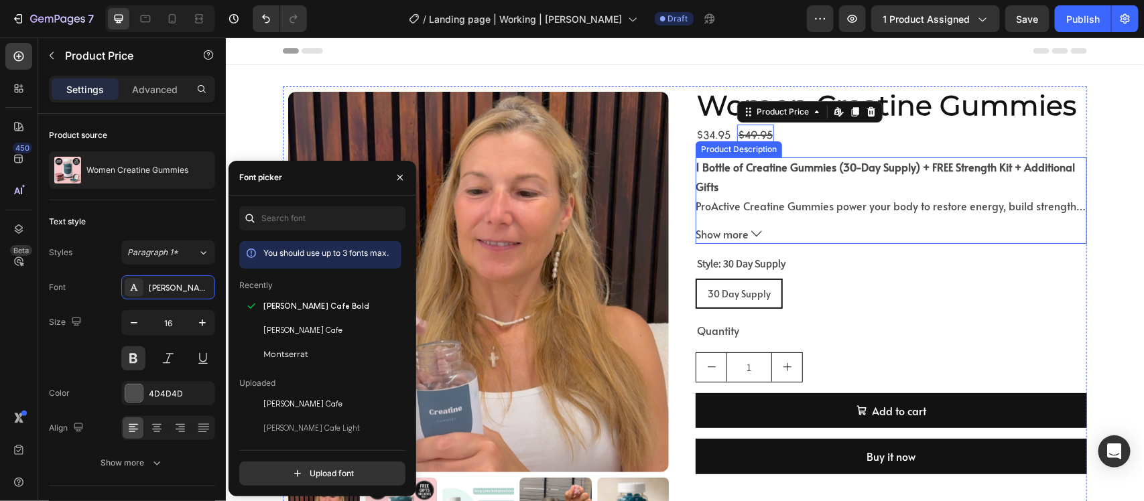
click at [841, 222] on div "1 Bottle of Creatine Gummies (30-Day Supply) + FREE Strength Kit + Additional G…" at bounding box center [890, 200] width 391 height 86
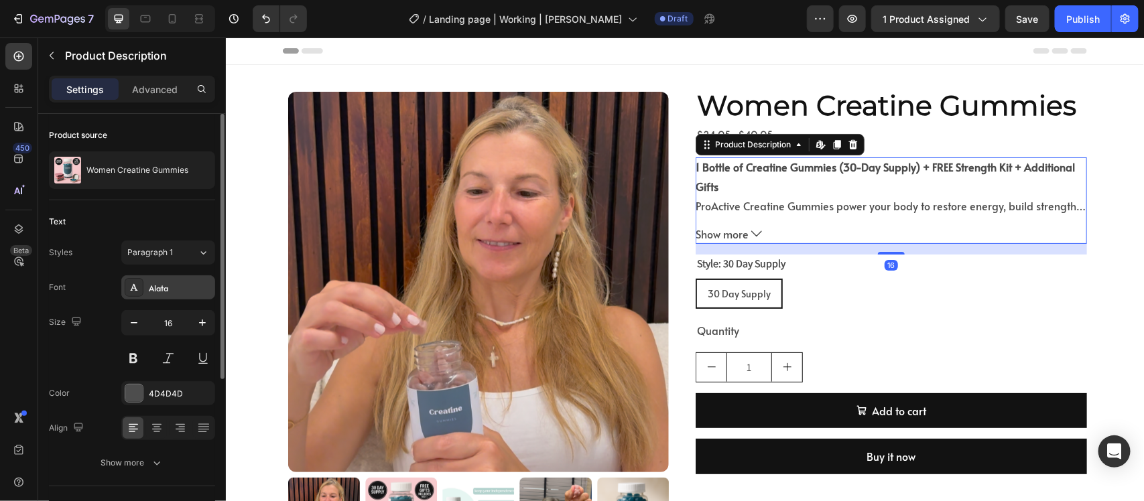
click at [146, 293] on div "Alata" at bounding box center [168, 287] width 94 height 24
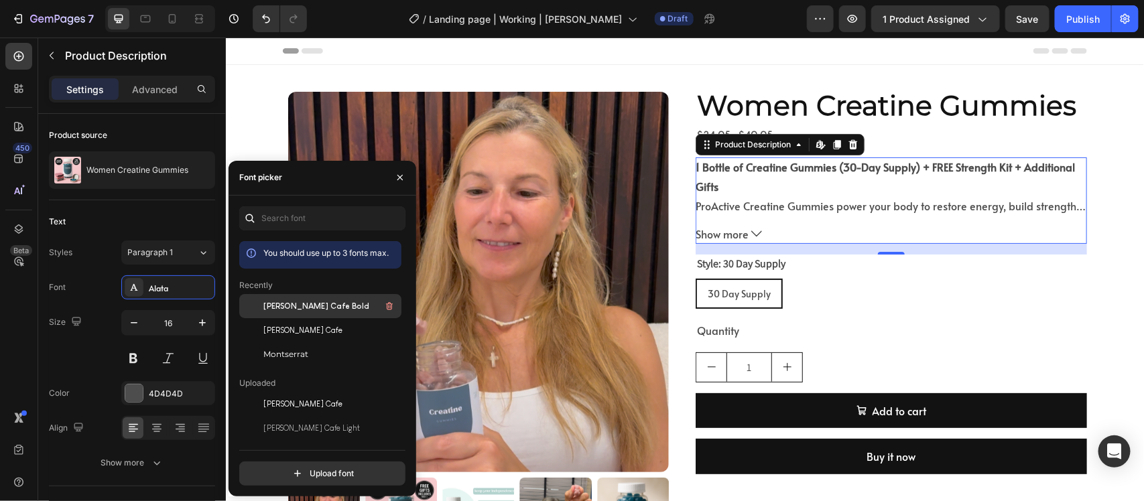
click at [297, 306] on span "[PERSON_NAME] Cafe Bold" at bounding box center [316, 306] width 106 height 12
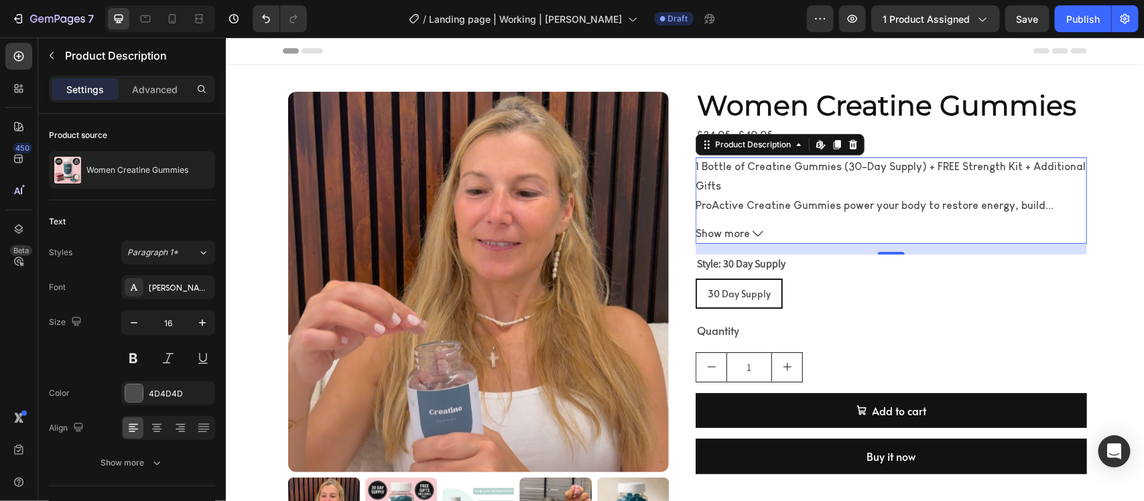
click at [772, 190] on div "1 Bottle of Creatine Gummies (30-Day Supply) + FREE Strength Kit + Additional G…" at bounding box center [890, 185] width 391 height 56
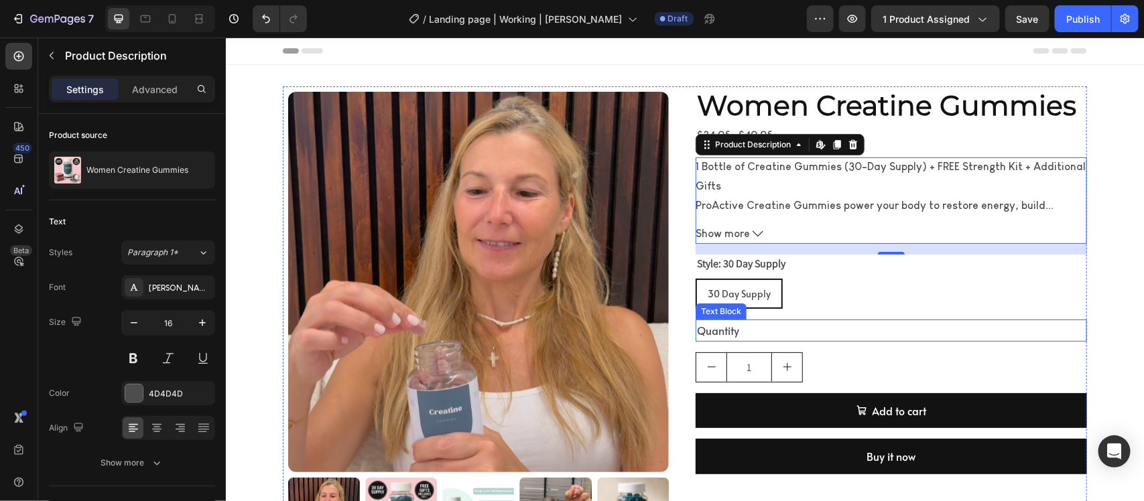
click at [892, 328] on div "Quantity" at bounding box center [890, 330] width 391 height 22
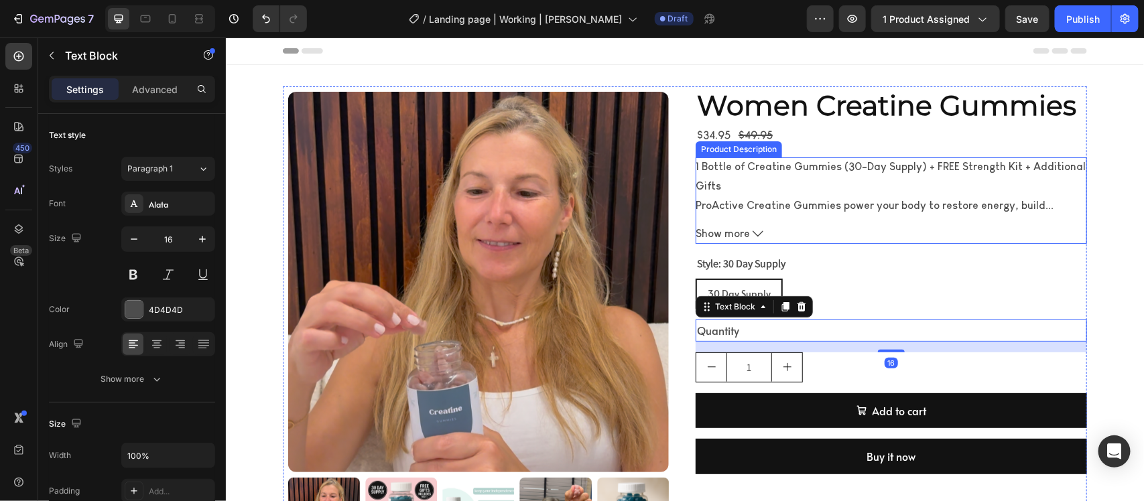
click at [715, 163] on strong "1 Bottle of Creatine Gummies (30-Day Supply) + FREE Strength Kit + Additional G…" at bounding box center [890, 175] width 390 height 31
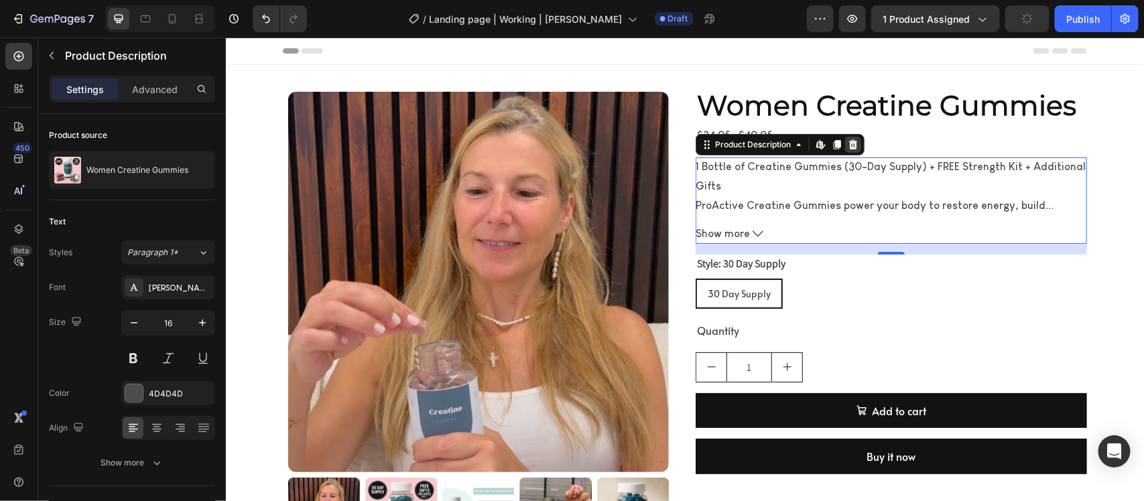
click at [848, 147] on icon at bounding box center [852, 143] width 9 height 9
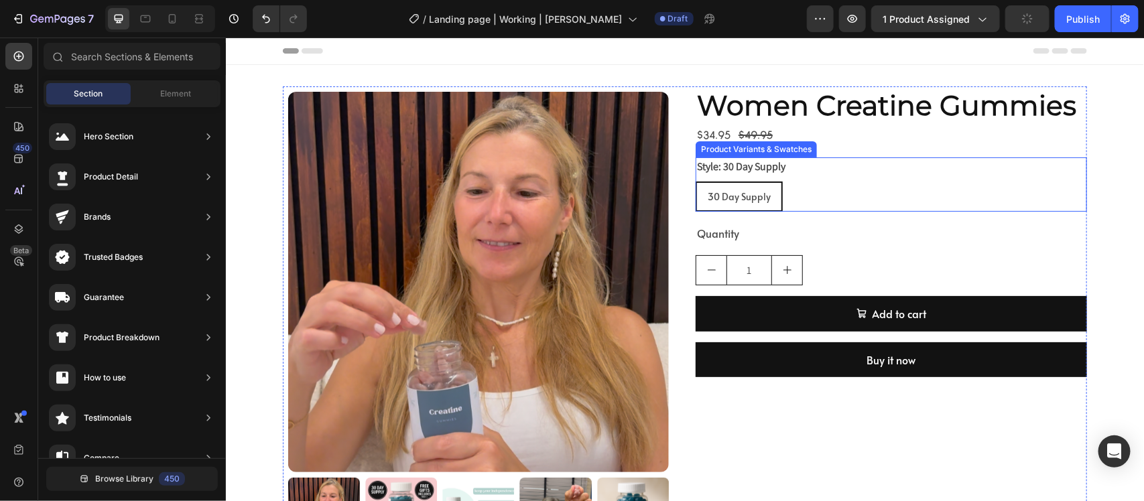
click at [831, 159] on div "Style: 30 Day Supply 30 Day Supply 30 Day Supply 30 Day Supply" at bounding box center [890, 184] width 391 height 54
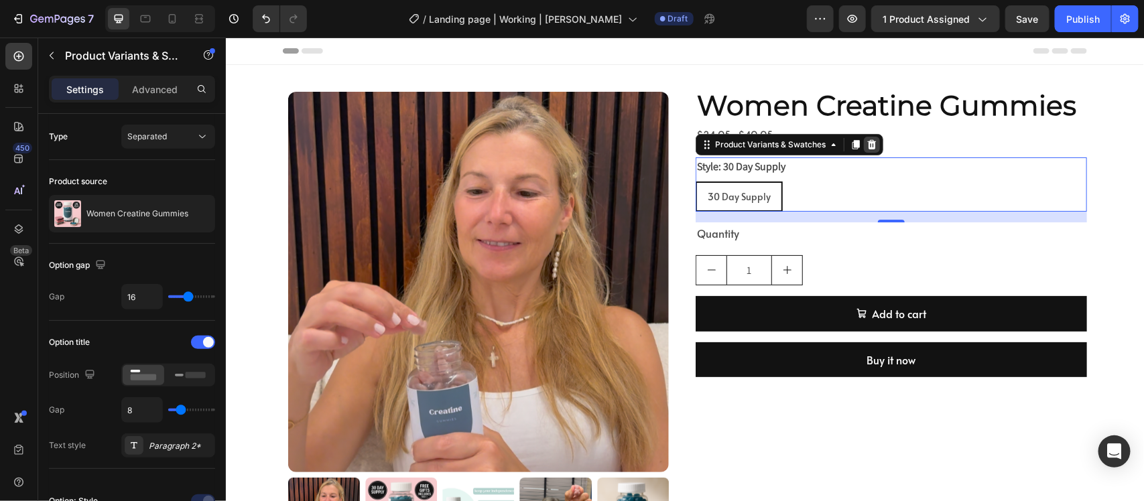
click at [866, 150] on div at bounding box center [871, 144] width 16 height 16
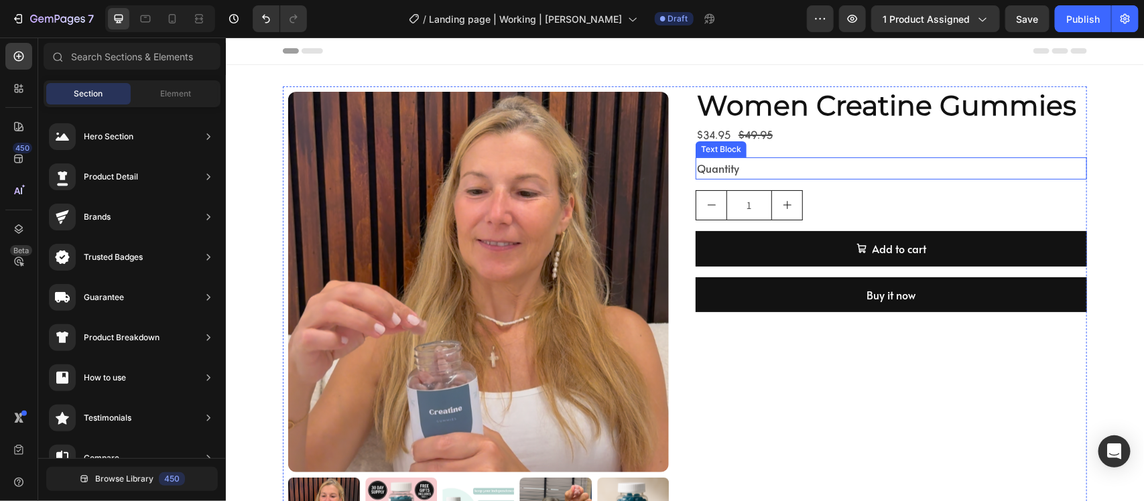
click at [845, 170] on div "Quantity" at bounding box center [890, 168] width 391 height 22
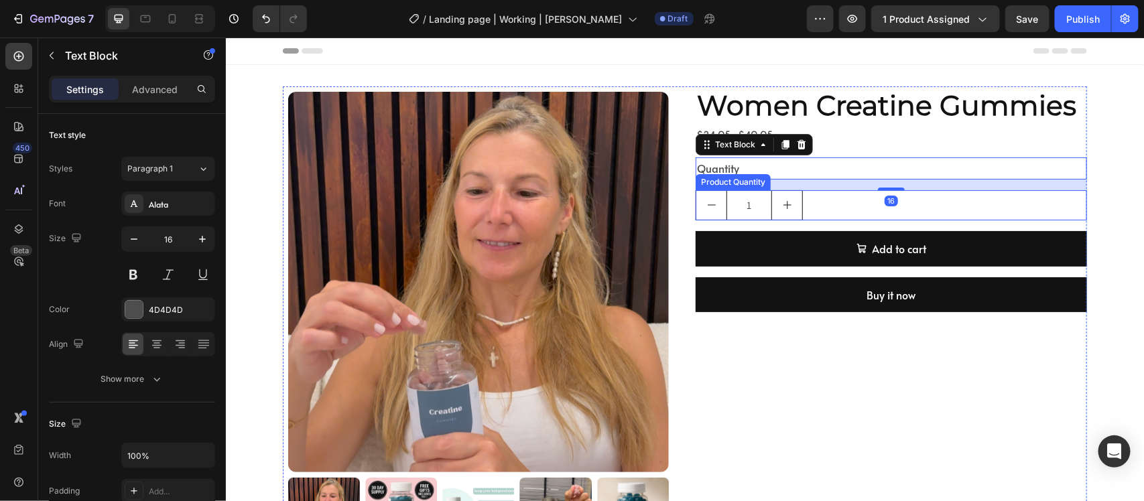
click at [858, 202] on div "1" at bounding box center [890, 205] width 391 height 30
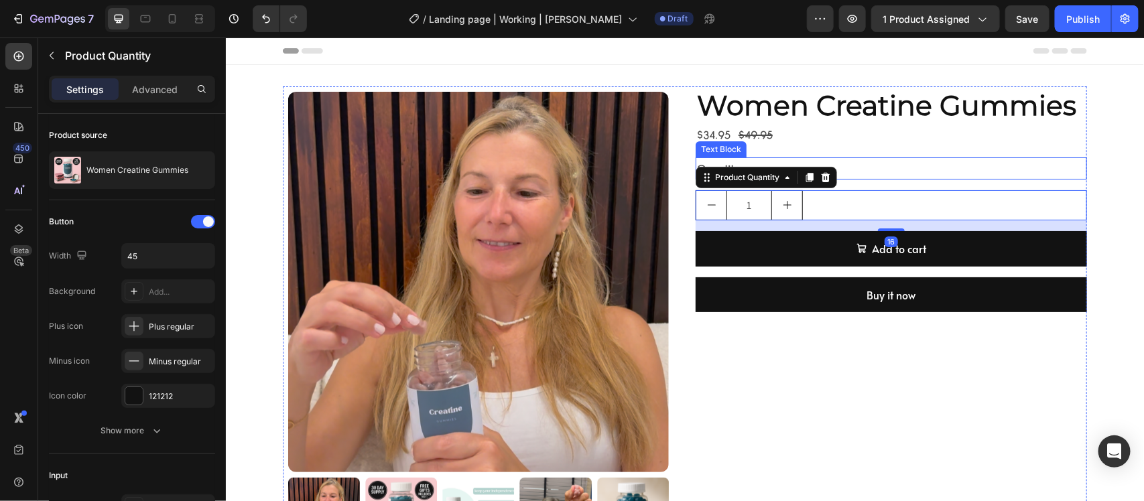
click at [880, 147] on div "Women Creatine Gummies Product Title $34.95 Product Price Product Price $49.95 …" at bounding box center [890, 325] width 391 height 479
